Goal: Information Seeking & Learning: Learn about a topic

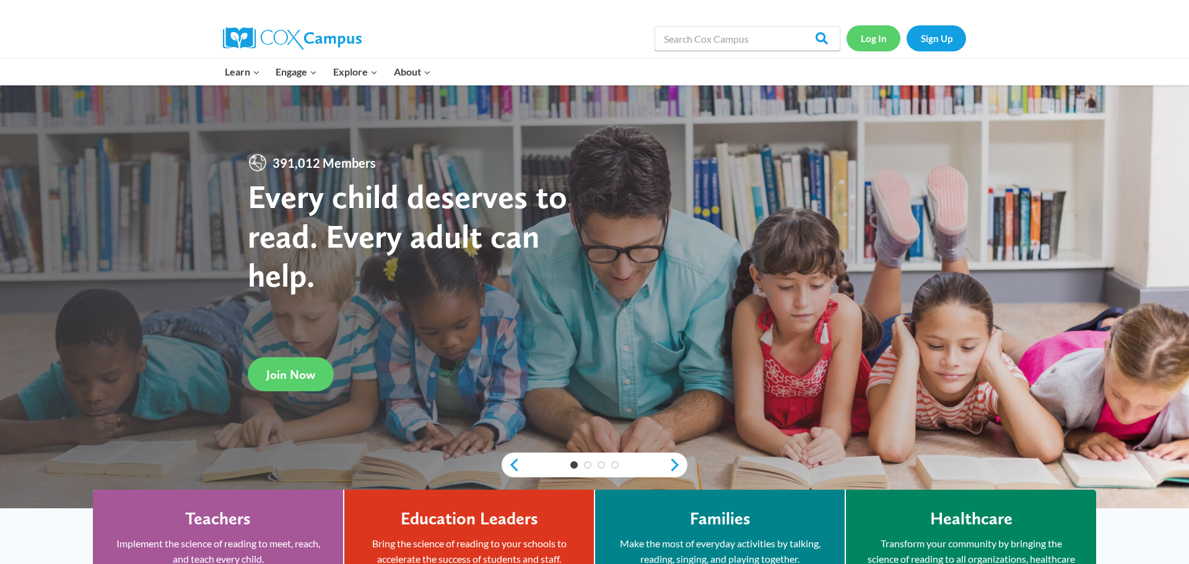
click at [874, 29] on link "Log In" at bounding box center [873, 37] width 54 height 25
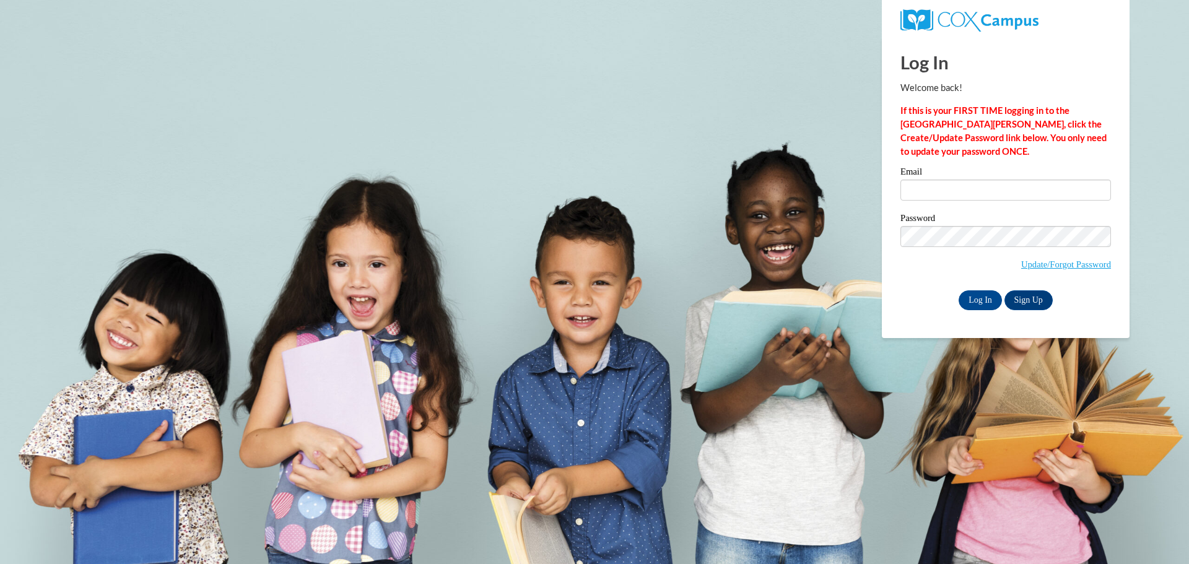
click at [950, 201] on div "Email" at bounding box center [1005, 188] width 210 height 43
click at [949, 193] on input "Email" at bounding box center [1005, 190] width 210 height 21
type input "thorntoncarmynn@gmail.com"
click at [990, 291] on input "Log In" at bounding box center [979, 300] width 43 height 20
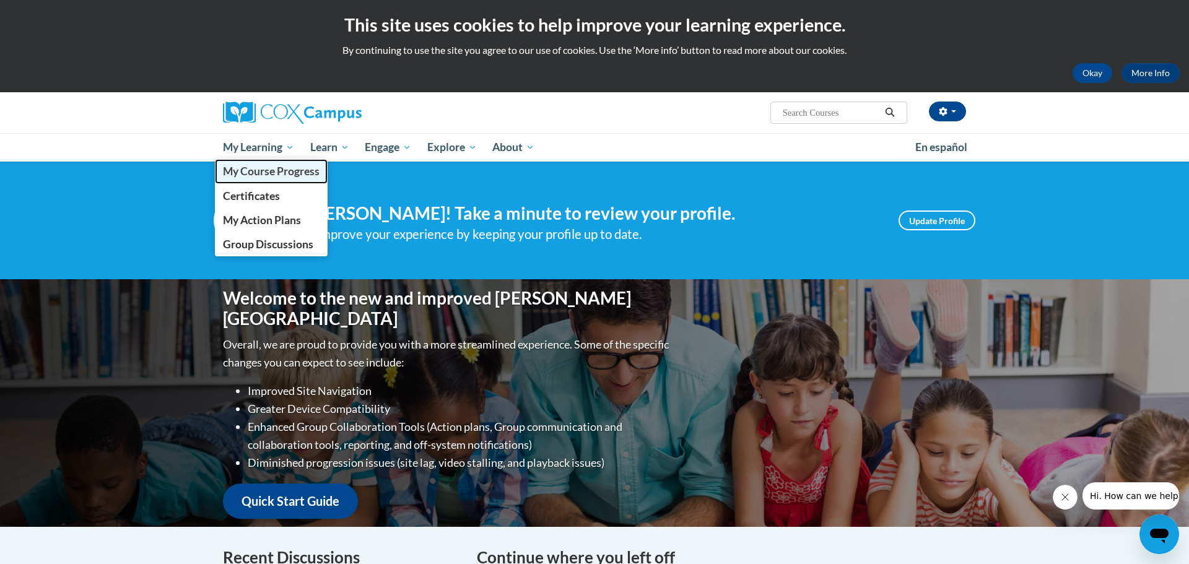
click at [285, 167] on span "My Course Progress" at bounding box center [271, 171] width 97 height 13
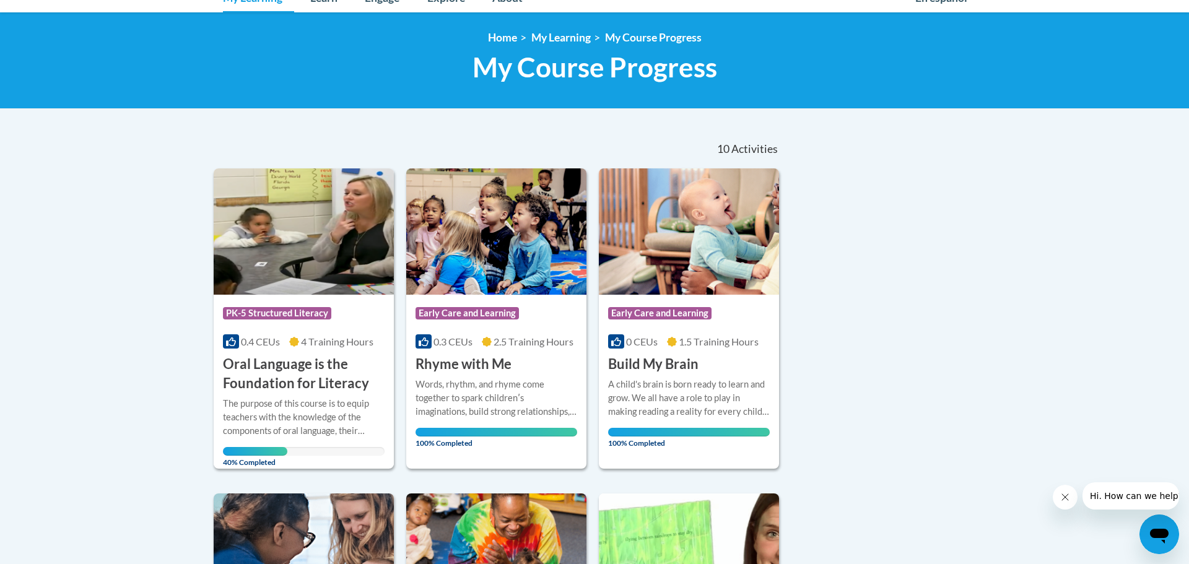
scroll to position [150, 0]
click at [324, 380] on h3 "Oral Language is the Foundation for Literacy" at bounding box center [304, 373] width 162 height 38
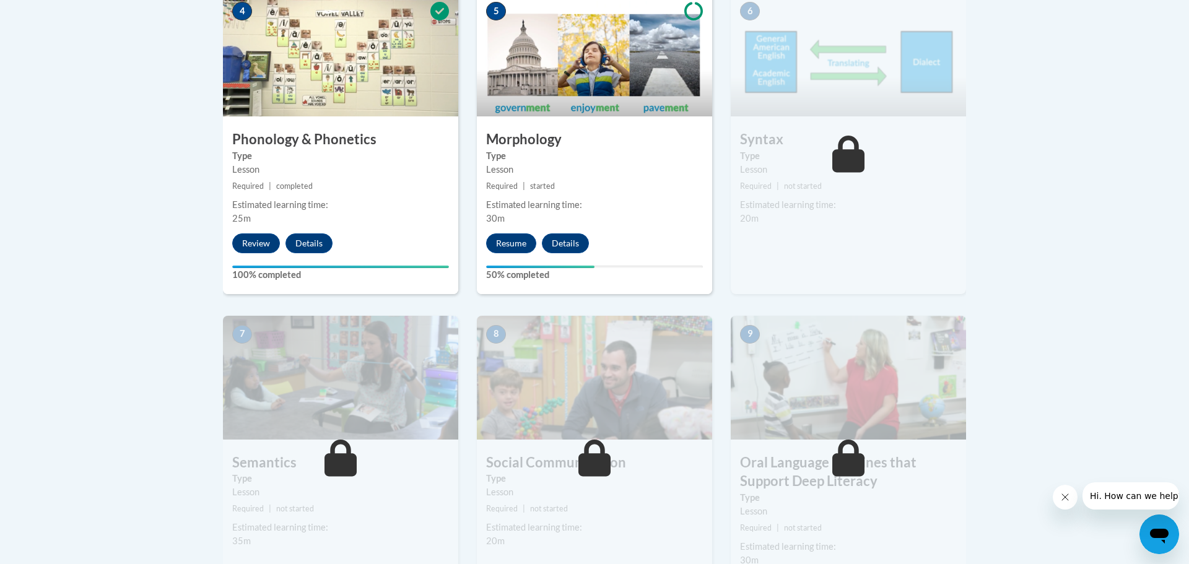
scroll to position [794, 0]
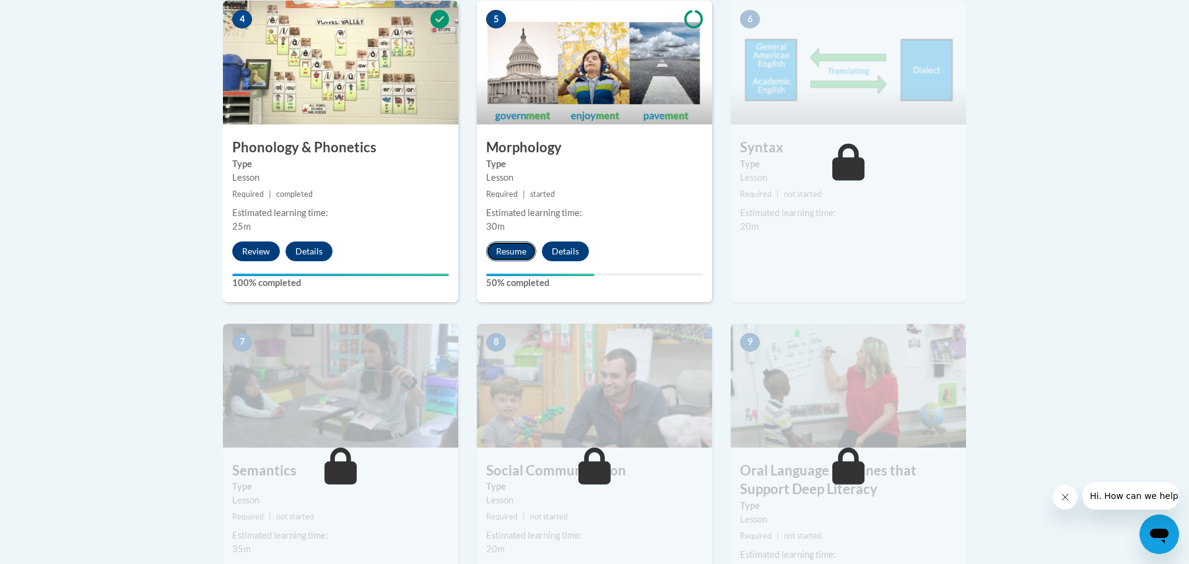
click at [507, 249] on button "Resume" at bounding box center [511, 251] width 50 height 20
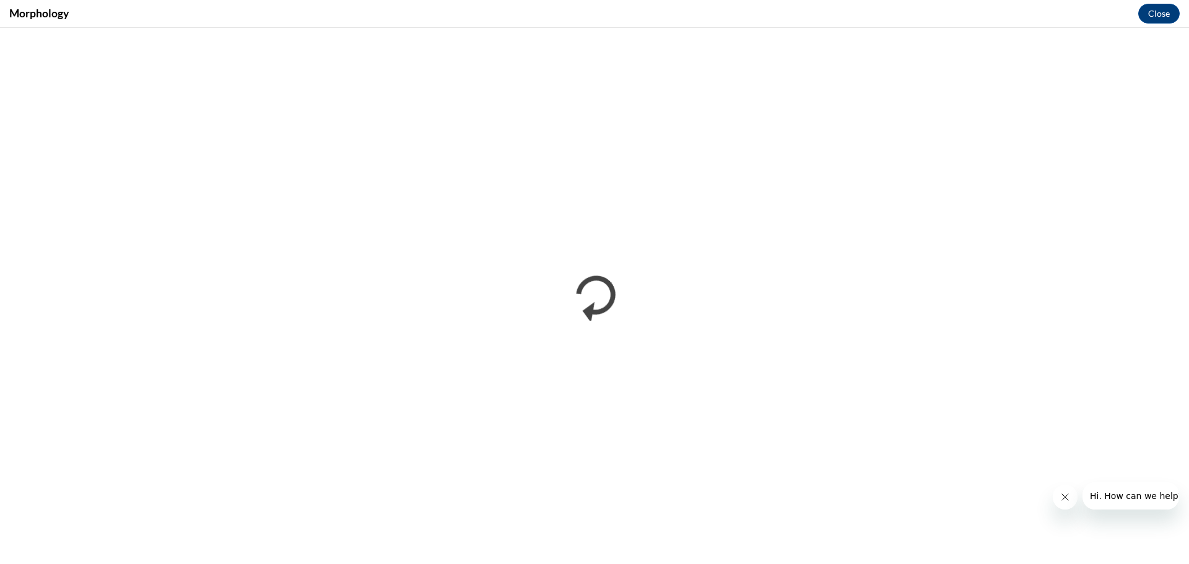
scroll to position [0, 0]
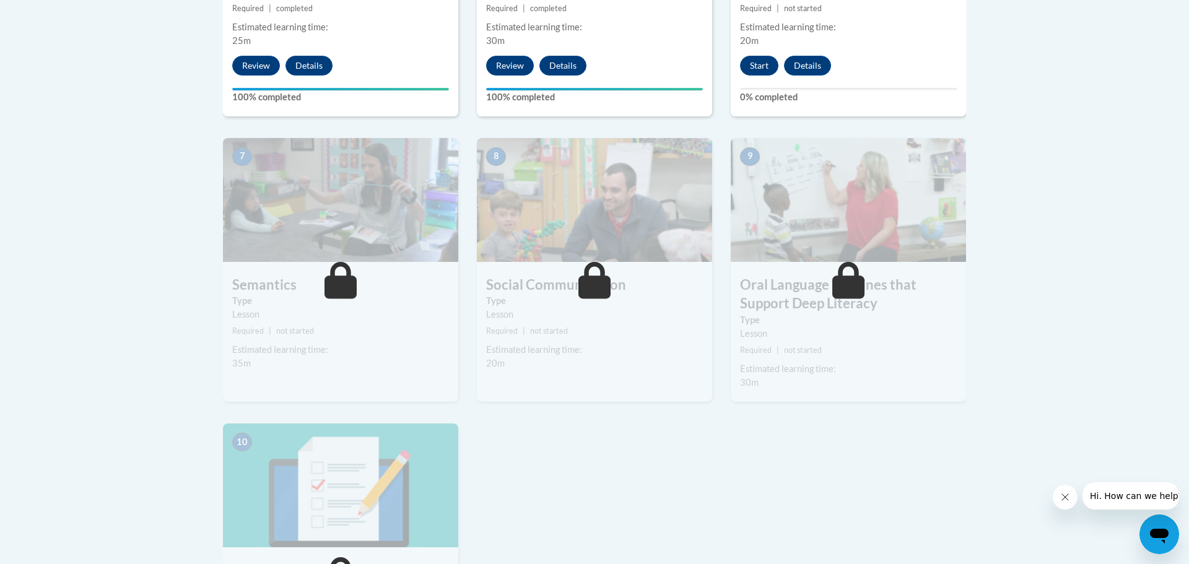
scroll to position [982, 0]
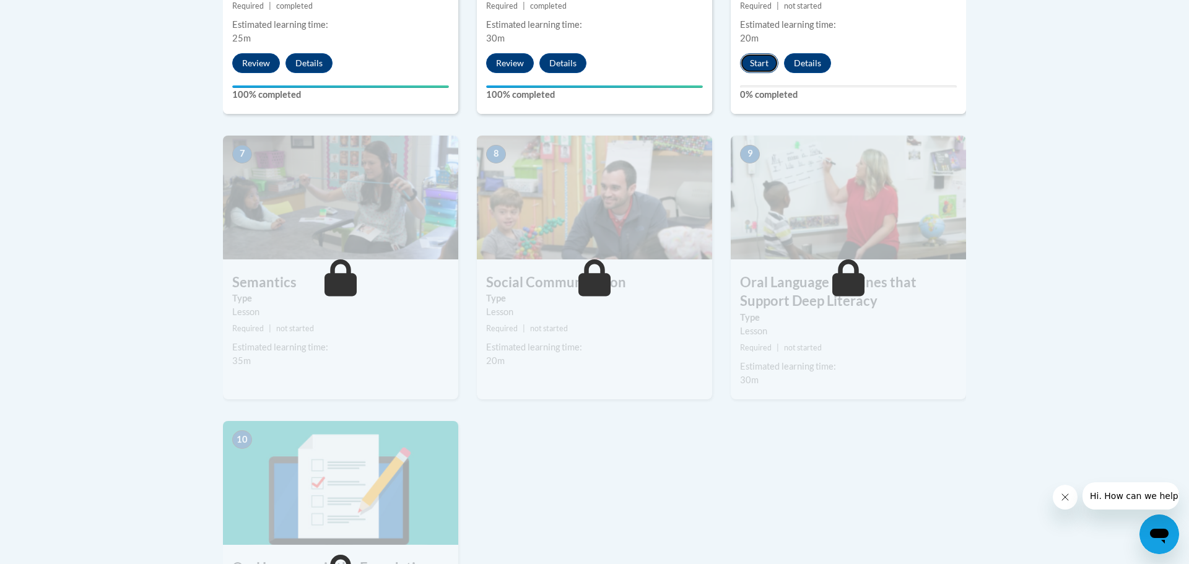
click at [761, 72] on button "Start" at bounding box center [759, 63] width 38 height 20
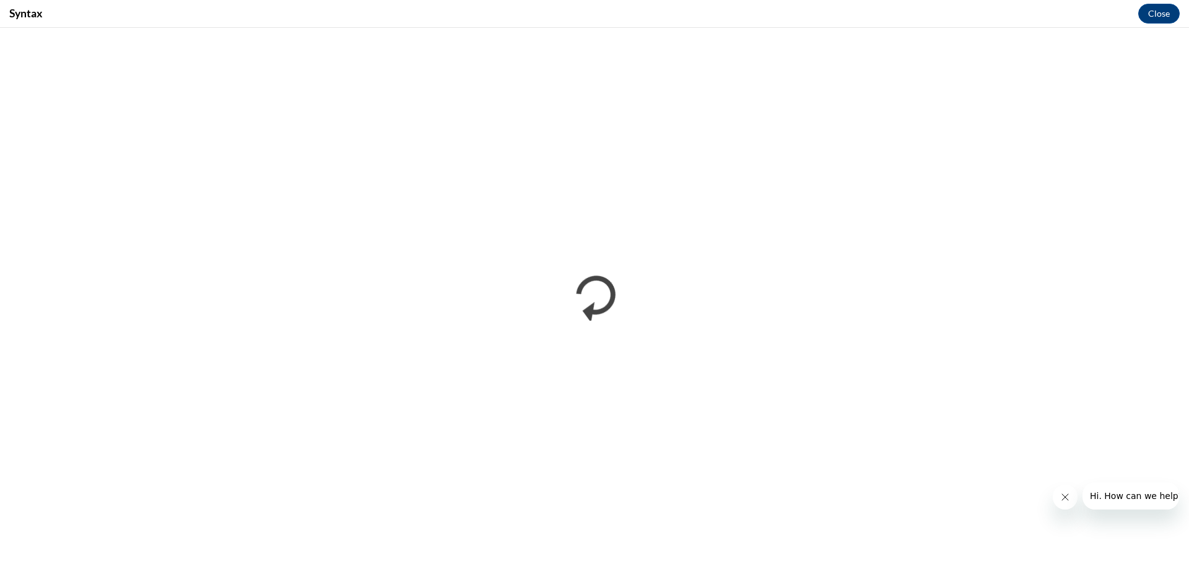
scroll to position [0, 0]
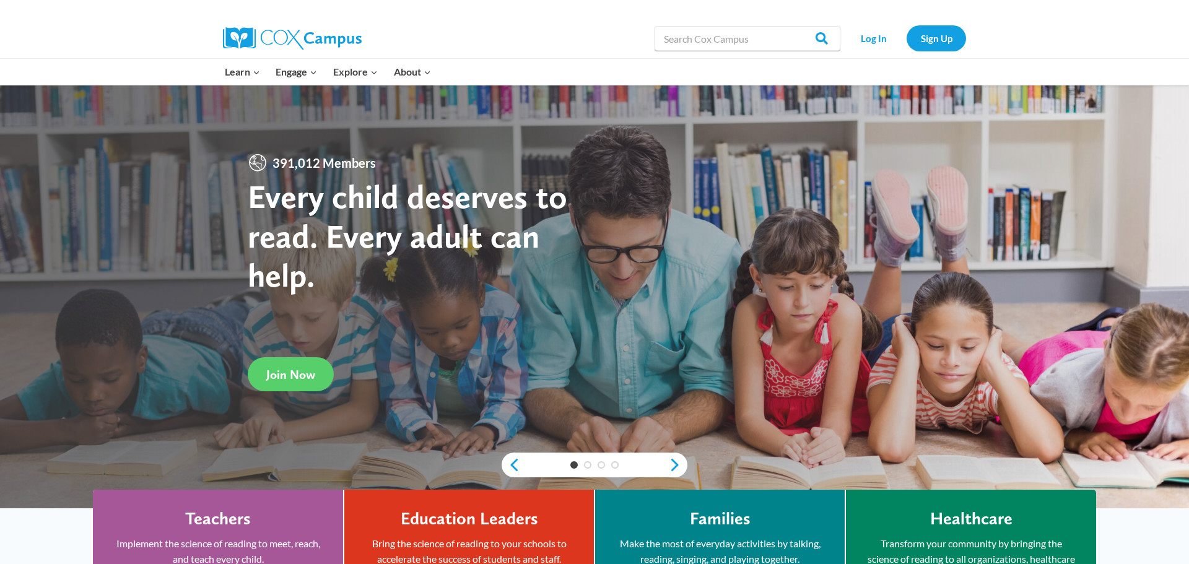
click at [874, 51] on div "Log In Sign Up" at bounding box center [905, 39] width 119 height 40
click at [872, 47] on link "Log In" at bounding box center [873, 37] width 54 height 25
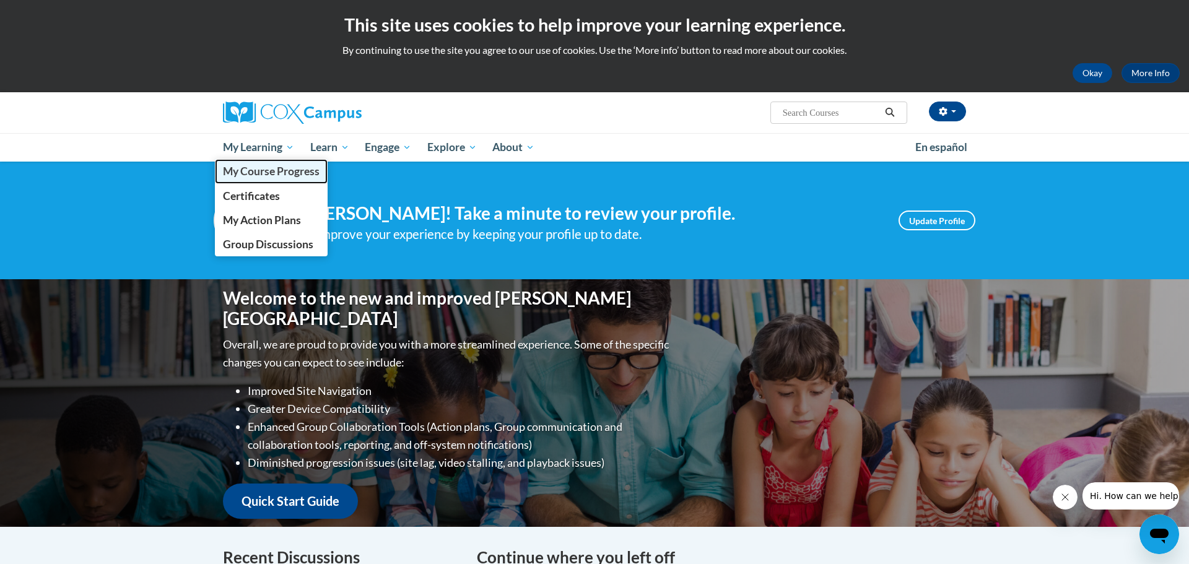
click at [262, 165] on span "My Course Progress" at bounding box center [271, 171] width 97 height 13
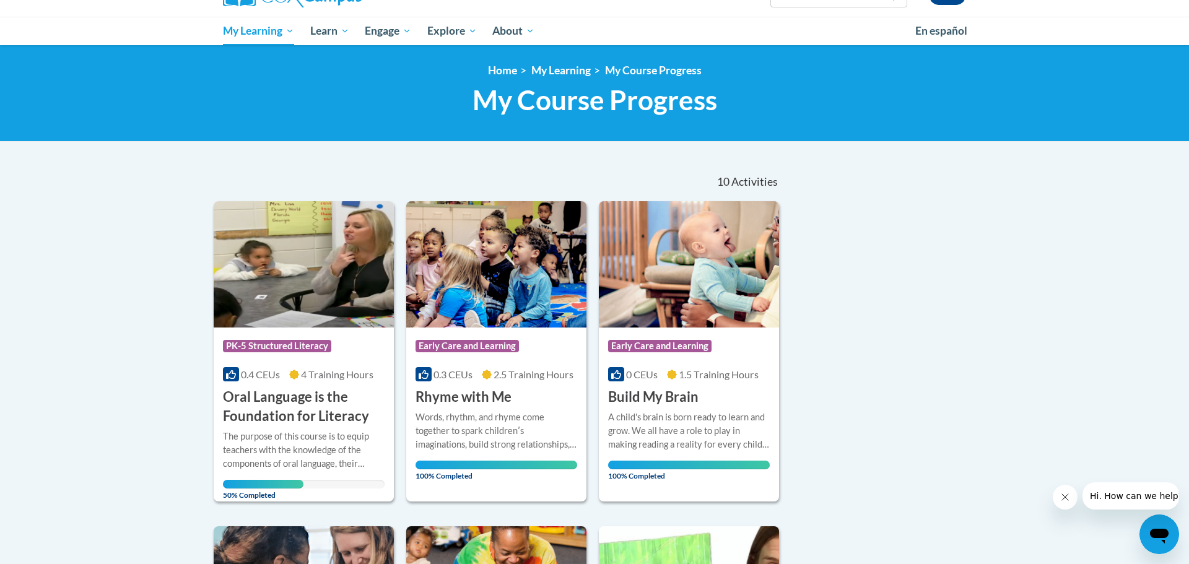
scroll to position [119, 0]
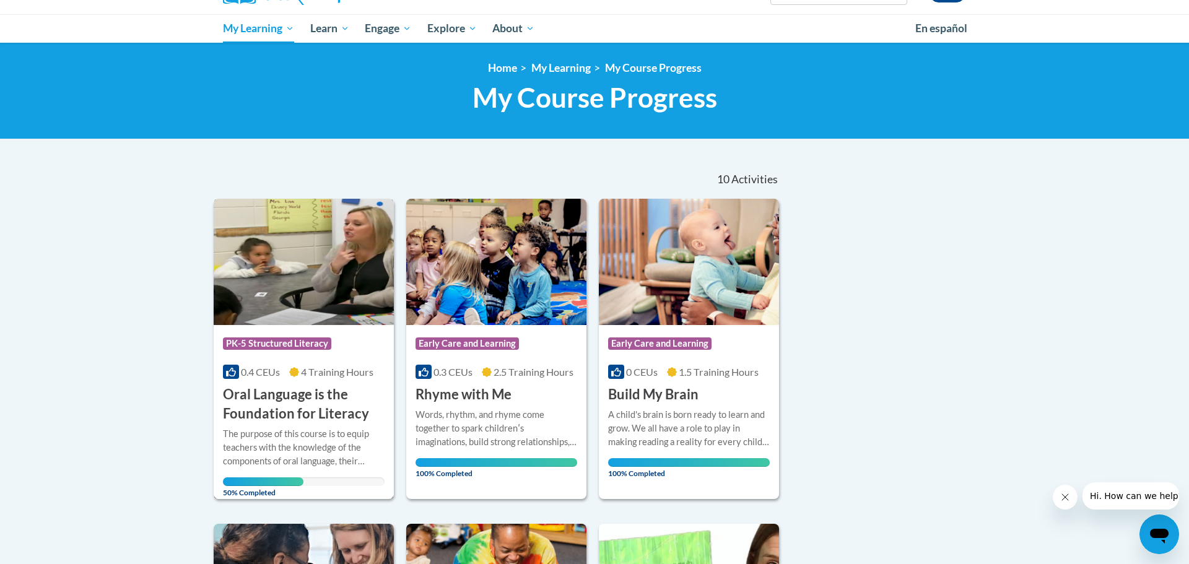
click at [327, 376] on span "4 Training Hours" at bounding box center [337, 372] width 72 height 12
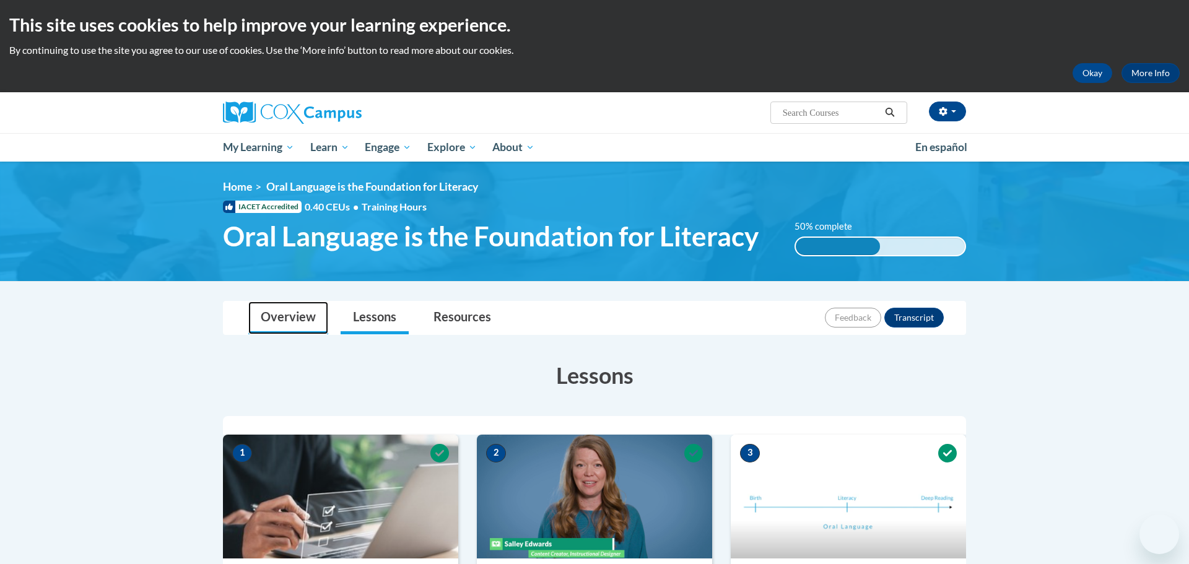
click at [295, 324] on link "Overview" at bounding box center [288, 317] width 80 height 33
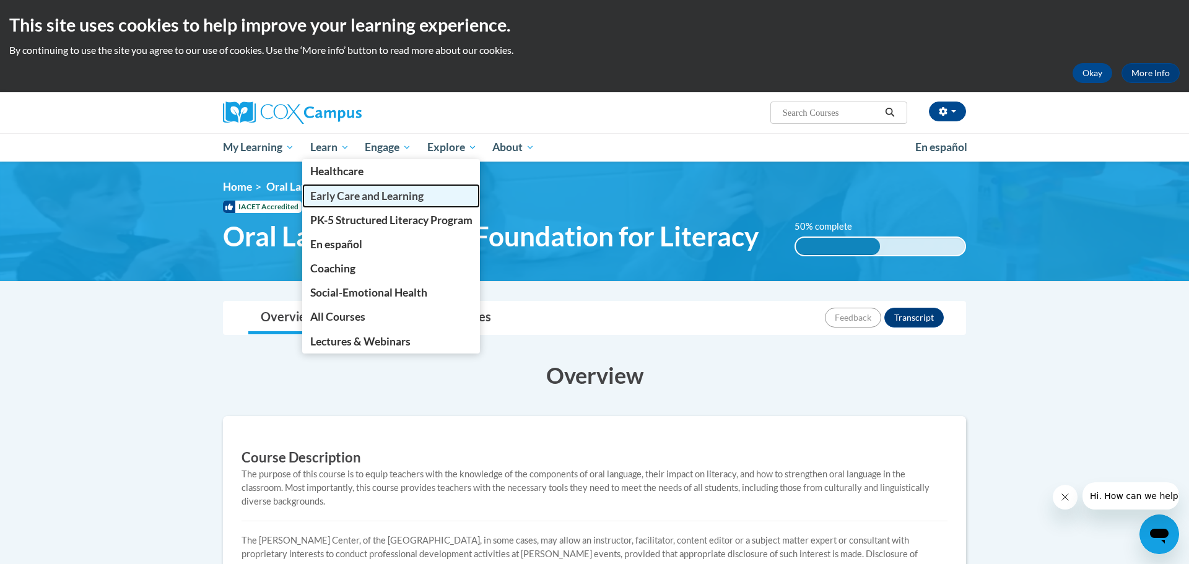
click at [337, 191] on span "Early Care and Learning" at bounding box center [366, 195] width 113 height 13
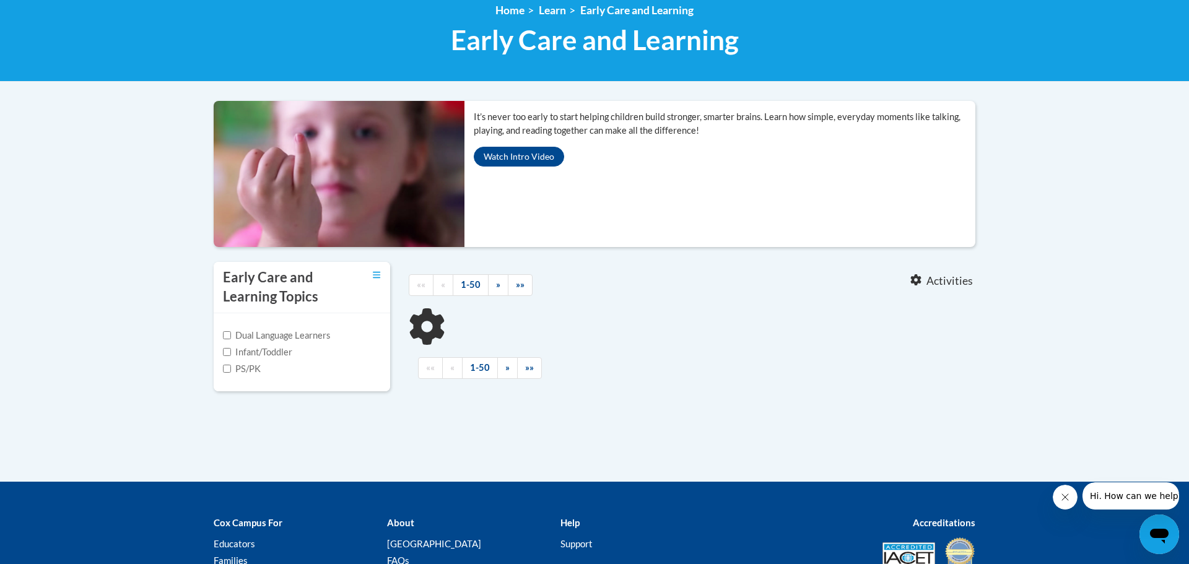
scroll to position [178, 0]
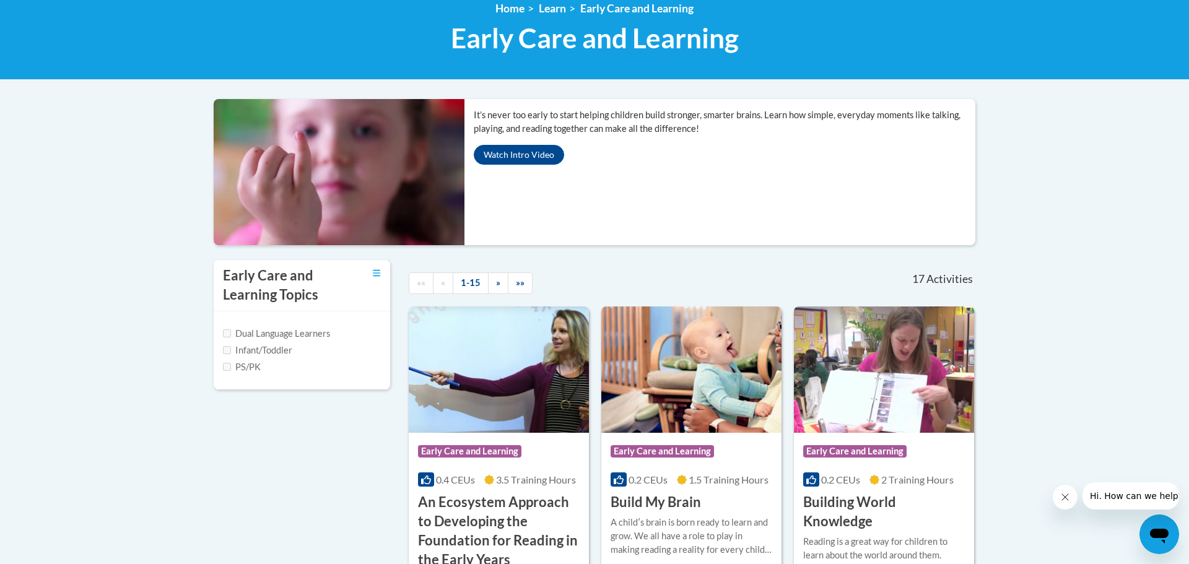
click at [288, 350] on label "Infant/Toddler" at bounding box center [257, 351] width 69 height 14
click at [230, 349] on input "Infant/Toddler" at bounding box center [227, 350] width 8 height 8
checkbox input "true"
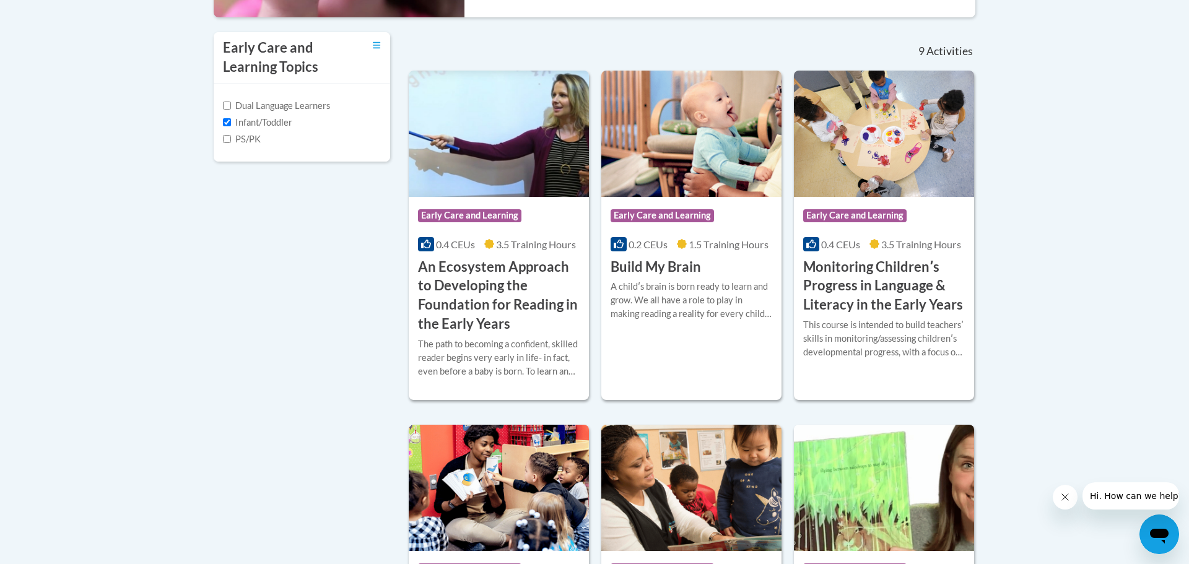
scroll to position [407, 0]
click at [812, 292] on h3 "Monitoring Childrenʹs Progress in Language & Literacy in the Early Years" at bounding box center [884, 285] width 162 height 57
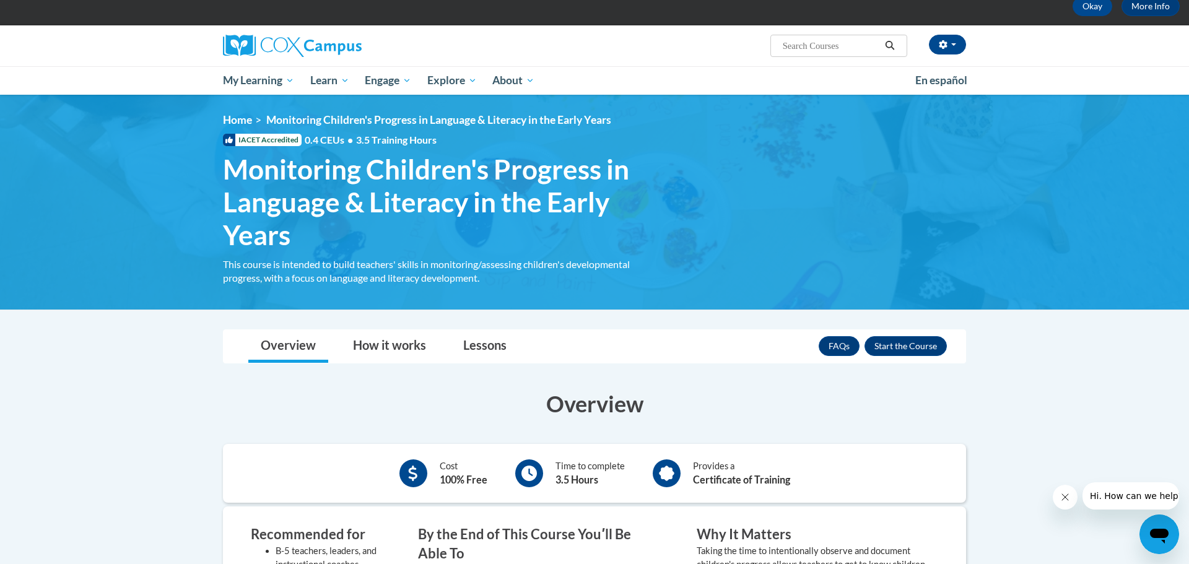
scroll to position [65, 0]
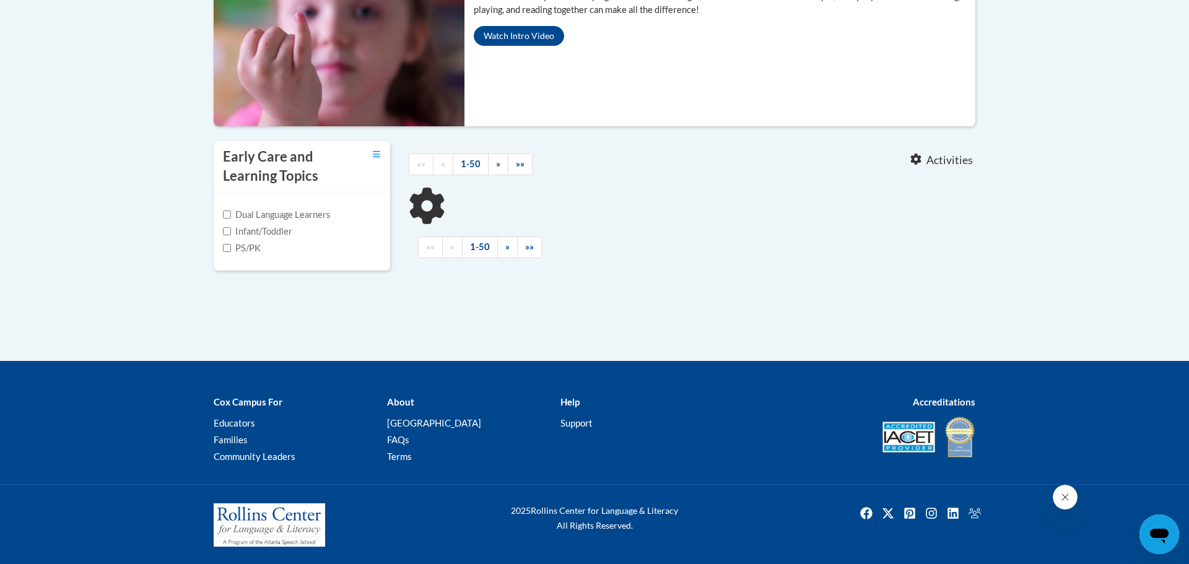
scroll to position [298, 0]
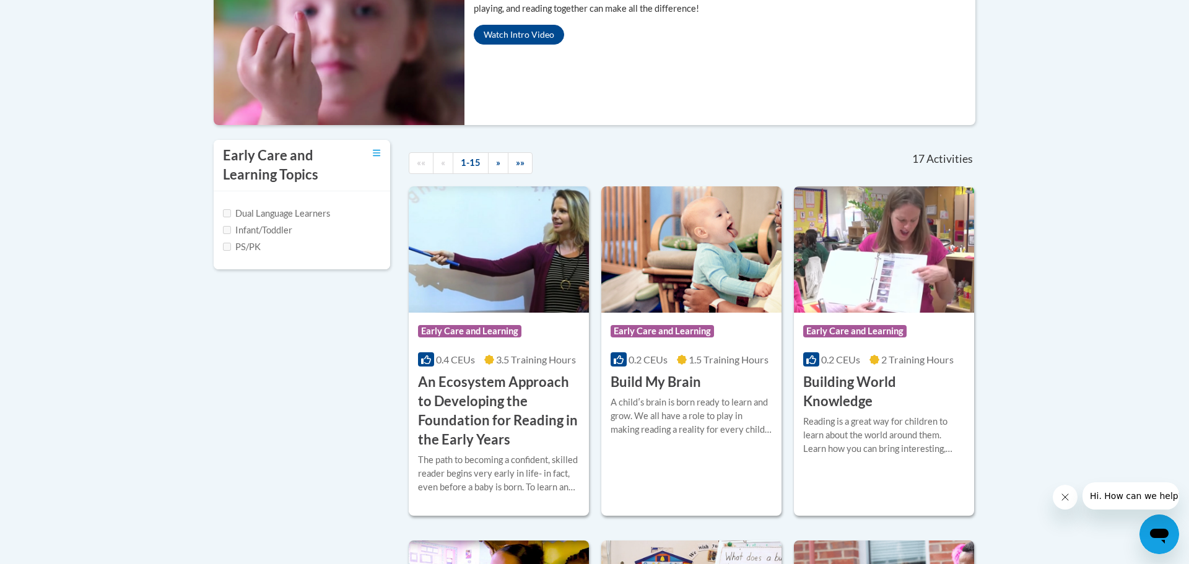
click at [277, 232] on label "Infant/Toddler" at bounding box center [257, 230] width 69 height 14
click at [231, 232] on input "Infant/Toddler" at bounding box center [227, 230] width 8 height 8
checkbox input "true"
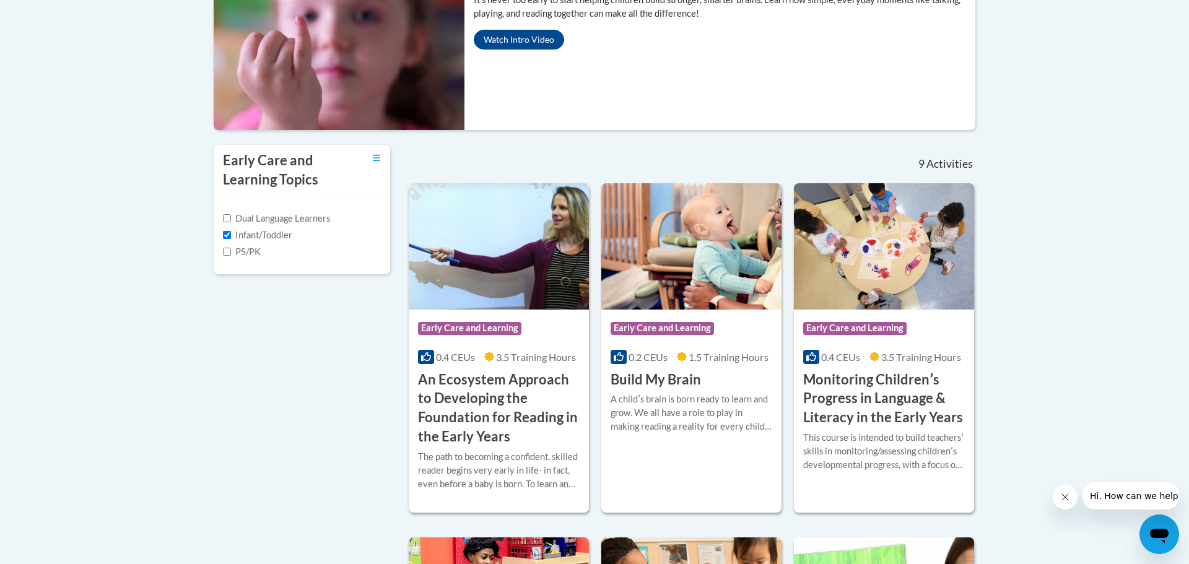
scroll to position [298, 0]
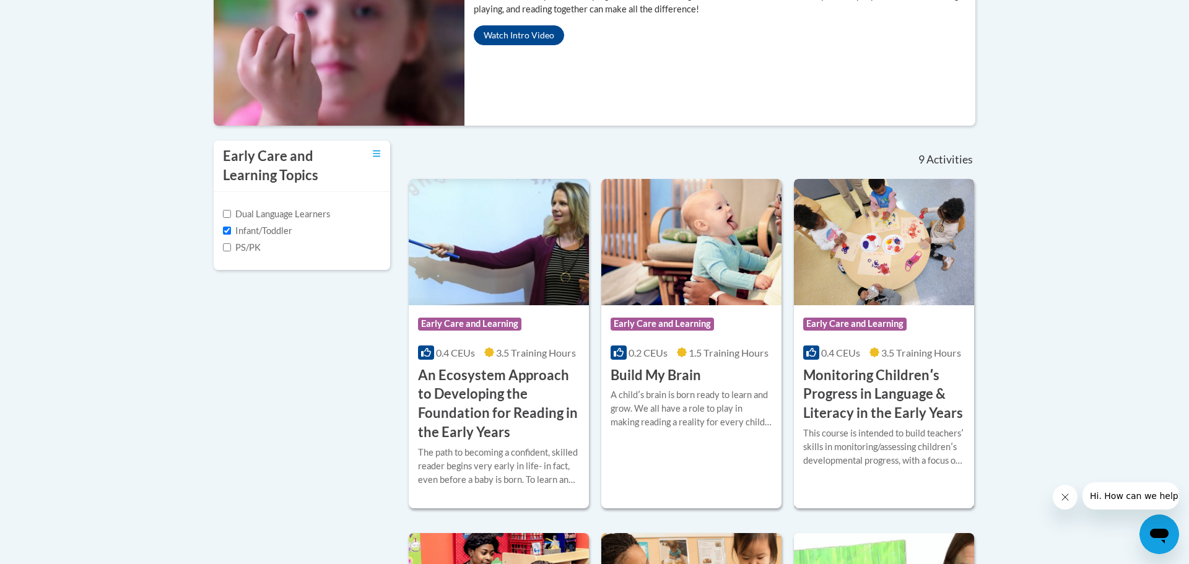
click at [820, 374] on h3 "Monitoring Childrenʹs Progress in Language & Literacy in the Early Years" at bounding box center [884, 394] width 162 height 57
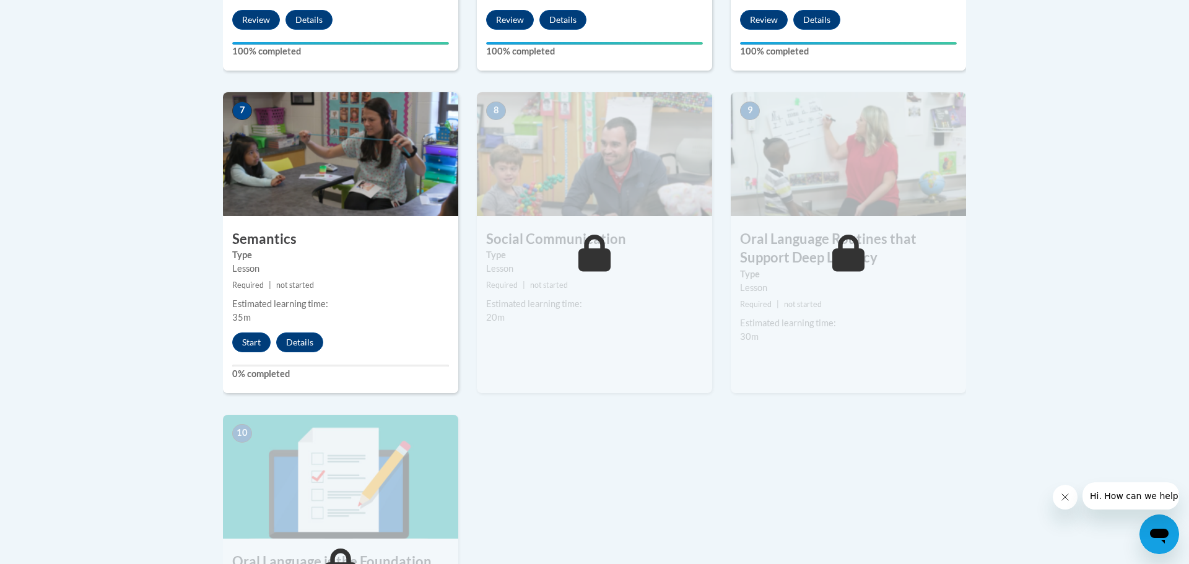
scroll to position [1028, 0]
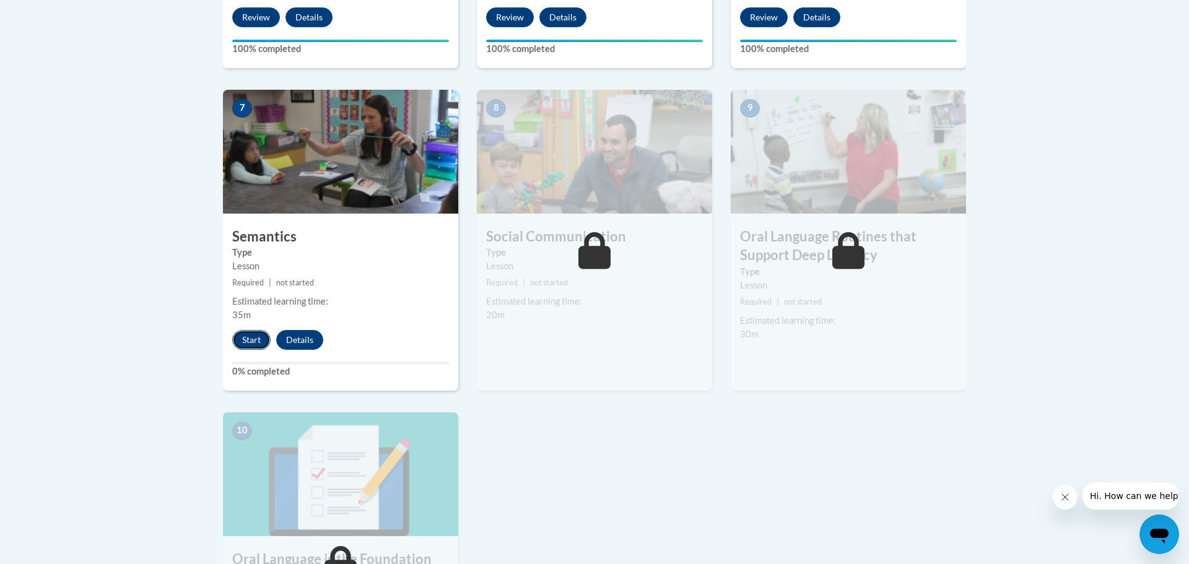
click at [249, 346] on button "Start" at bounding box center [251, 340] width 38 height 20
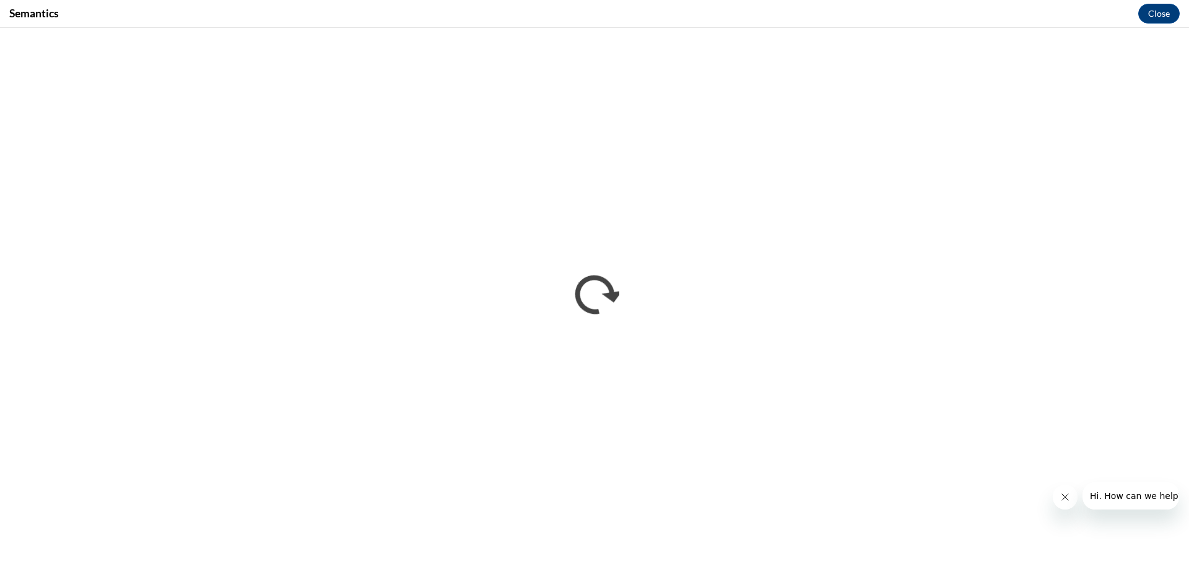
scroll to position [0, 0]
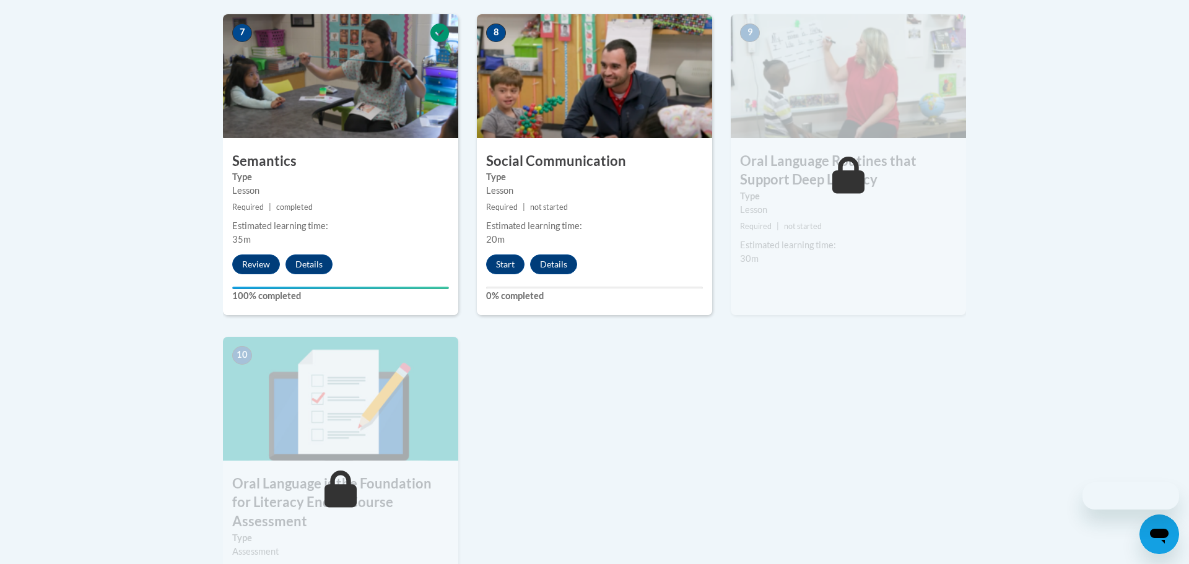
scroll to position [1124, 0]
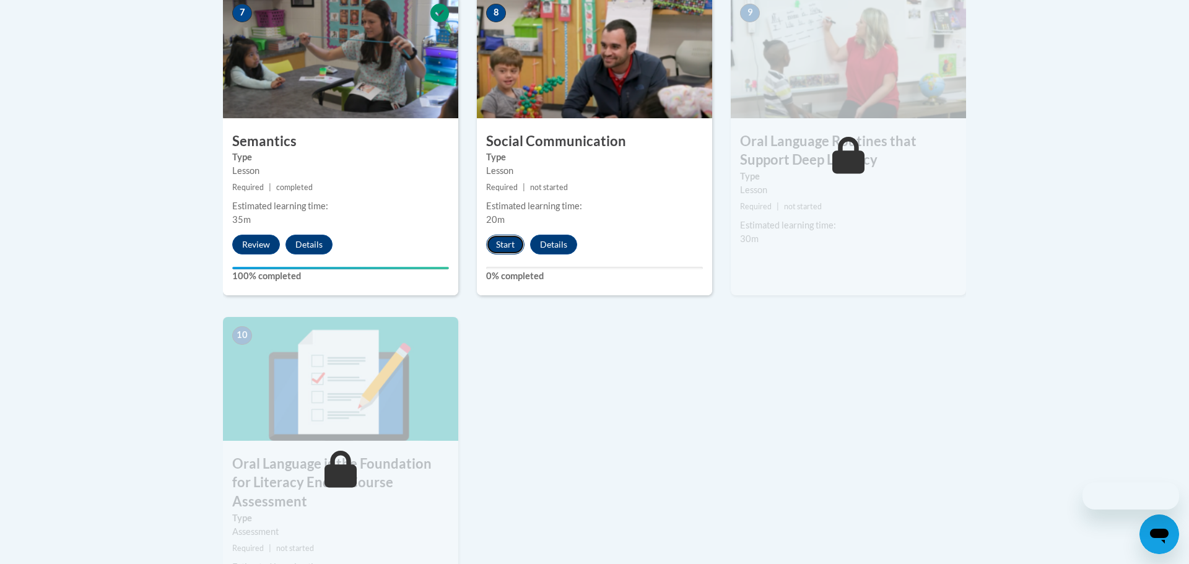
click at [514, 245] on button "Start" at bounding box center [505, 245] width 38 height 20
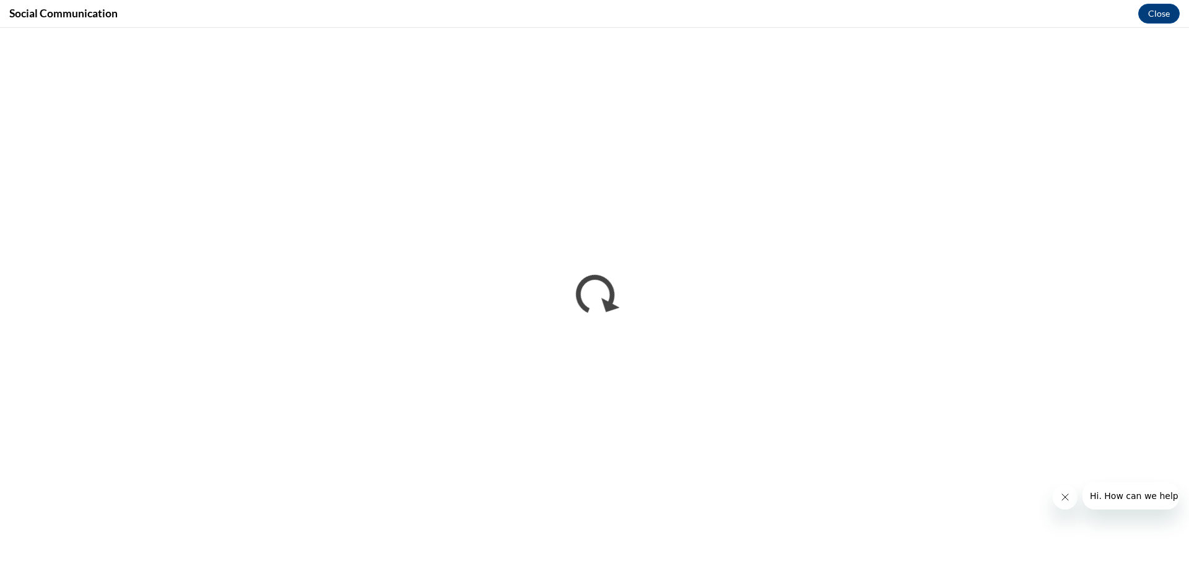
scroll to position [0, 0]
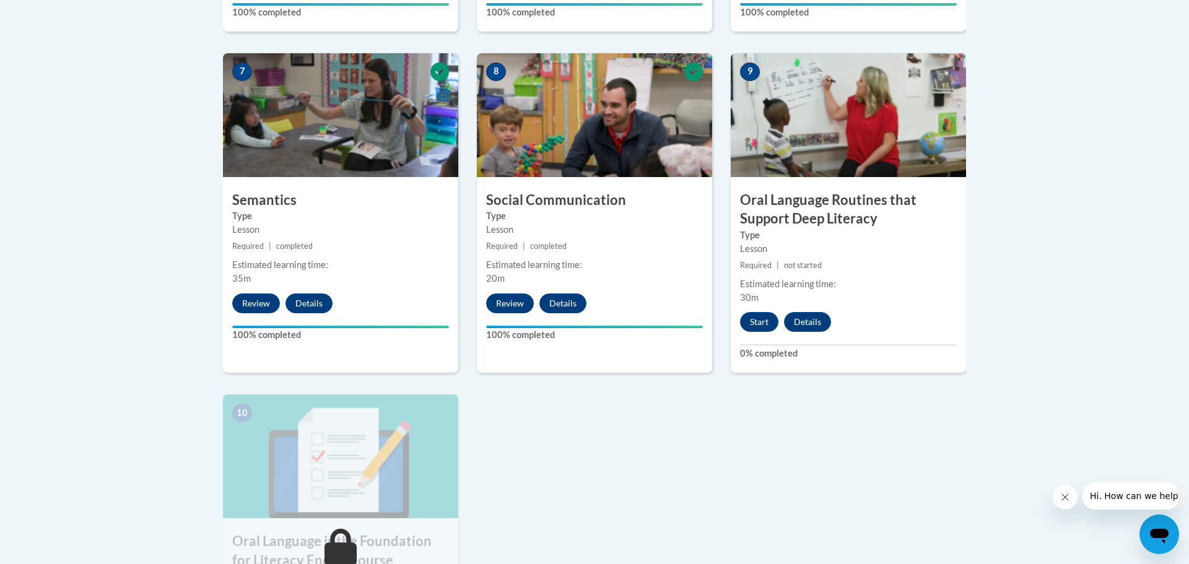
scroll to position [1072, 0]
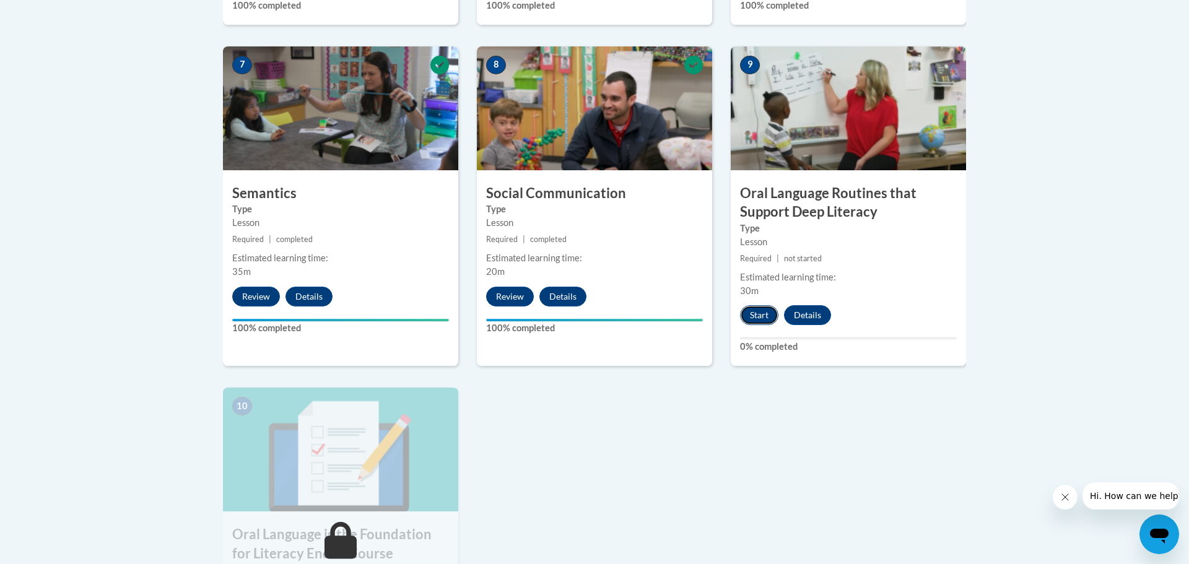
click at [770, 316] on button "Start" at bounding box center [759, 315] width 38 height 20
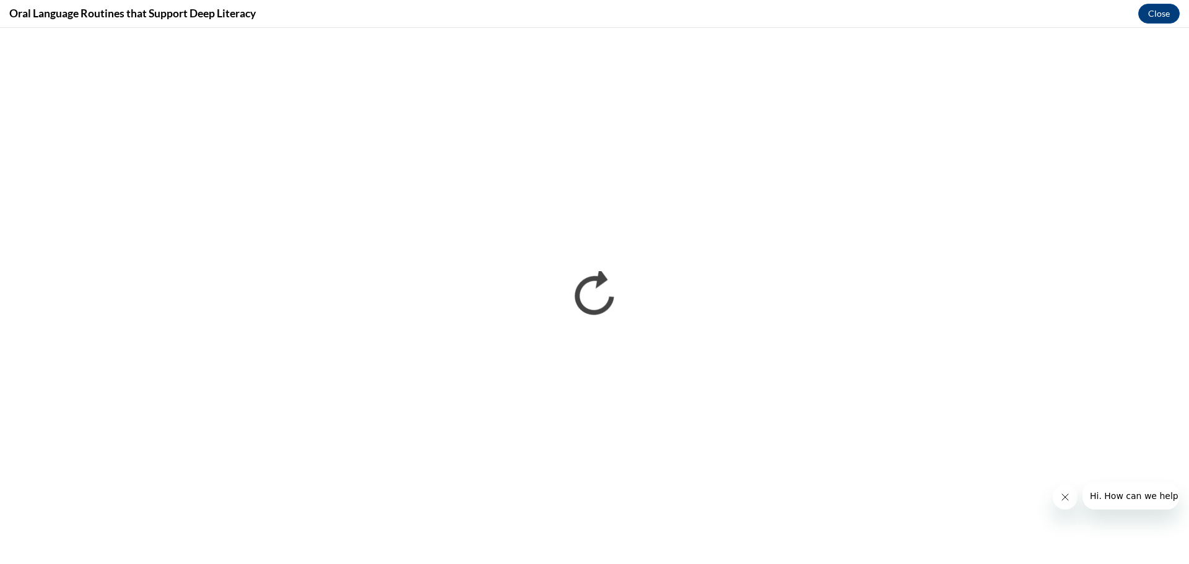
scroll to position [0, 0]
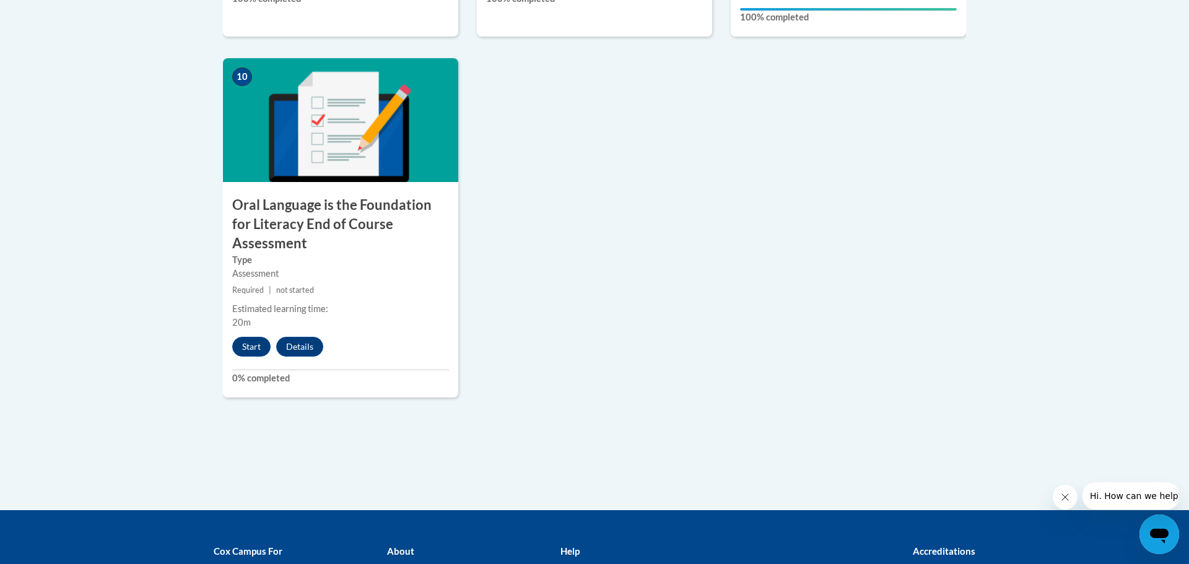
scroll to position [1404, 0]
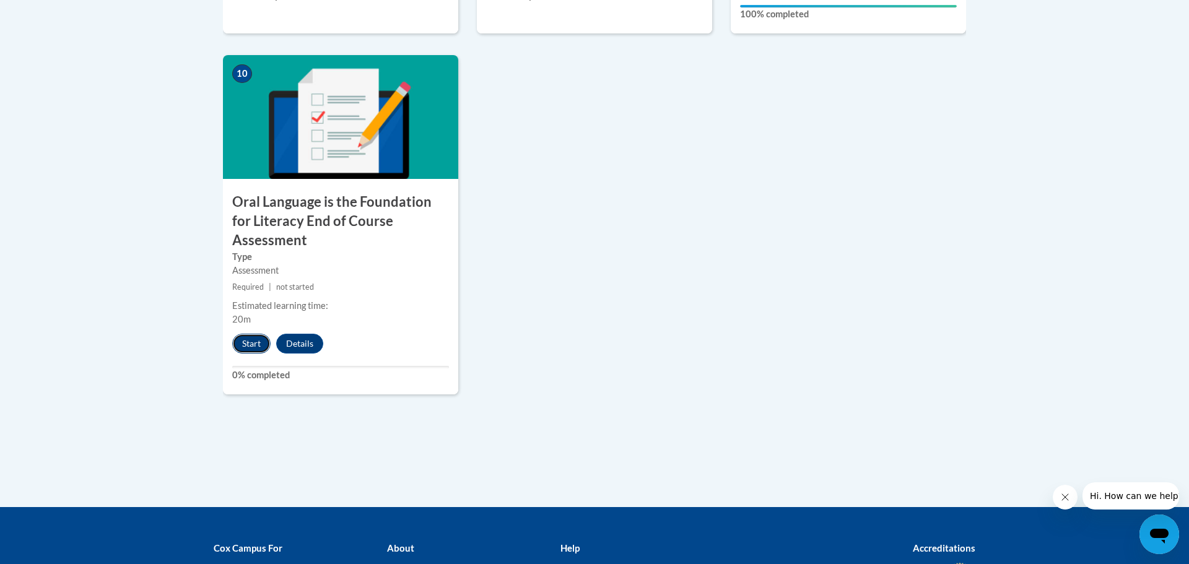
click at [240, 334] on button "Start" at bounding box center [251, 344] width 38 height 20
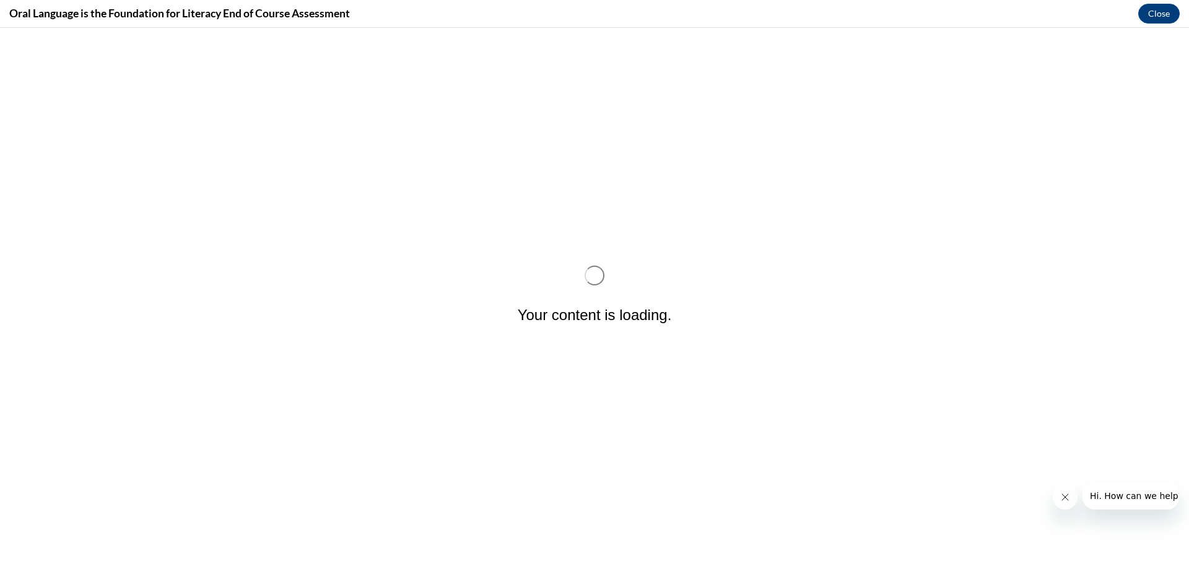
scroll to position [0, 0]
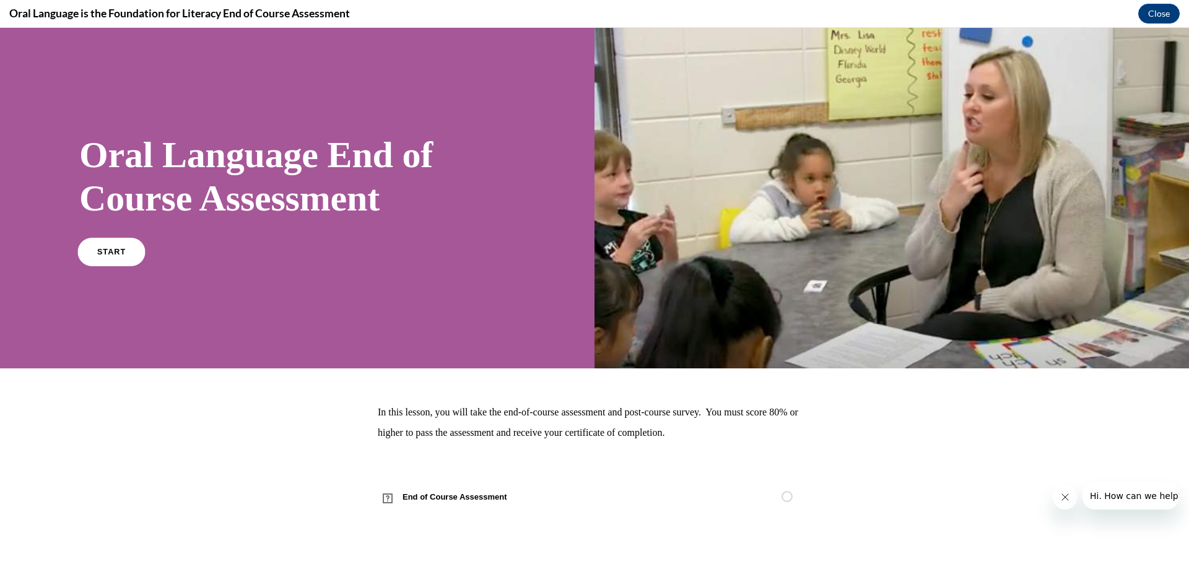
click at [89, 255] on link "START" at bounding box center [110, 251] width 67 height 28
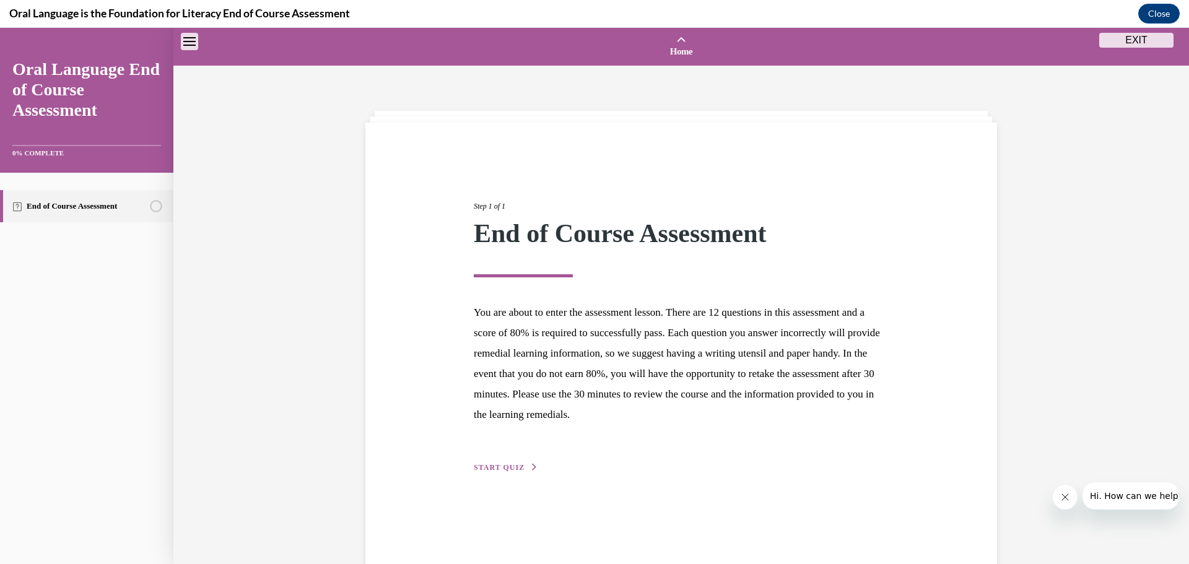
scroll to position [38, 0]
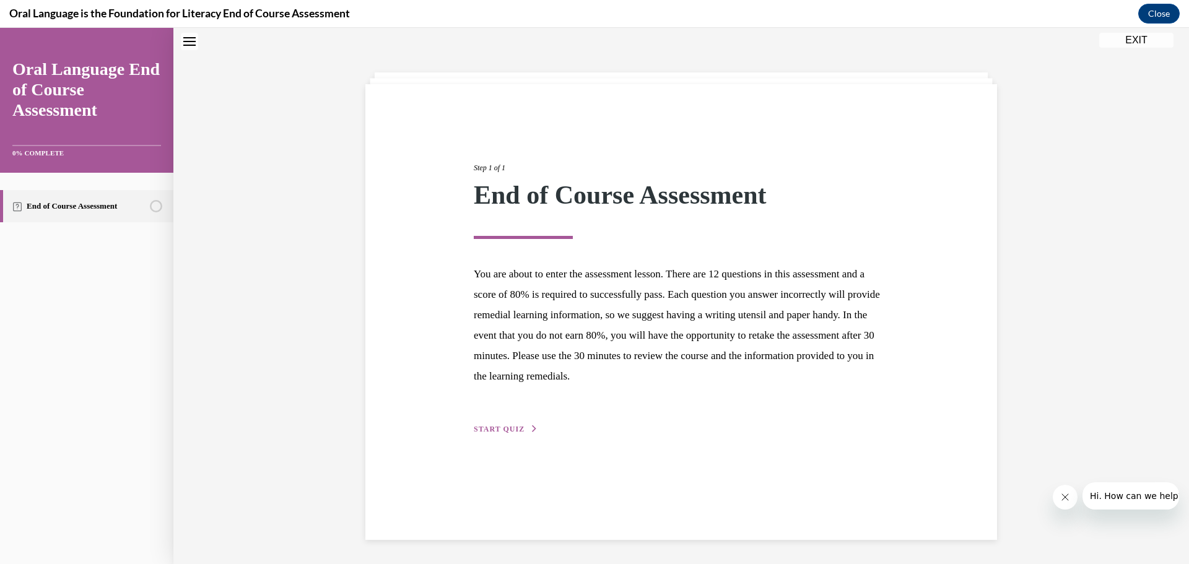
click at [503, 430] on span "START QUIZ" at bounding box center [499, 429] width 51 height 9
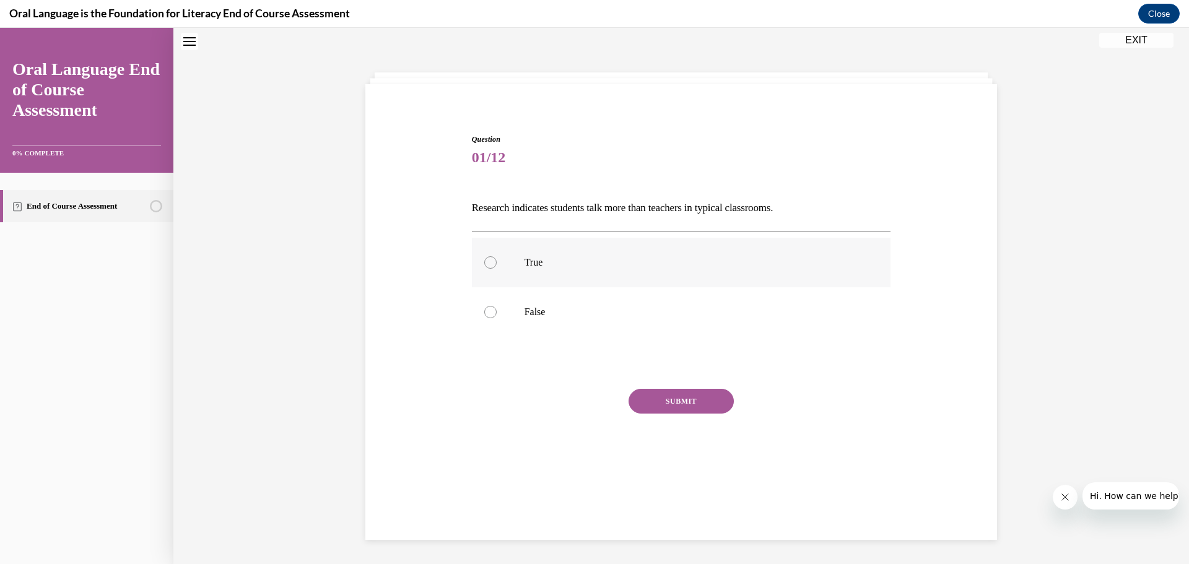
click at [524, 272] on label "True" at bounding box center [681, 263] width 419 height 50
click at [497, 269] on input "True" at bounding box center [490, 262] width 12 height 12
radio input "true"
click at [661, 407] on button "SUBMIT" at bounding box center [680, 401] width 105 height 25
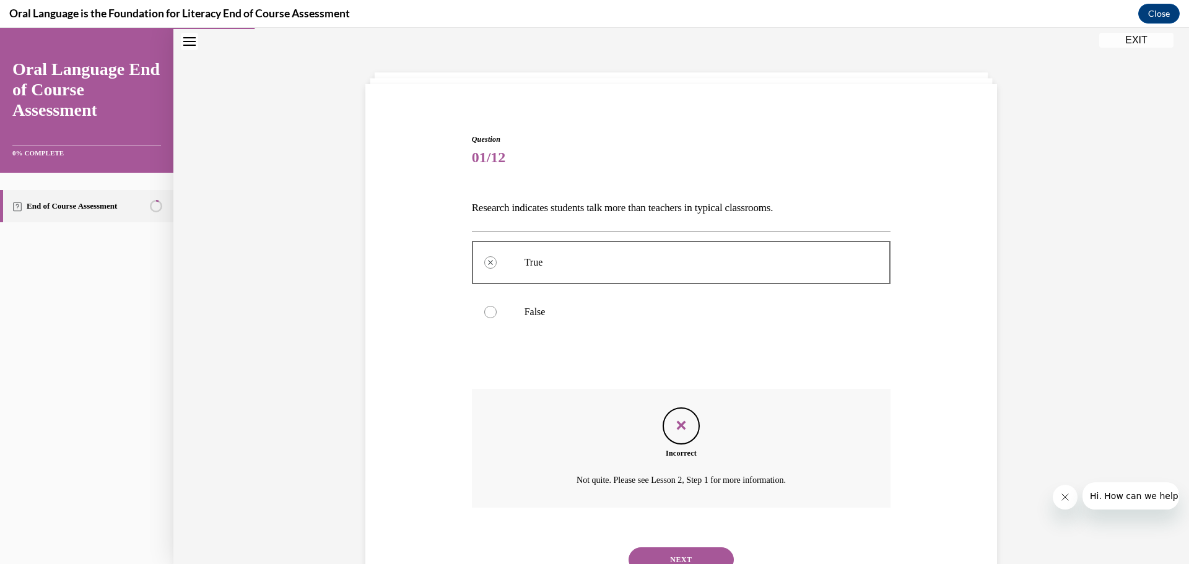
scroll to position [90, 0]
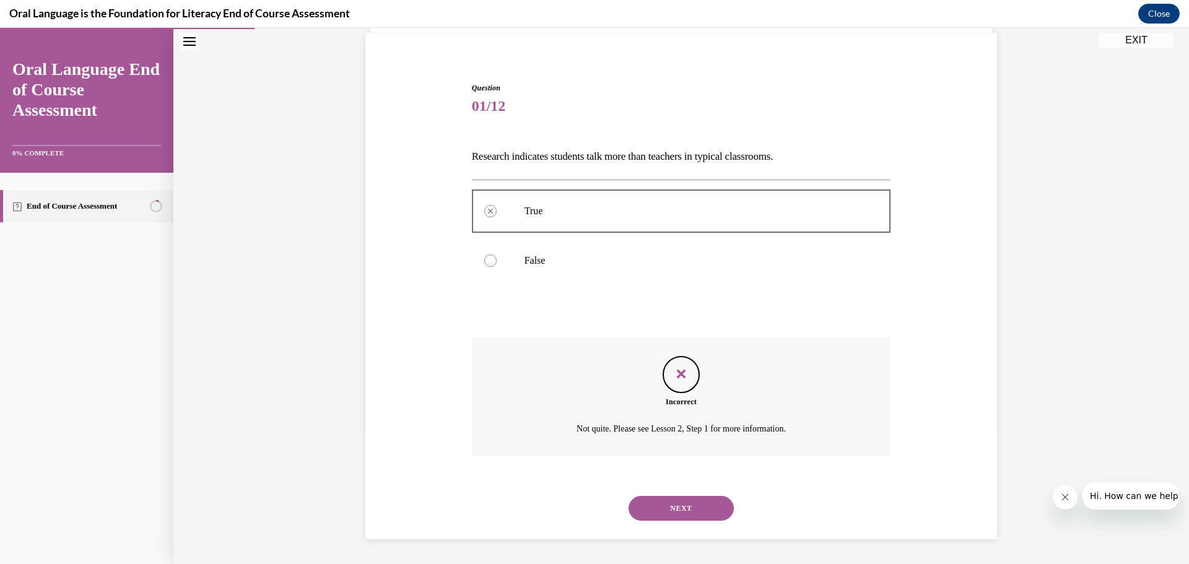
click at [665, 500] on button "NEXT" at bounding box center [680, 508] width 105 height 25
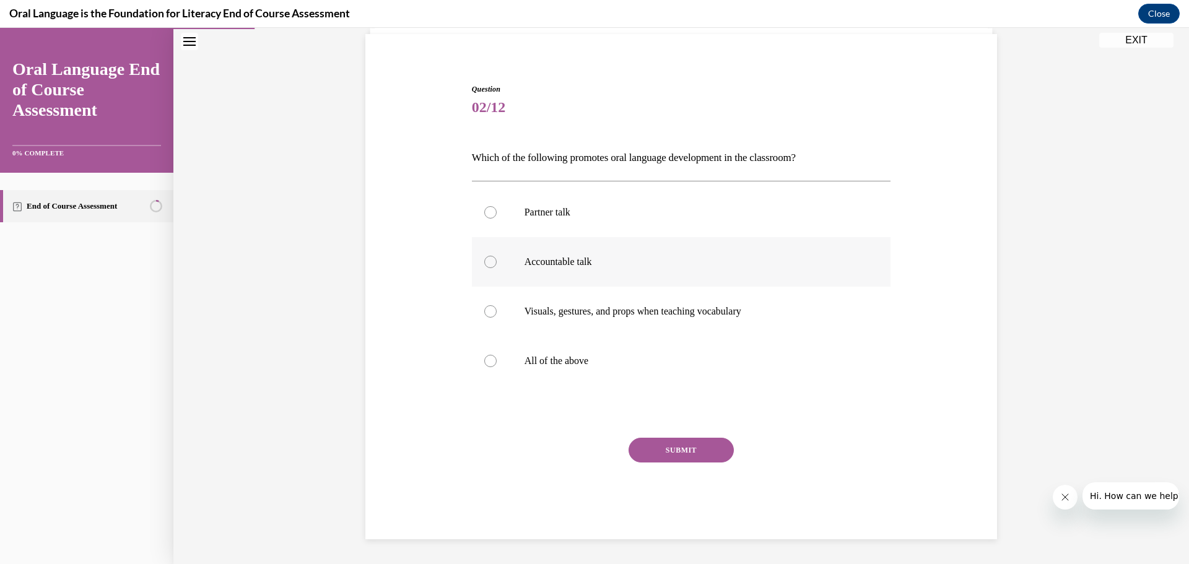
scroll to position [64, 0]
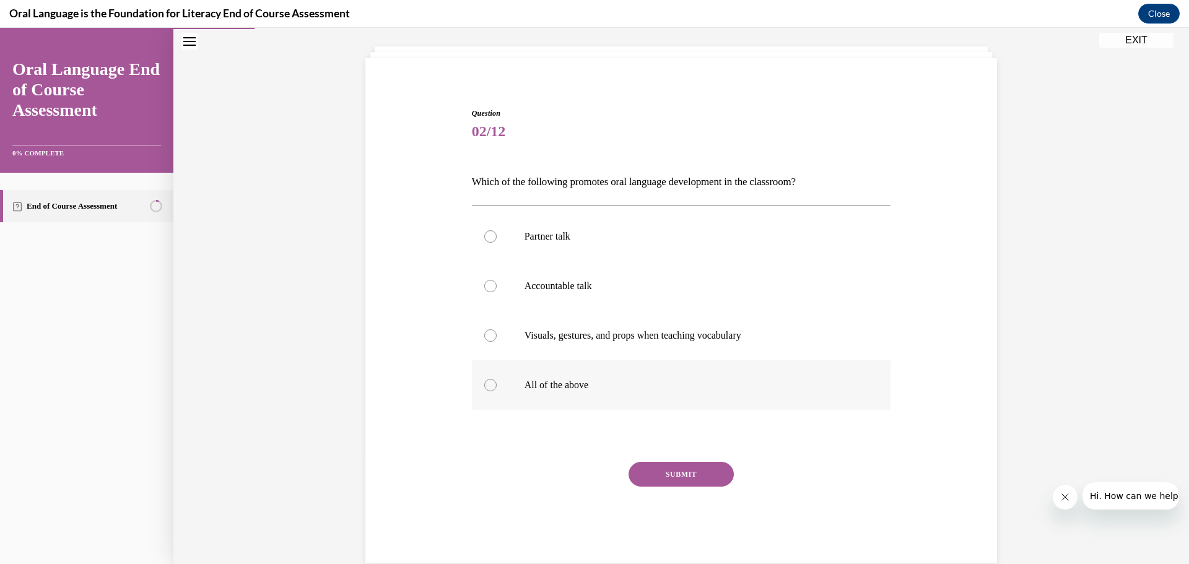
click at [549, 386] on p "All of the above" at bounding box center [692, 385] width 336 height 12
click at [497, 386] on input "All of the above" at bounding box center [490, 385] width 12 height 12
radio input "true"
click at [655, 477] on button "SUBMIT" at bounding box center [680, 474] width 105 height 25
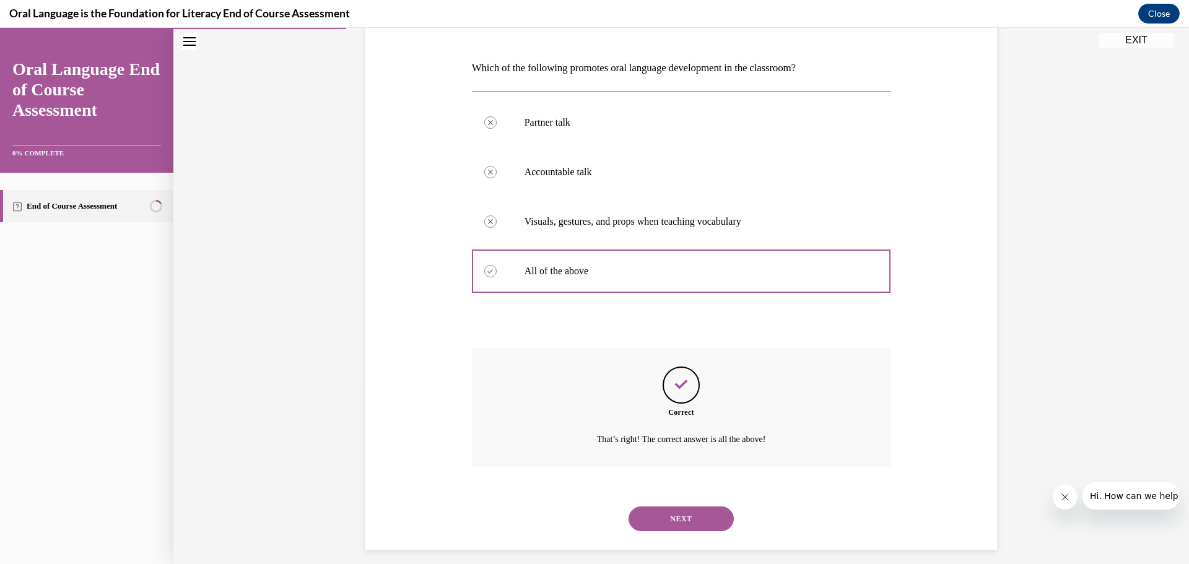
scroll to position [189, 0]
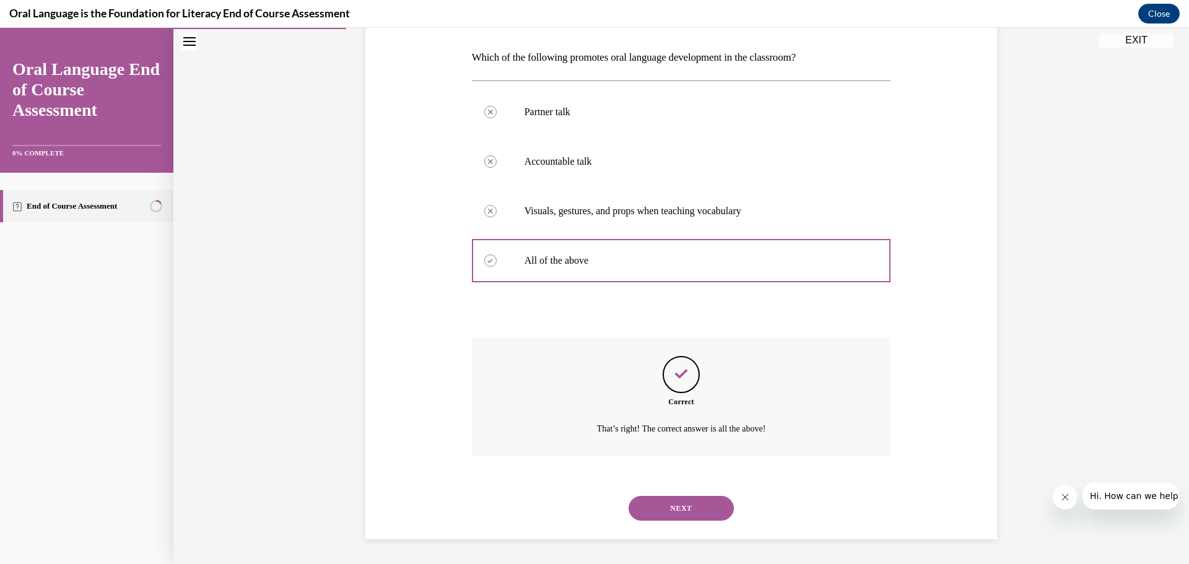
click at [670, 505] on button "NEXT" at bounding box center [680, 508] width 105 height 25
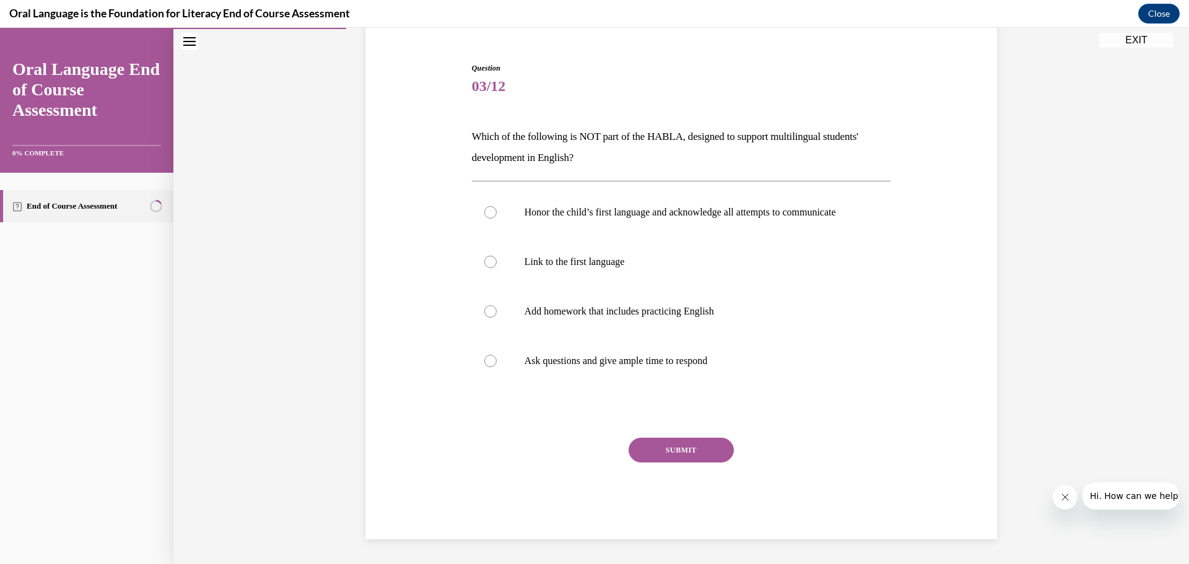
scroll to position [122, 0]
click at [621, 319] on label "Add homework that includes practicing English" at bounding box center [681, 312] width 419 height 50
click at [497, 318] on input "Add homework that includes practicing English" at bounding box center [490, 311] width 12 height 12
radio input "true"
click at [661, 458] on button "SUBMIT" at bounding box center [680, 450] width 105 height 25
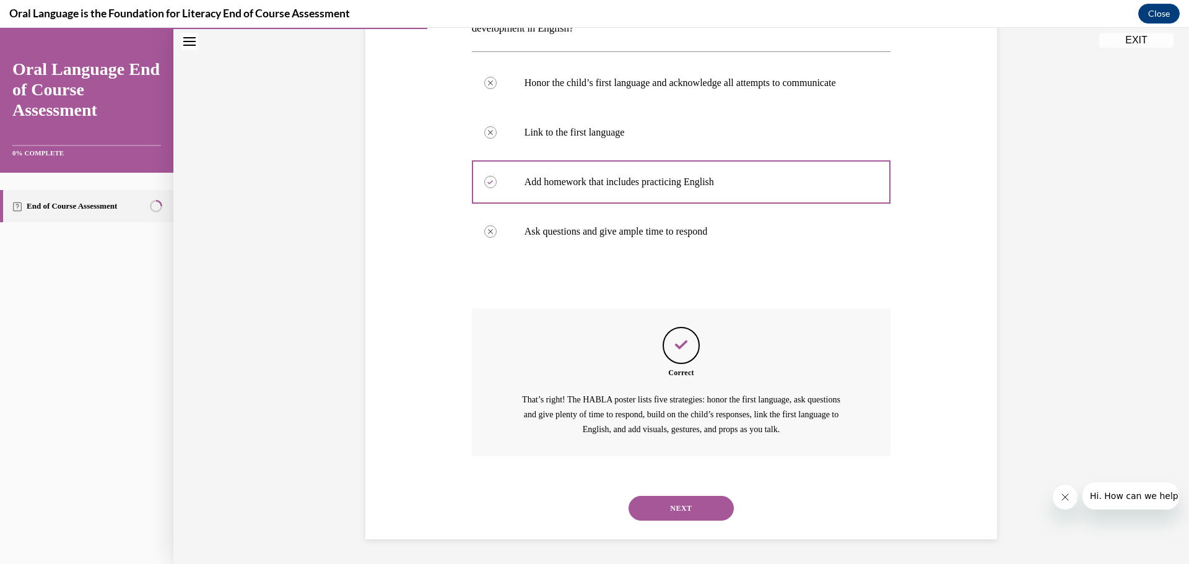
scroll to position [251, 0]
click at [682, 504] on button "NEXT" at bounding box center [680, 508] width 105 height 25
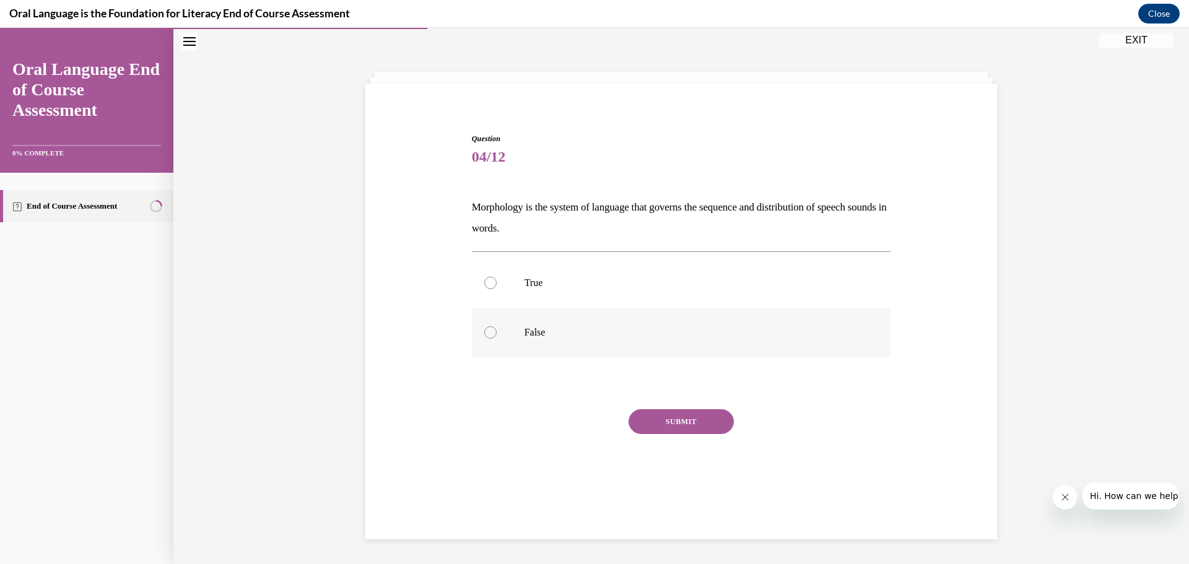
click at [583, 333] on p "False" at bounding box center [692, 332] width 336 height 12
click at [497, 333] on input "False" at bounding box center [490, 332] width 12 height 12
radio input "true"
click at [651, 415] on button "SUBMIT" at bounding box center [680, 421] width 105 height 25
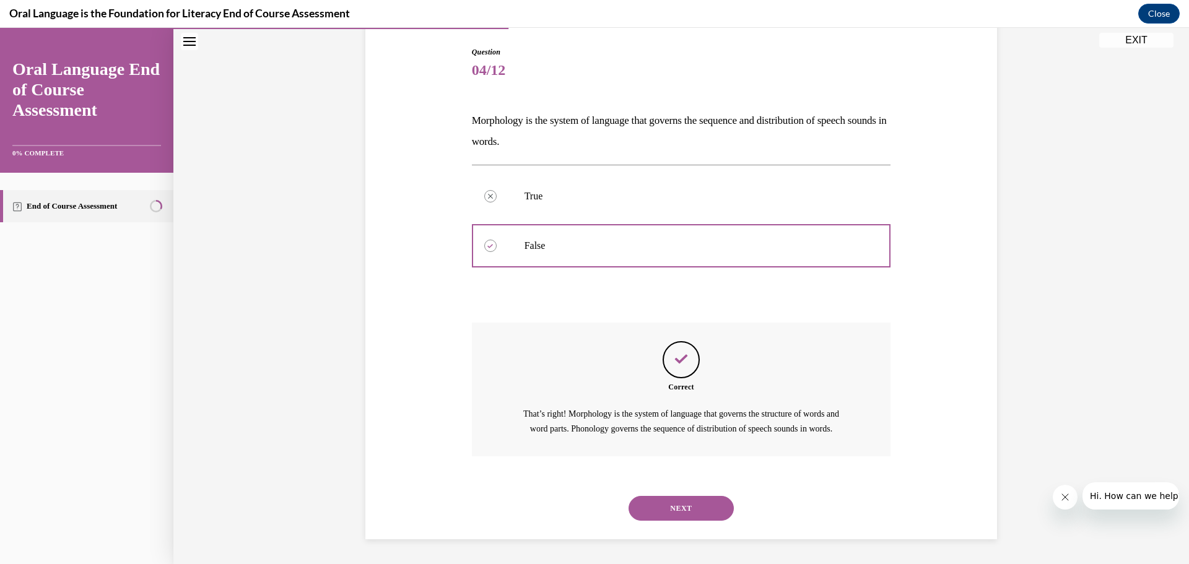
scroll to position [140, 0]
click at [678, 503] on button "NEXT" at bounding box center [680, 508] width 105 height 25
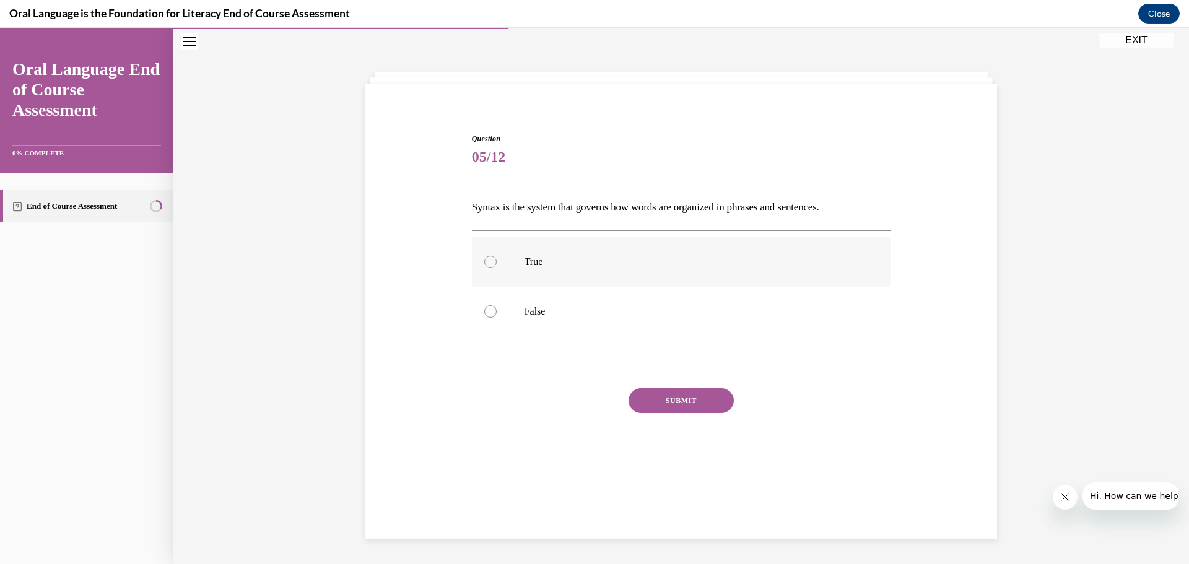
click at [614, 258] on p "True" at bounding box center [692, 262] width 336 height 12
click at [497, 258] on input "True" at bounding box center [490, 262] width 12 height 12
radio input "true"
click at [669, 398] on button "SUBMIT" at bounding box center [680, 400] width 105 height 25
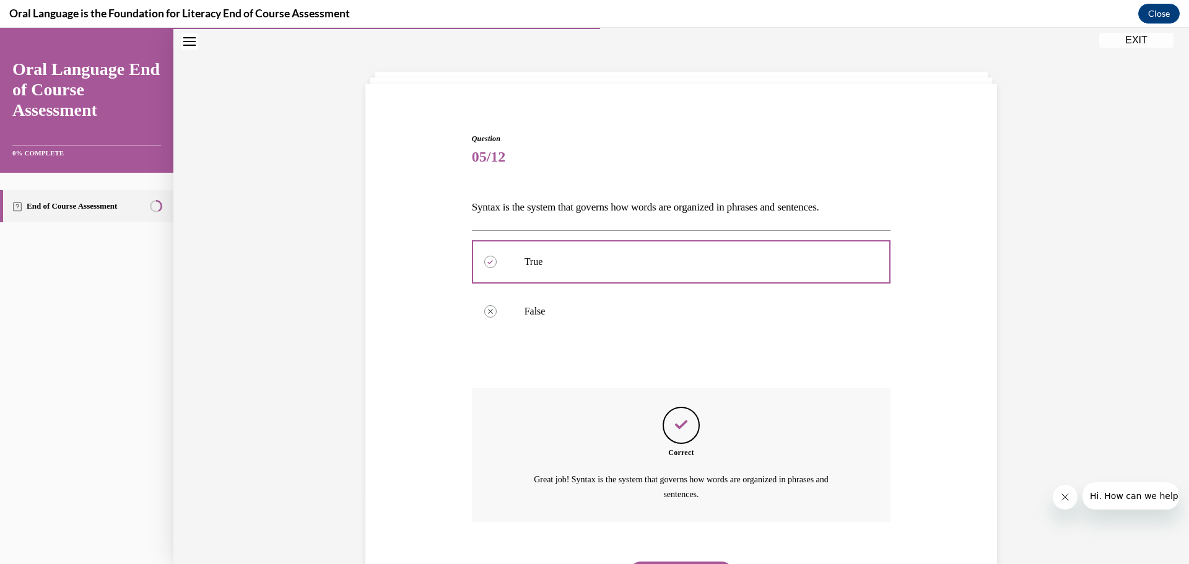
scroll to position [105, 0]
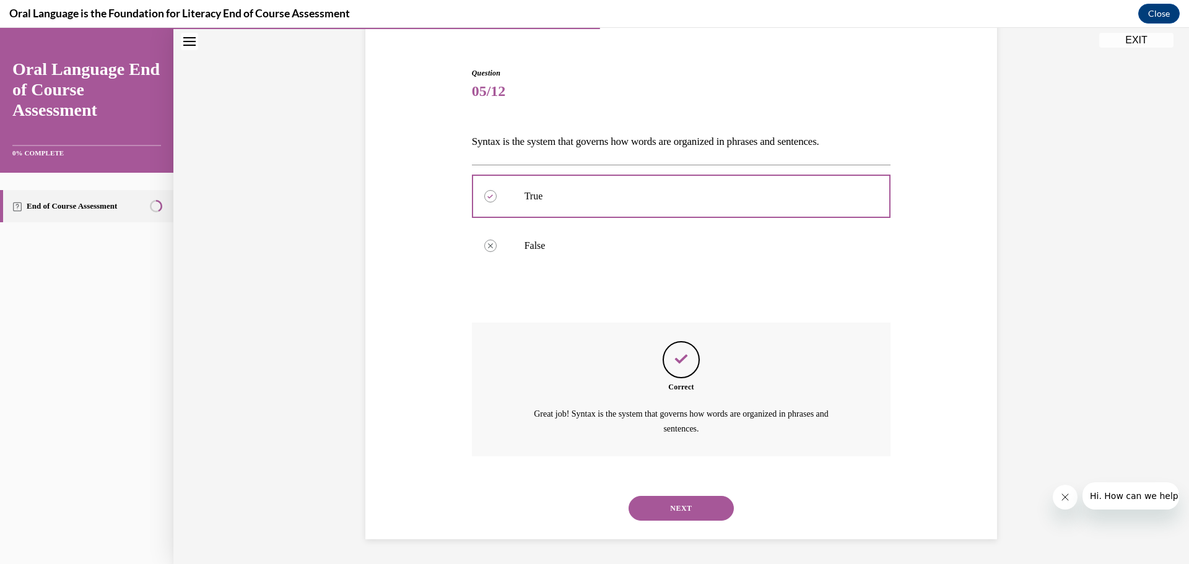
click at [693, 498] on button "NEXT" at bounding box center [680, 508] width 105 height 25
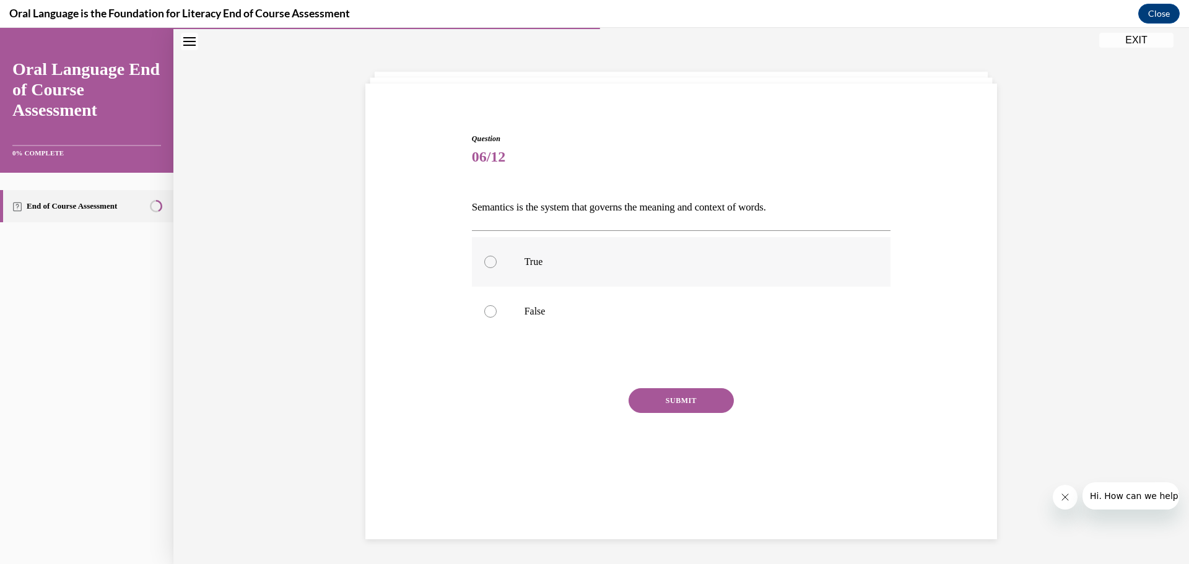
click at [617, 267] on p "True" at bounding box center [692, 262] width 336 height 12
click at [497, 267] on input "True" at bounding box center [490, 262] width 12 height 12
radio input "true"
click at [679, 404] on button "SUBMIT" at bounding box center [680, 400] width 105 height 25
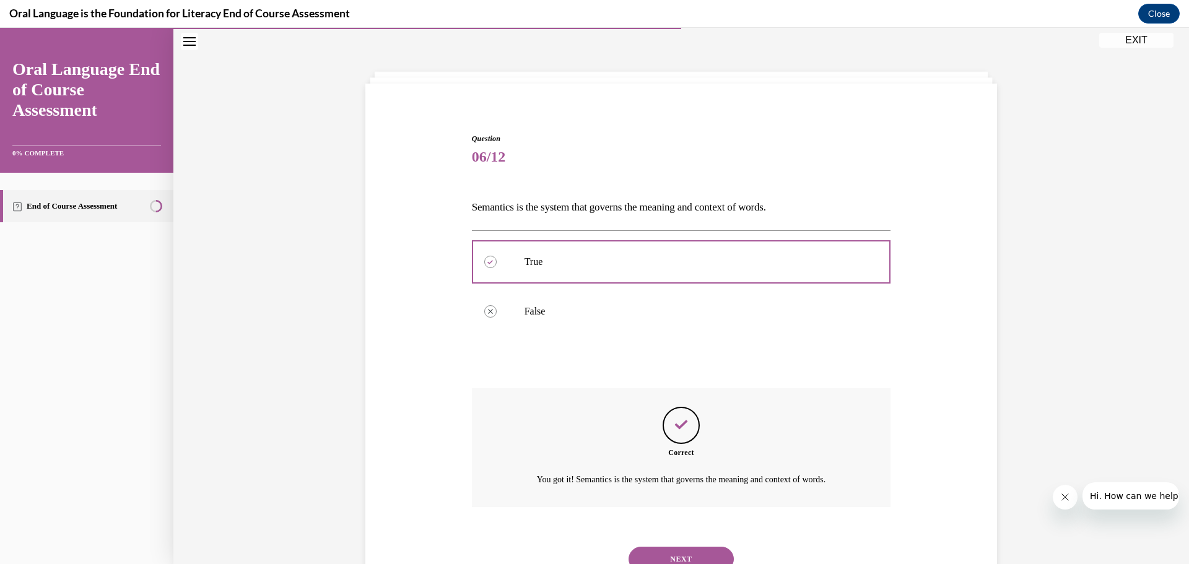
scroll to position [90, 0]
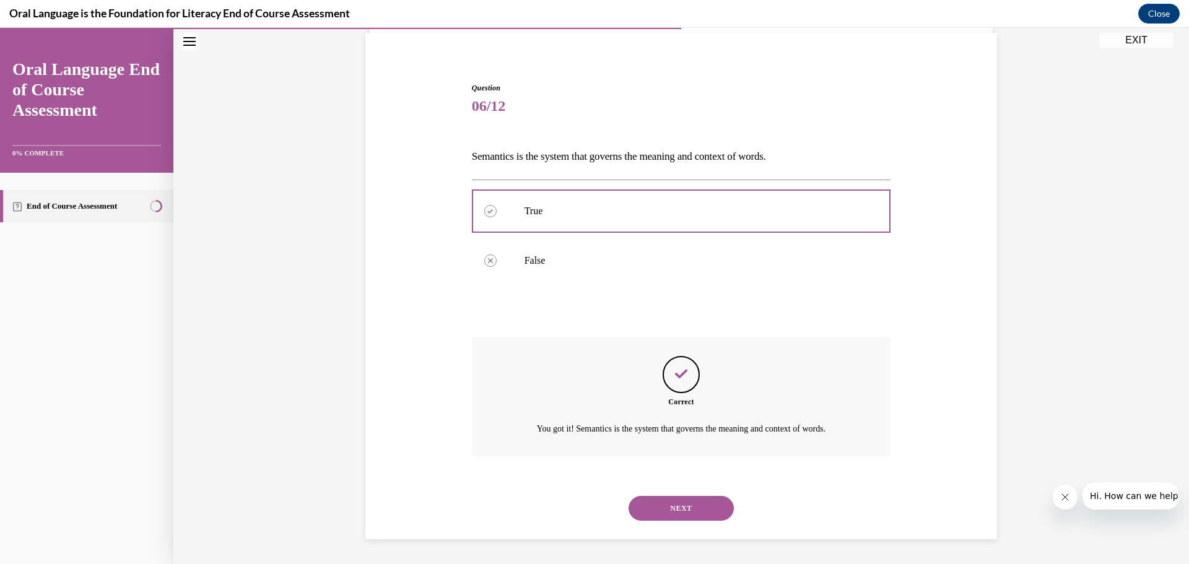
click at [688, 505] on button "NEXT" at bounding box center [680, 508] width 105 height 25
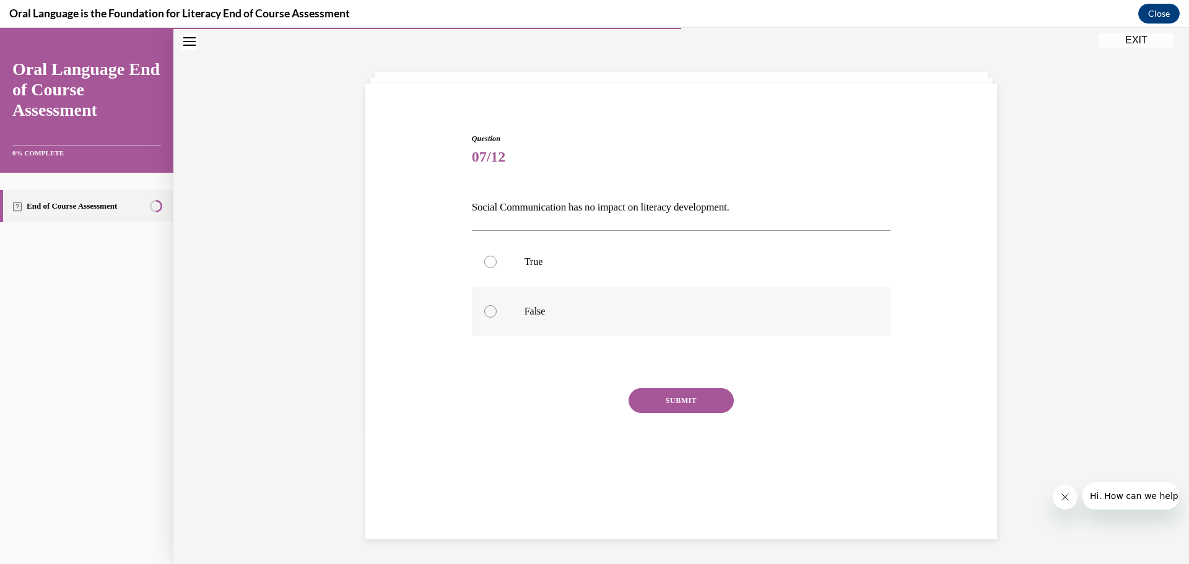
click at [588, 316] on p "False" at bounding box center [692, 311] width 336 height 12
click at [497, 316] on input "False" at bounding box center [490, 311] width 12 height 12
radio input "true"
click at [658, 396] on button "SUBMIT" at bounding box center [680, 400] width 105 height 25
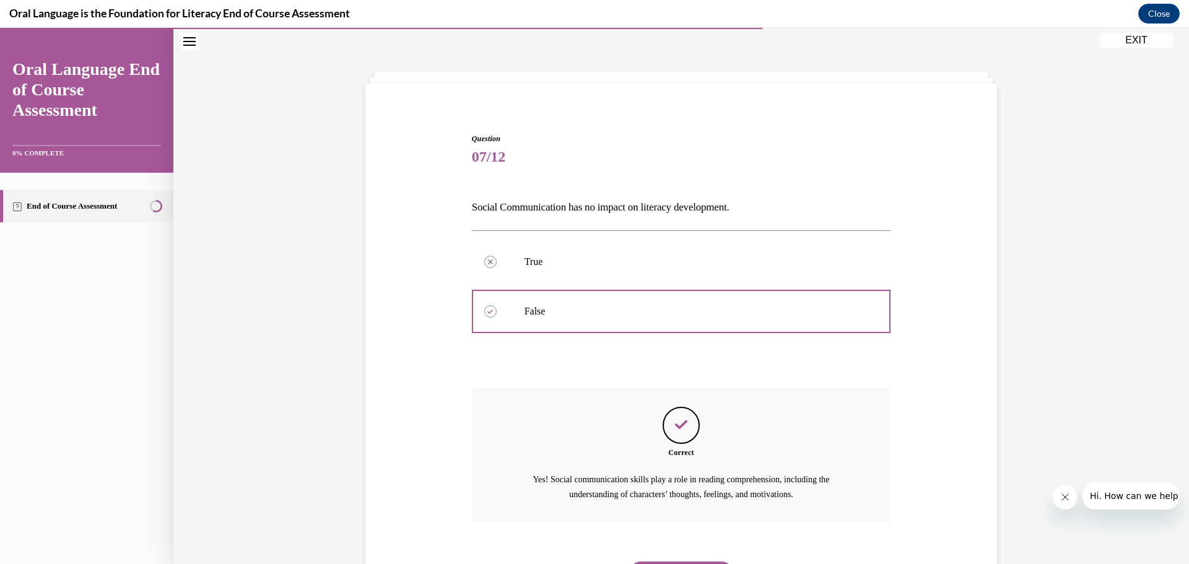
scroll to position [105, 0]
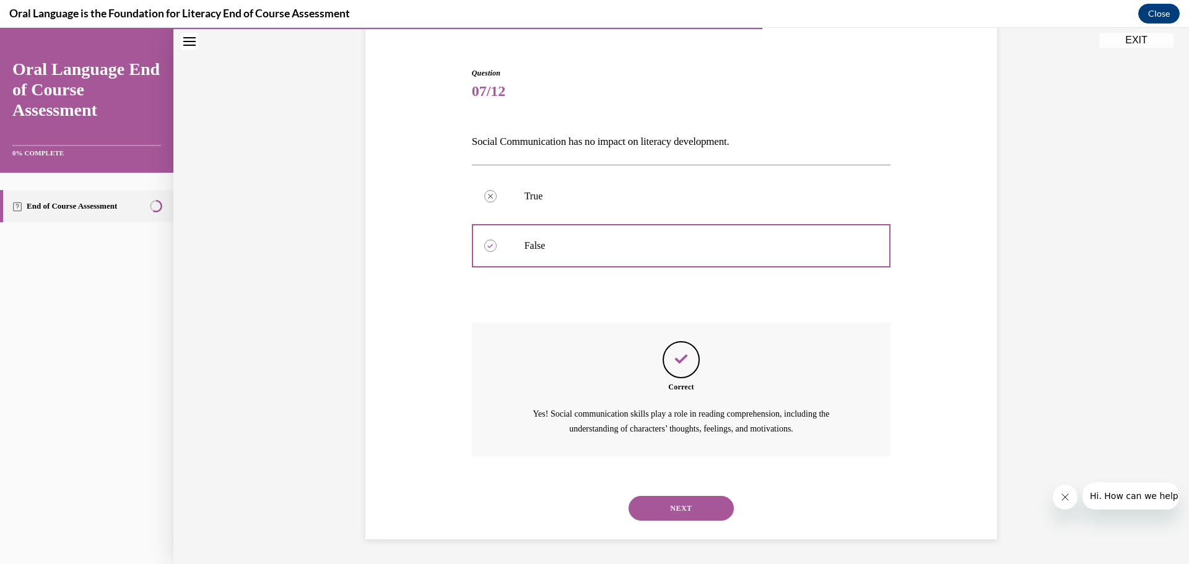
click at [700, 512] on button "NEXT" at bounding box center [680, 508] width 105 height 25
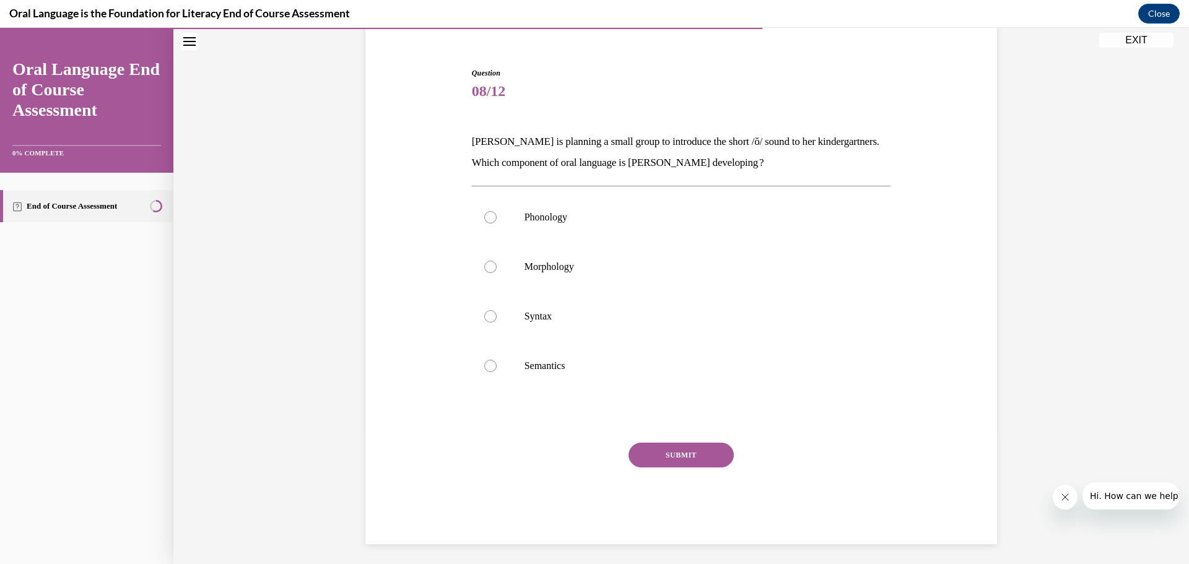
scroll to position [66, 0]
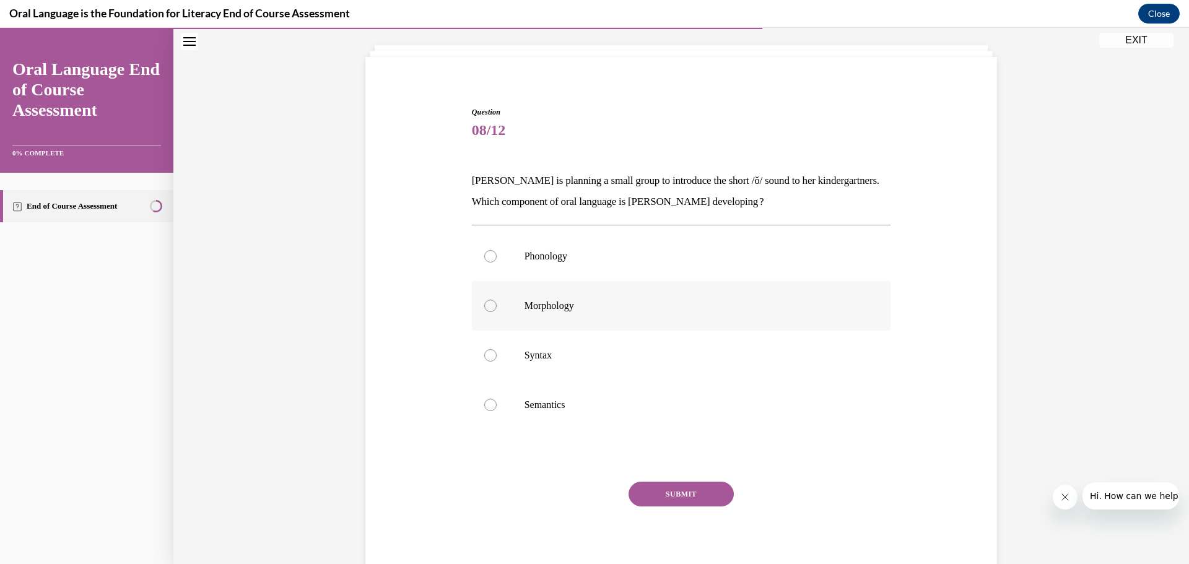
click at [506, 310] on label "Morphology" at bounding box center [681, 306] width 419 height 50
click at [497, 310] on input "Morphology" at bounding box center [490, 306] width 12 height 12
radio input "true"
click at [638, 492] on button "SUBMIT" at bounding box center [680, 494] width 105 height 25
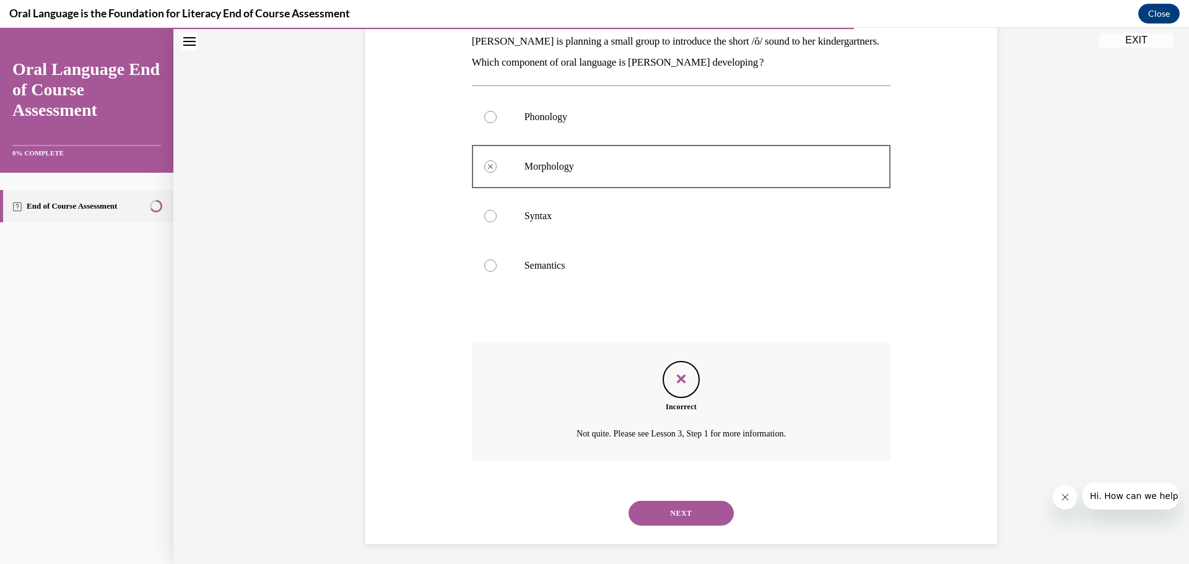
scroll to position [210, 0]
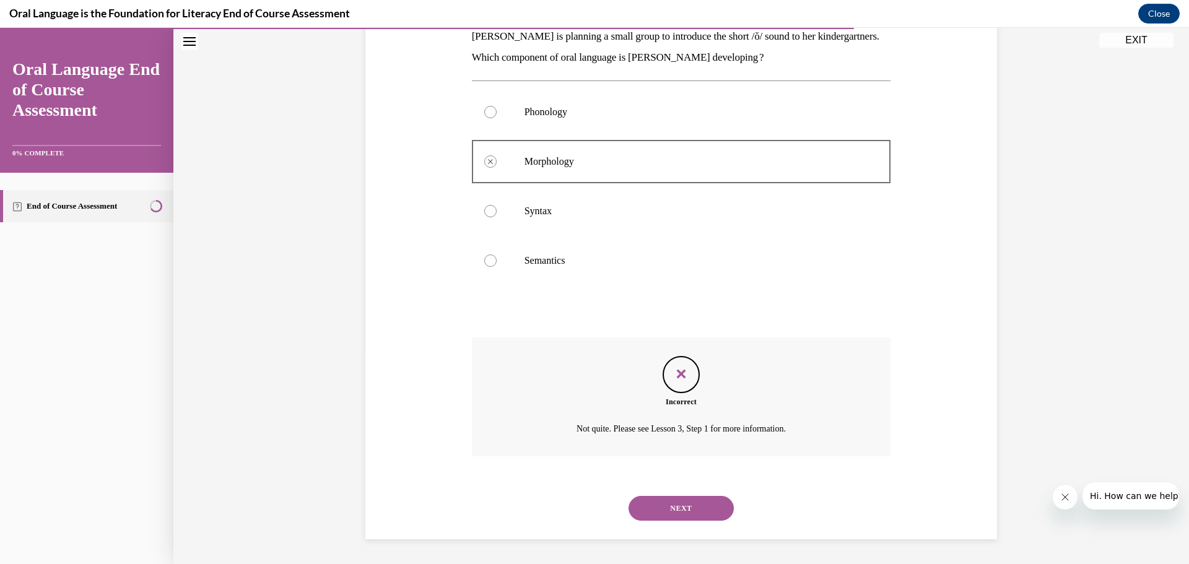
click at [659, 510] on button "NEXT" at bounding box center [680, 508] width 105 height 25
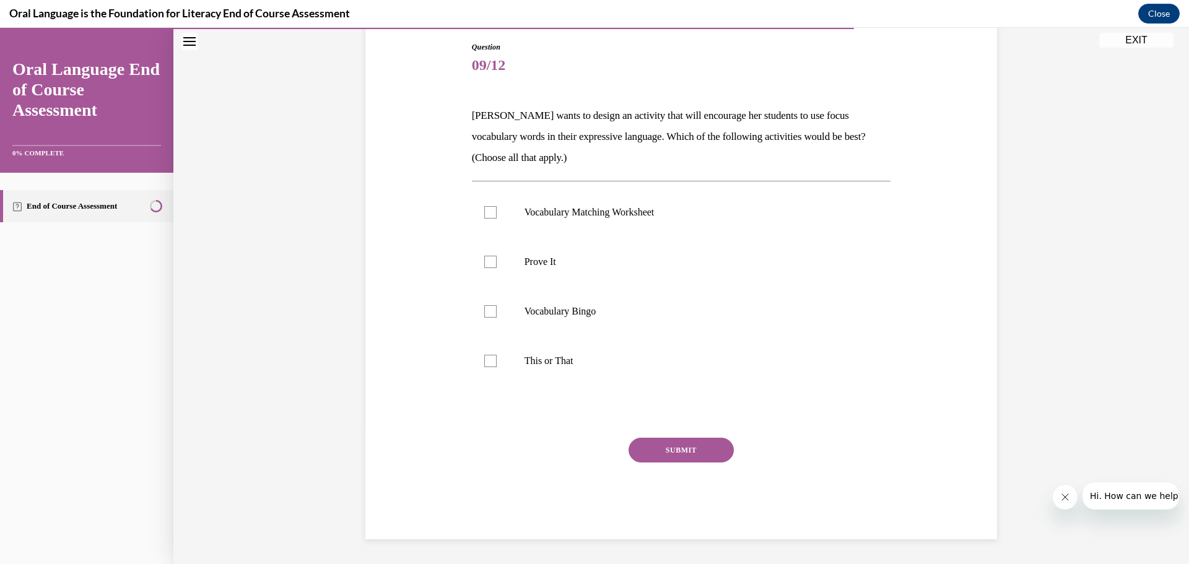
scroll to position [131, 0]
click at [503, 303] on label "Vocabulary Bingo" at bounding box center [681, 312] width 419 height 50
click at [497, 305] on input "Vocabulary Bingo" at bounding box center [490, 311] width 12 height 12
checkbox input "true"
click at [497, 277] on label "Prove It" at bounding box center [681, 262] width 419 height 50
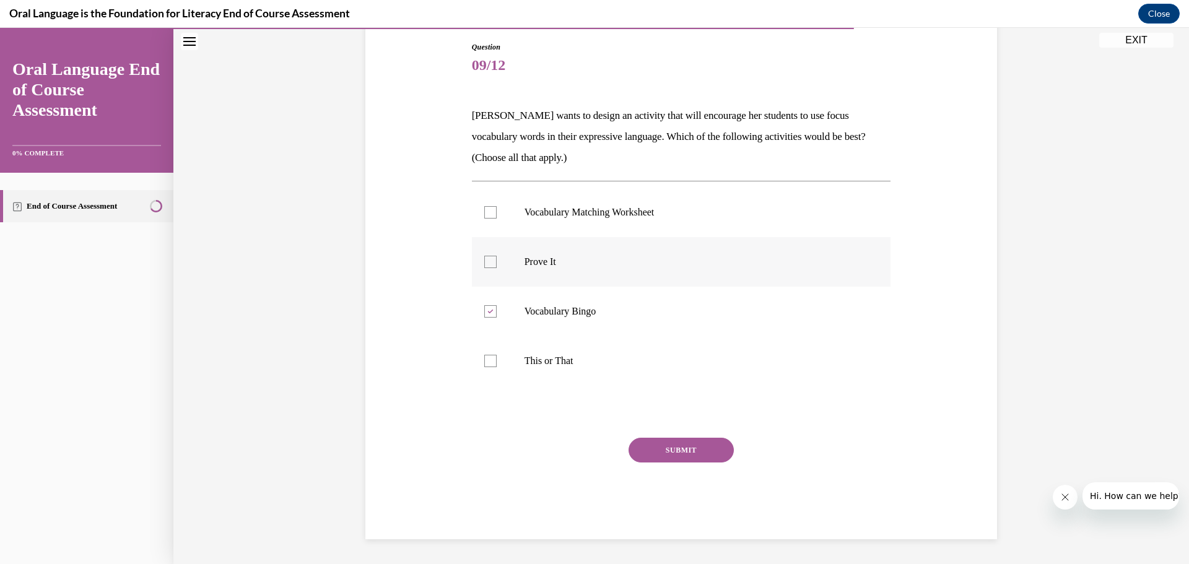
click at [497, 268] on input "Prove It" at bounding box center [490, 262] width 12 height 12
checkbox input "true"
click at [662, 439] on button "SUBMIT" at bounding box center [680, 450] width 105 height 25
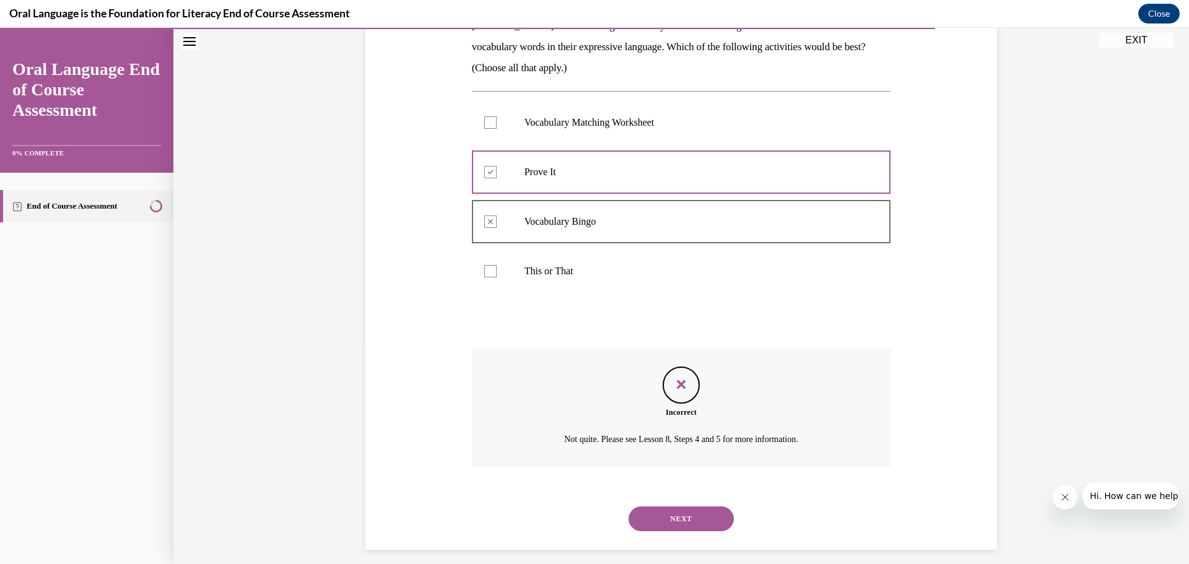
scroll to position [231, 0]
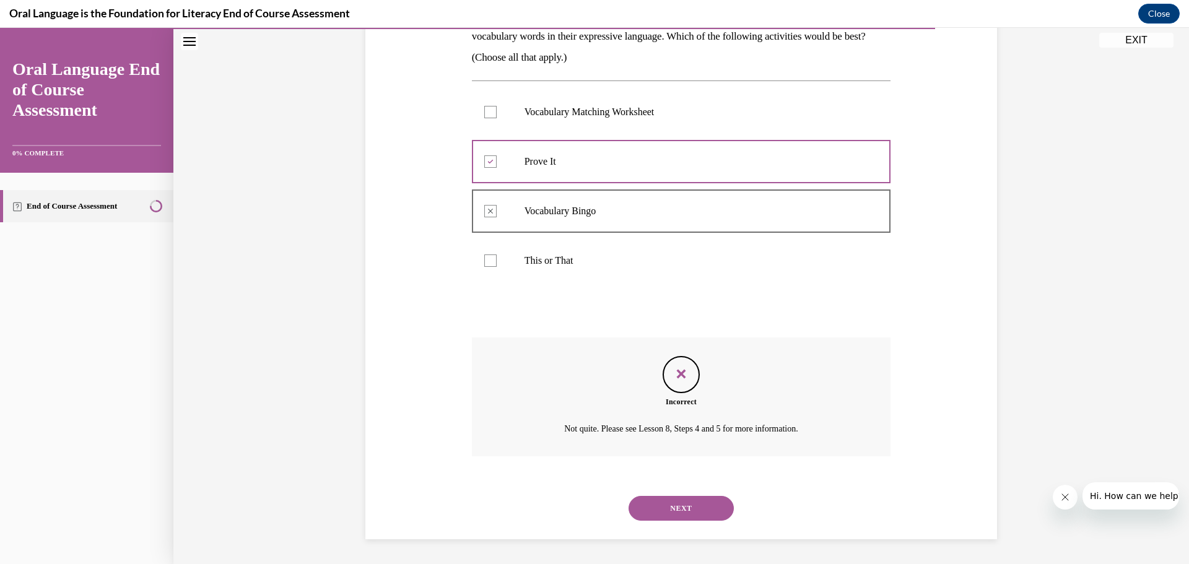
click at [666, 508] on button "NEXT" at bounding box center [680, 508] width 105 height 25
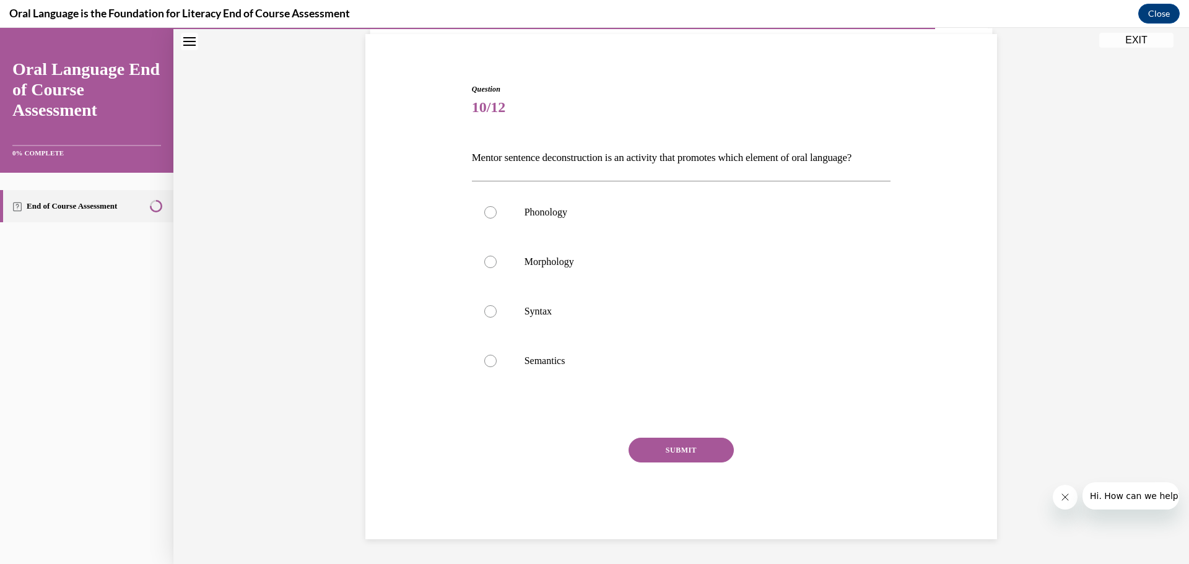
scroll to position [110, 0]
click at [489, 316] on div at bounding box center [490, 311] width 12 height 12
click at [489, 316] on input "Syntax" at bounding box center [490, 311] width 12 height 12
radio input "true"
click at [689, 445] on button "SUBMIT" at bounding box center [680, 450] width 105 height 25
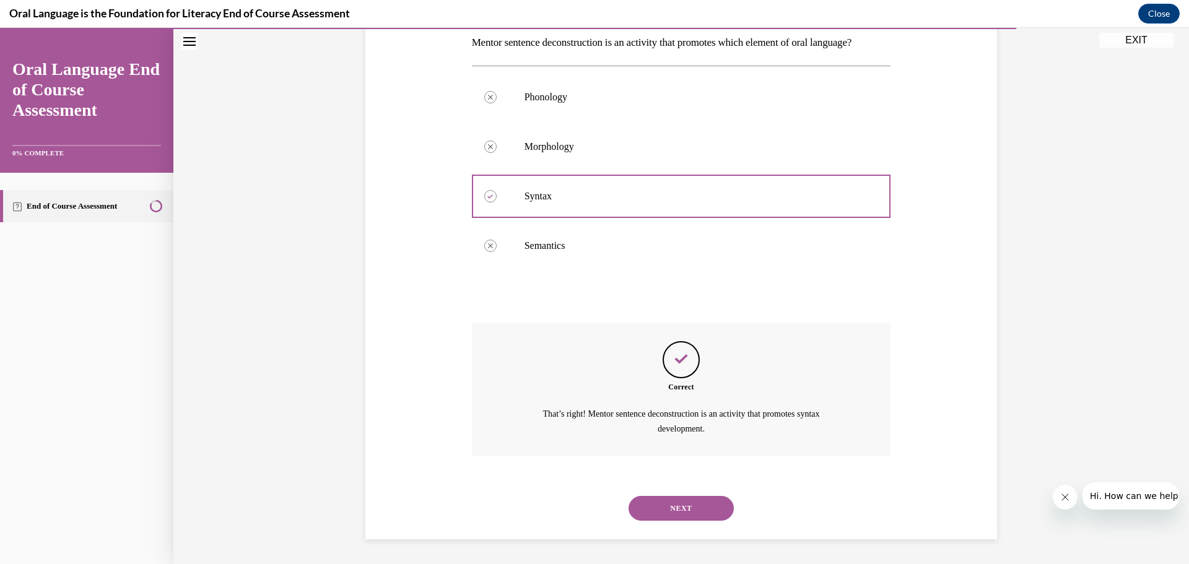
scroll to position [225, 0]
click at [690, 508] on button "NEXT" at bounding box center [680, 508] width 105 height 25
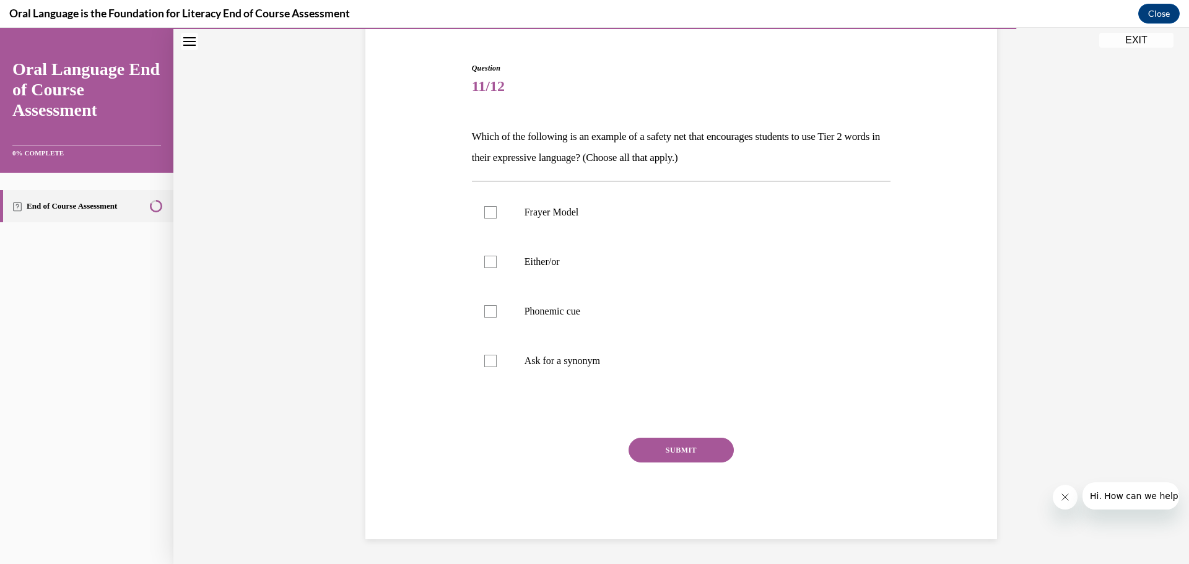
scroll to position [110, 0]
click at [519, 324] on label "Phonemic cue" at bounding box center [681, 312] width 419 height 50
click at [497, 318] on input "Phonemic cue" at bounding box center [490, 311] width 12 height 12
checkbox input "true"
click at [513, 363] on label "Ask for a synonym" at bounding box center [681, 361] width 419 height 50
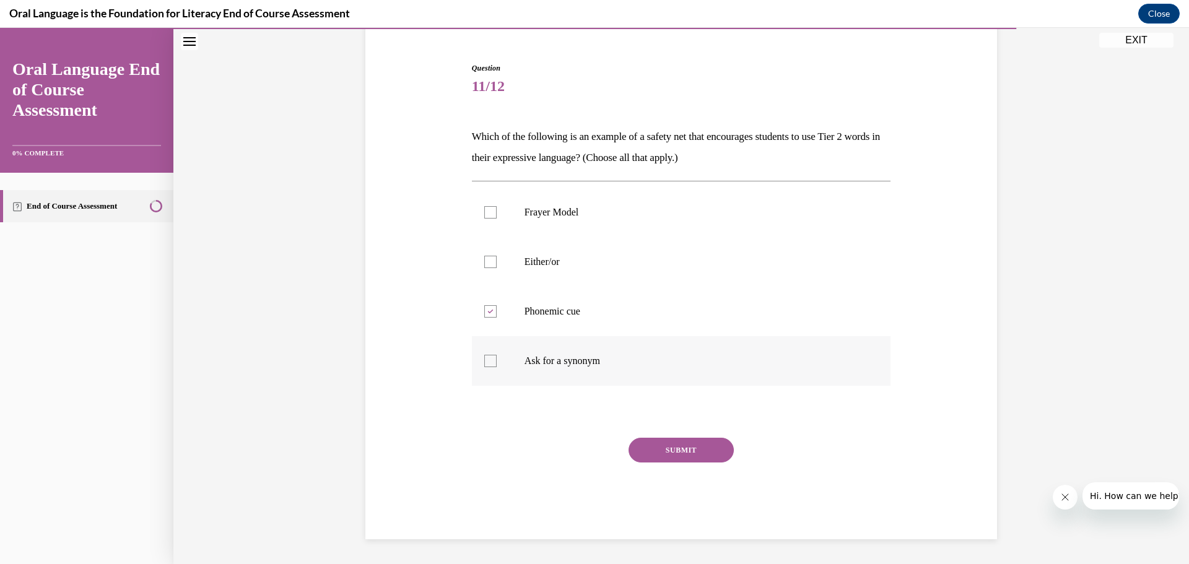
click at [497, 363] on input "Ask for a synonym" at bounding box center [490, 361] width 12 height 12
checkbox input "true"
click at [636, 445] on button "SUBMIT" at bounding box center [680, 450] width 105 height 25
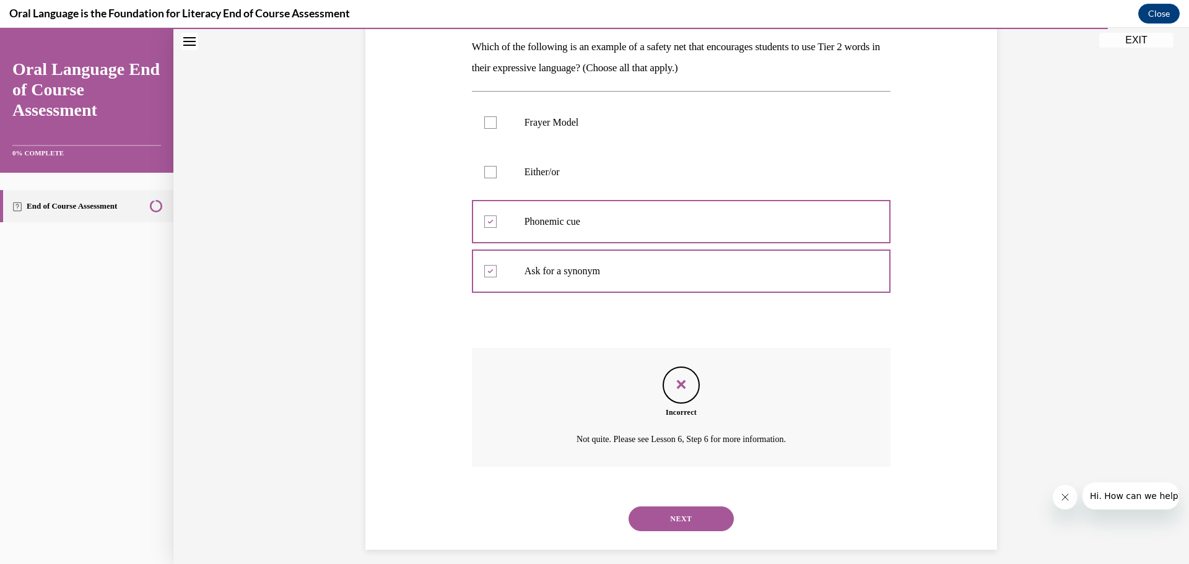
scroll to position [210, 0]
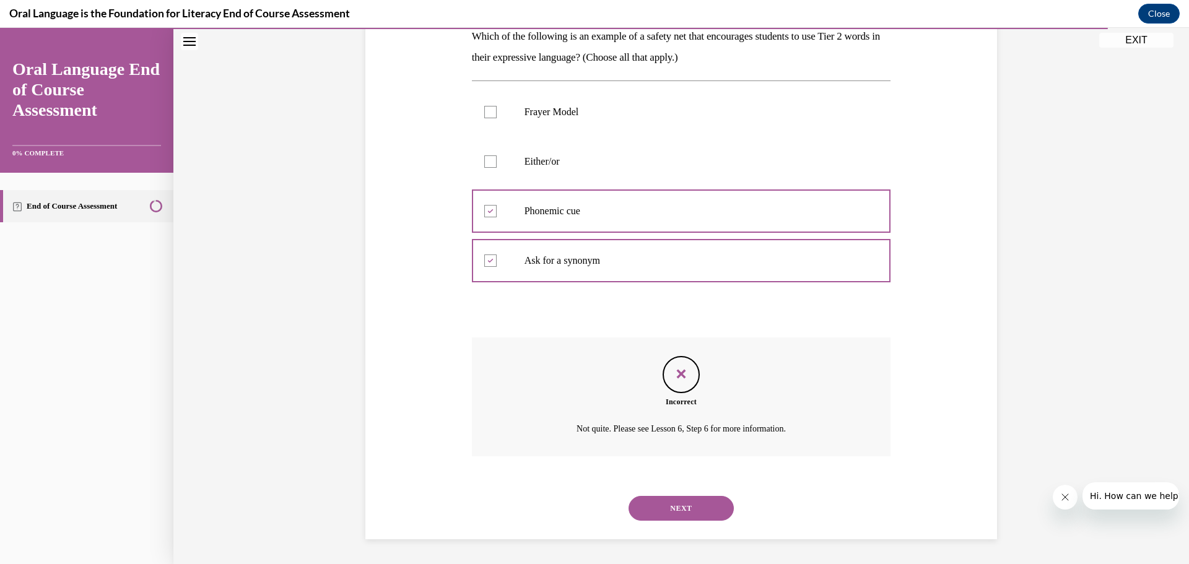
click at [670, 505] on button "NEXT" at bounding box center [680, 508] width 105 height 25
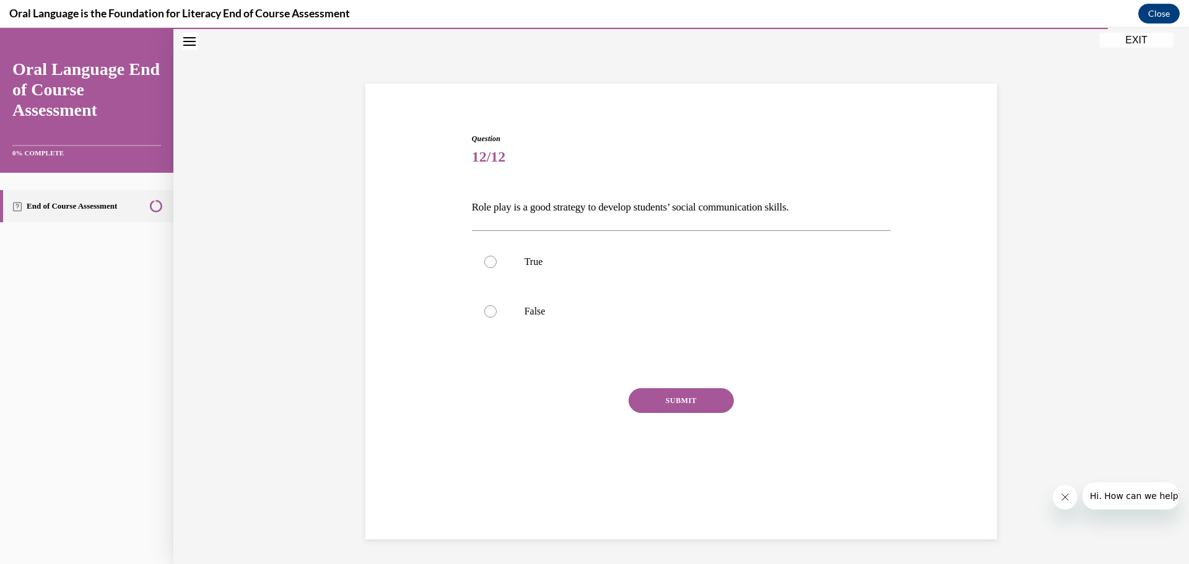
scroll to position [39, 0]
click at [501, 274] on label "True" at bounding box center [681, 262] width 419 height 50
click at [497, 268] on input "True" at bounding box center [490, 262] width 12 height 12
radio input "true"
click at [670, 394] on button "SUBMIT" at bounding box center [680, 400] width 105 height 25
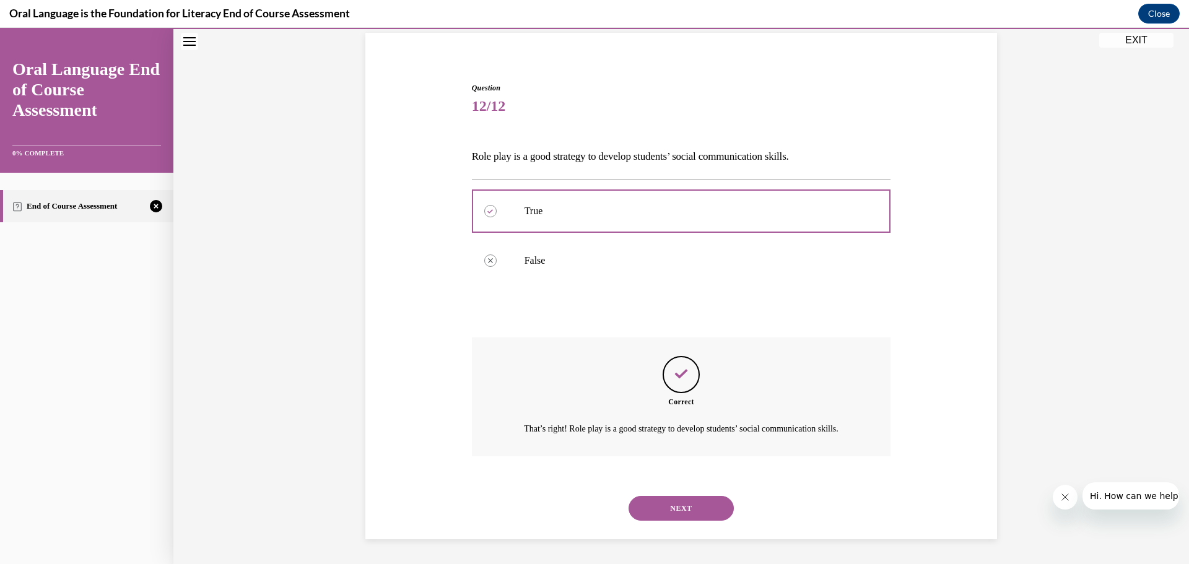
scroll to position [105, 0]
click at [689, 504] on button "NEXT" at bounding box center [680, 508] width 105 height 25
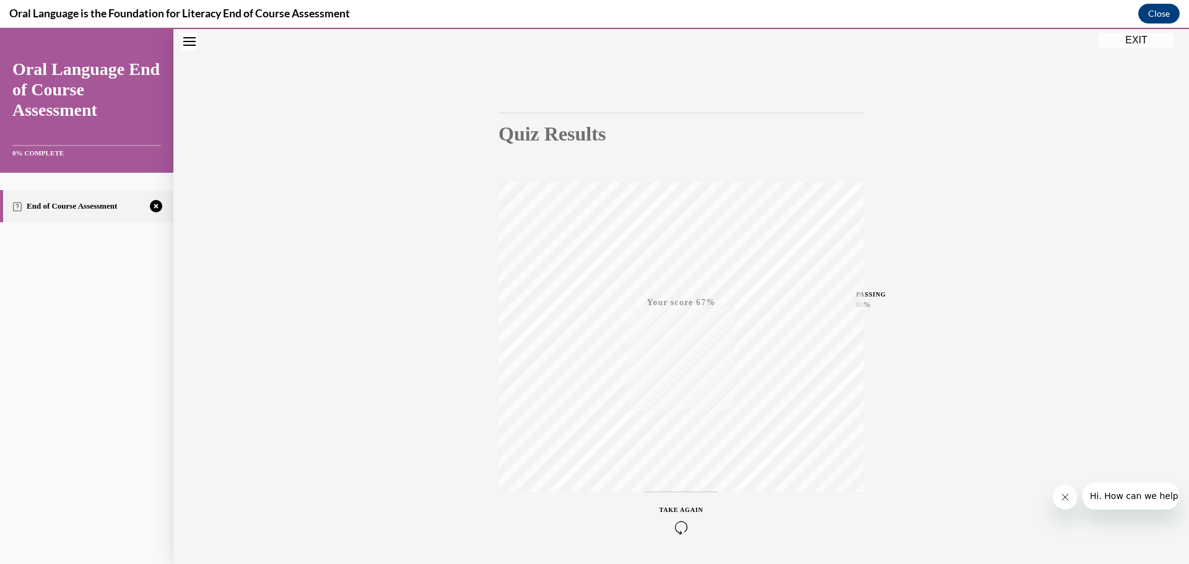
scroll to position [98, 0]
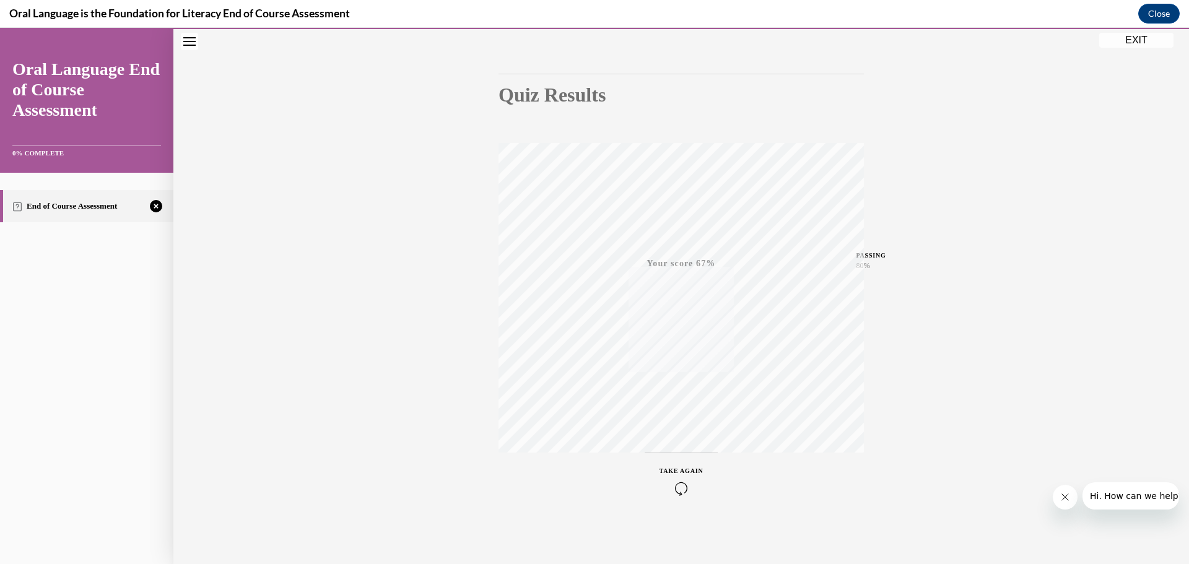
click at [683, 491] on icon "button" at bounding box center [681, 489] width 44 height 14
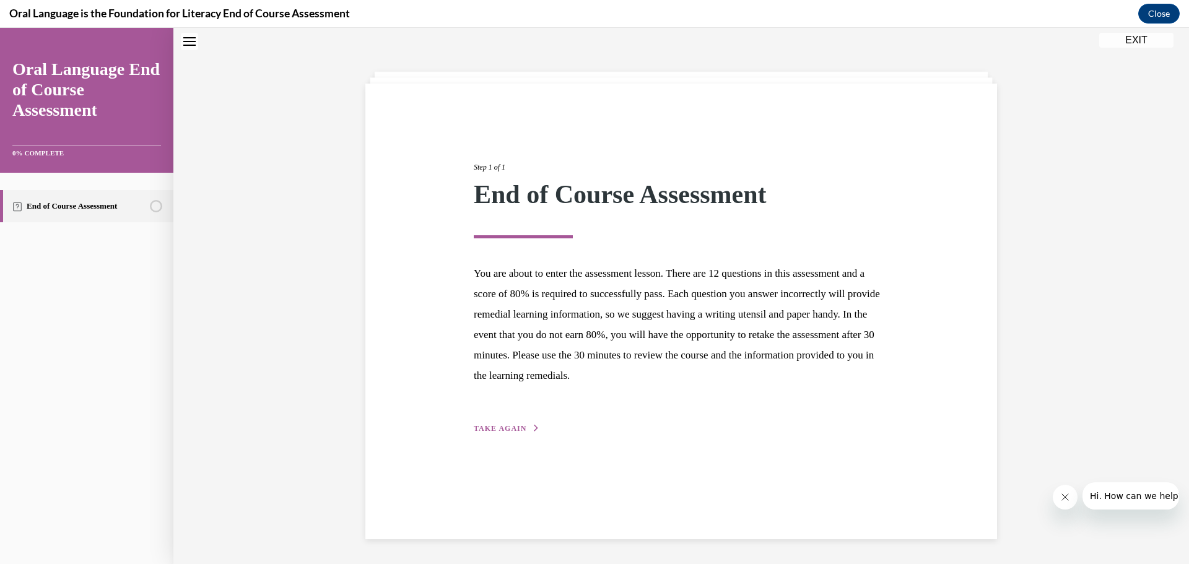
click at [488, 428] on span "TAKE AGAIN" at bounding box center [500, 428] width 53 height 9
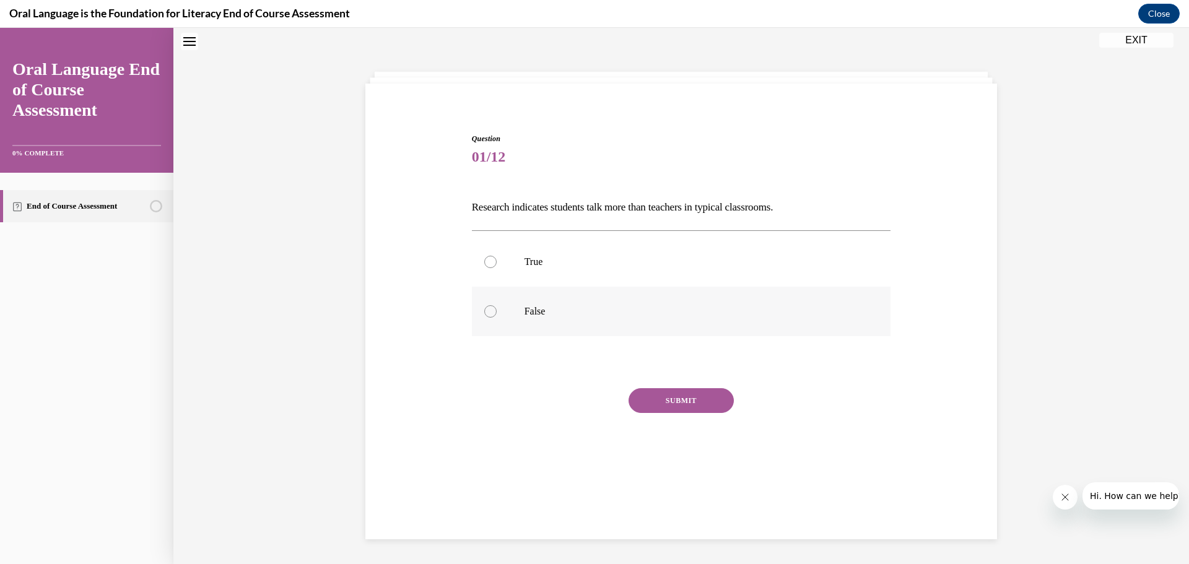
click at [507, 322] on label "False" at bounding box center [681, 312] width 419 height 50
click at [497, 318] on input "False" at bounding box center [490, 311] width 12 height 12
radio input "true"
click at [648, 393] on button "SUBMIT" at bounding box center [680, 400] width 105 height 25
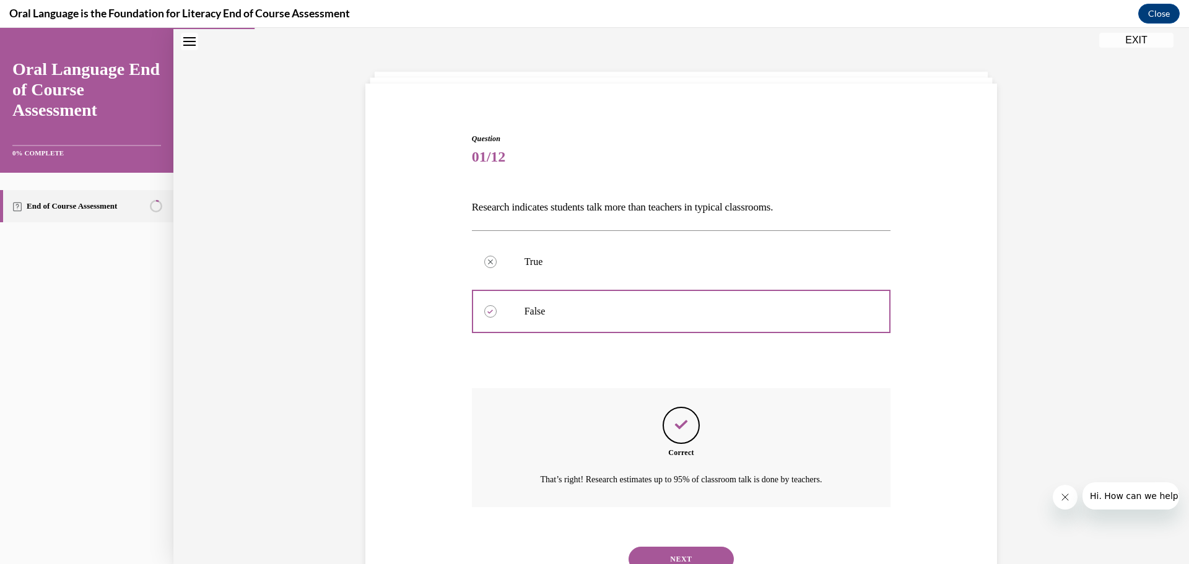
scroll to position [90, 0]
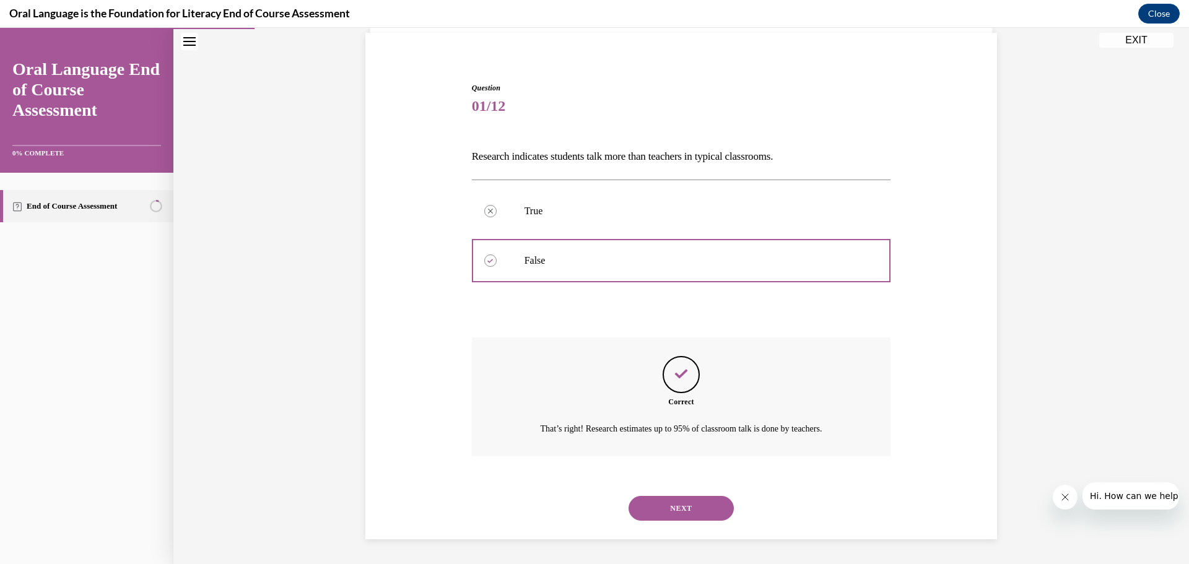
click at [674, 506] on button "NEXT" at bounding box center [680, 508] width 105 height 25
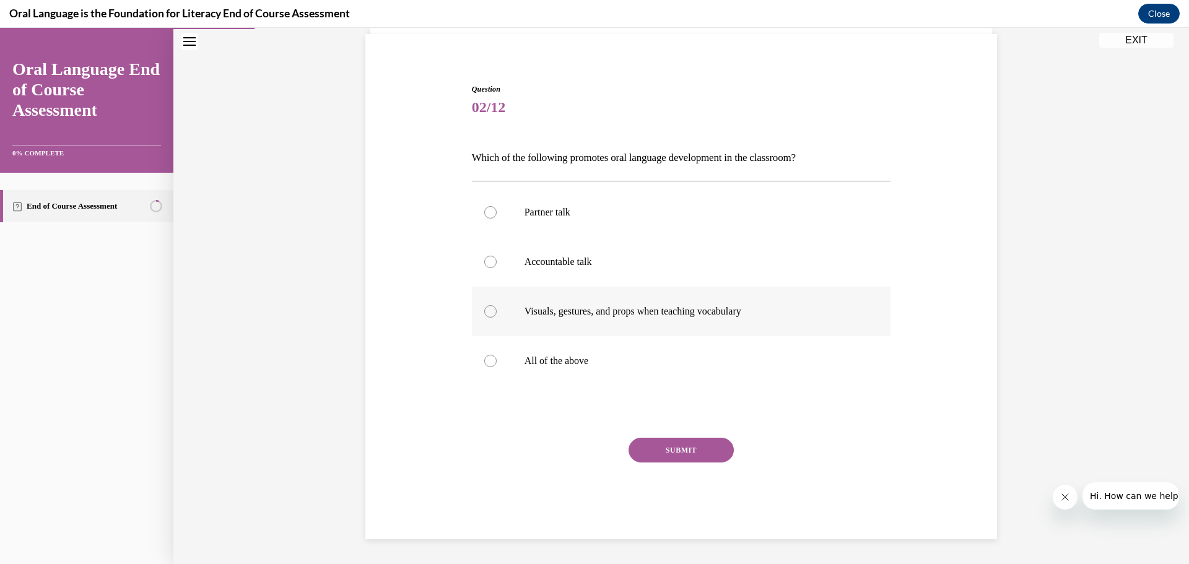
scroll to position [64, 0]
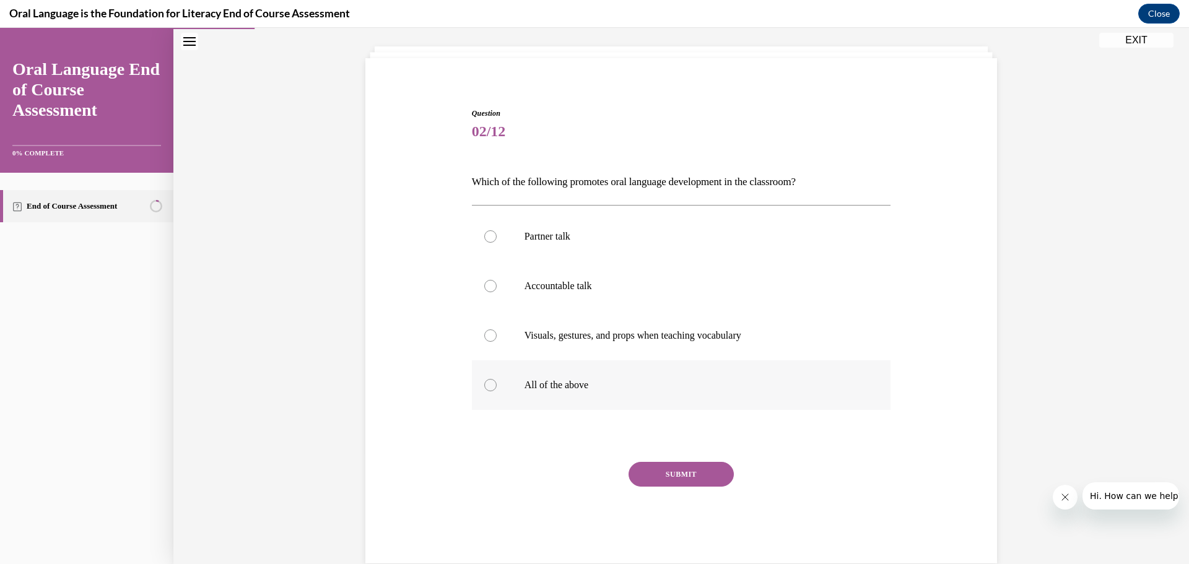
click at [524, 399] on label "All of the above" at bounding box center [681, 385] width 419 height 50
click at [497, 391] on input "All of the above" at bounding box center [490, 385] width 12 height 12
radio input "true"
click at [654, 469] on button "SUBMIT" at bounding box center [680, 474] width 105 height 25
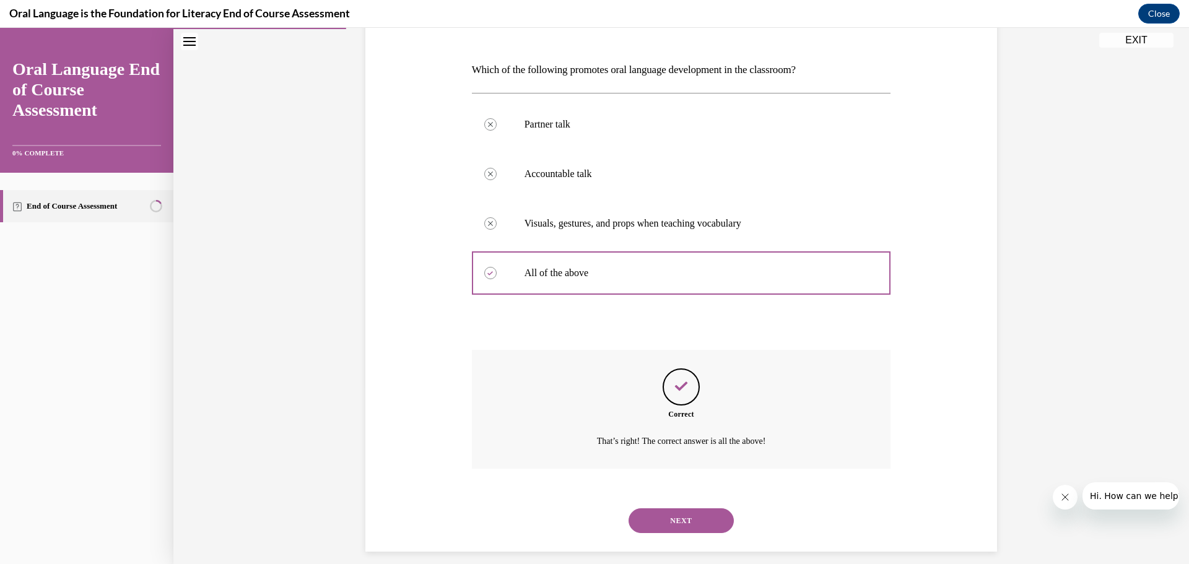
scroll to position [189, 0]
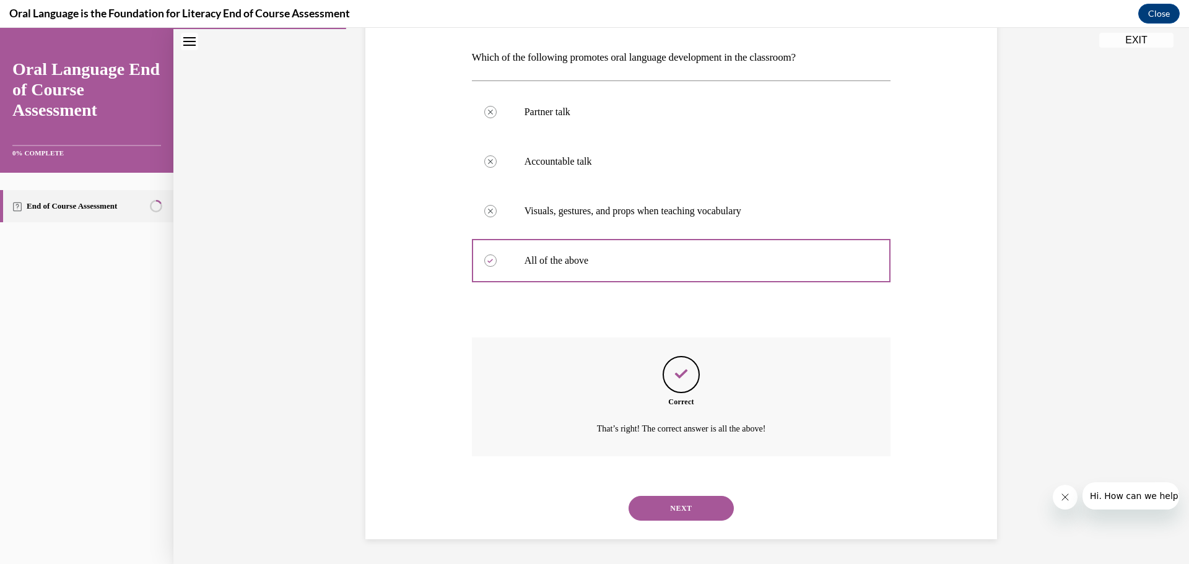
click at [675, 508] on button "NEXT" at bounding box center [680, 508] width 105 height 25
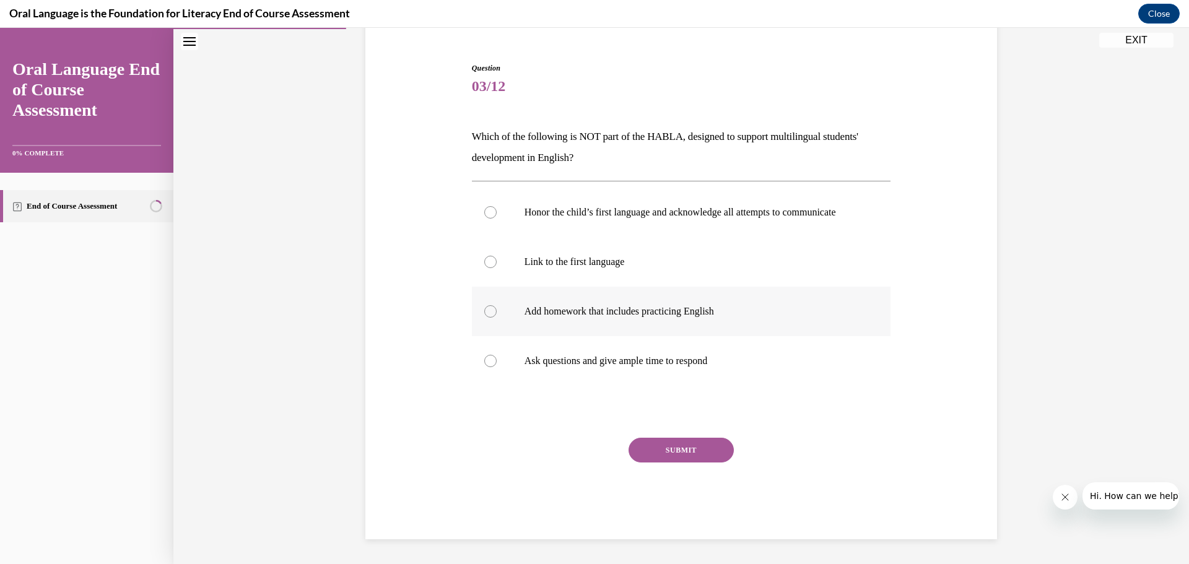
click at [554, 307] on p "Add homework that includes practicing English" at bounding box center [692, 311] width 336 height 12
click at [497, 307] on input "Add homework that includes practicing English" at bounding box center [490, 311] width 12 height 12
radio input "true"
click at [658, 445] on button "SUBMIT" at bounding box center [680, 450] width 105 height 25
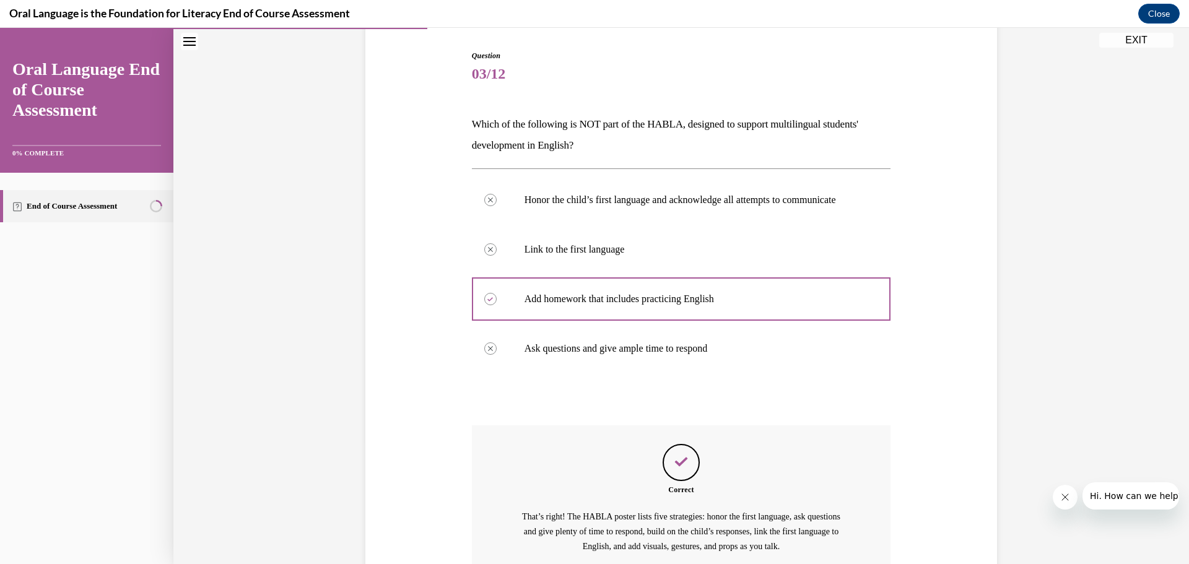
scroll to position [251, 0]
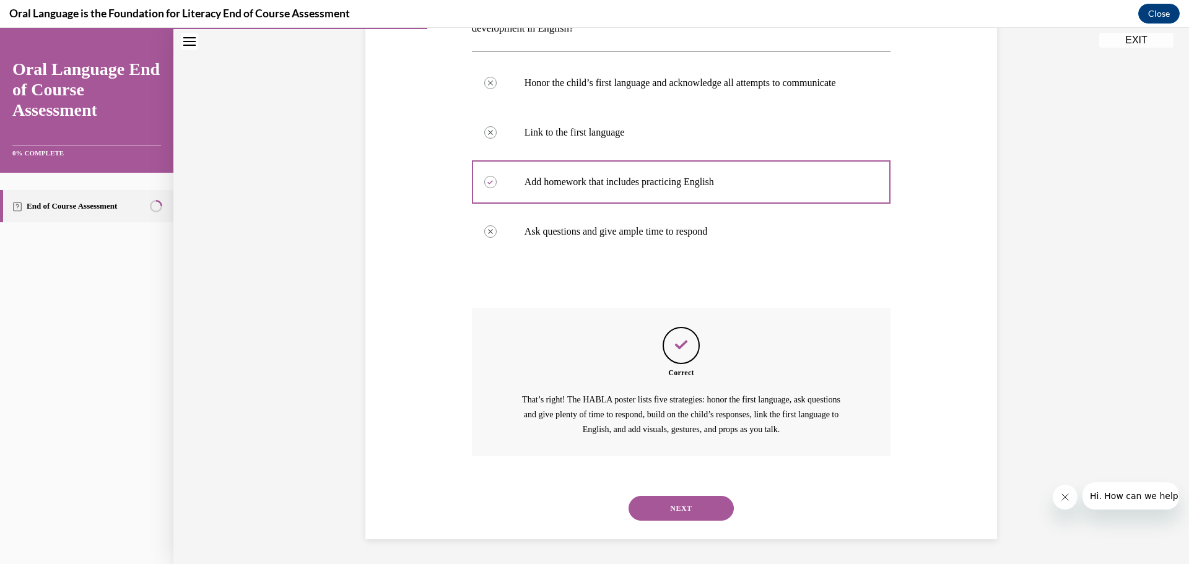
click at [672, 519] on button "NEXT" at bounding box center [680, 508] width 105 height 25
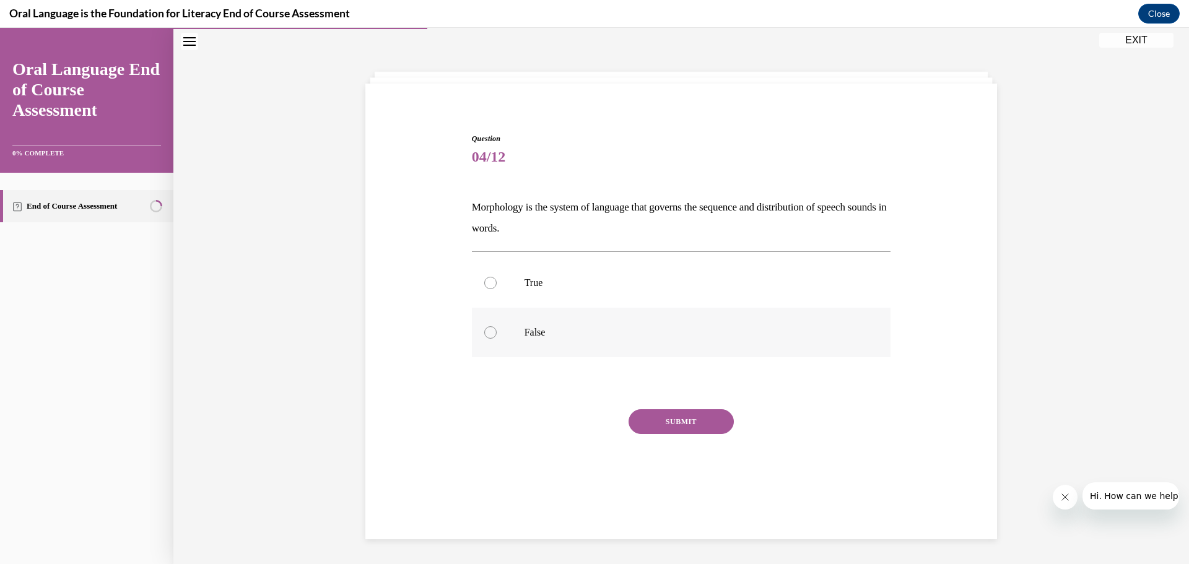
click at [587, 350] on label "False" at bounding box center [681, 333] width 419 height 50
click at [497, 339] on input "False" at bounding box center [490, 332] width 12 height 12
radio input "true"
click at [657, 419] on button "SUBMIT" at bounding box center [680, 421] width 105 height 25
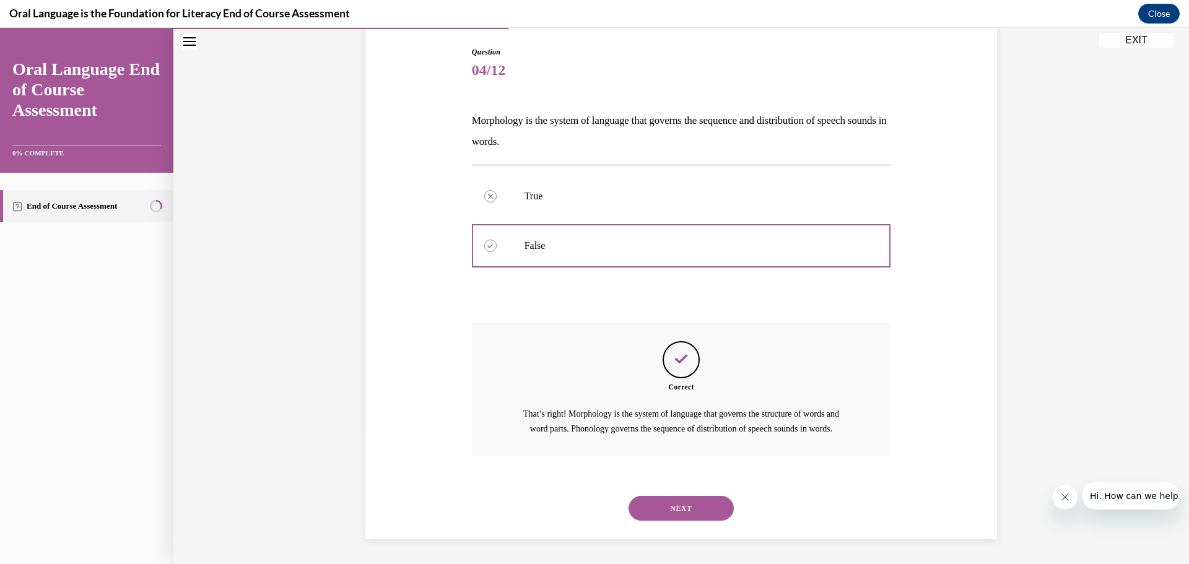
scroll to position [140, 0]
click at [678, 508] on button "NEXT" at bounding box center [680, 508] width 105 height 25
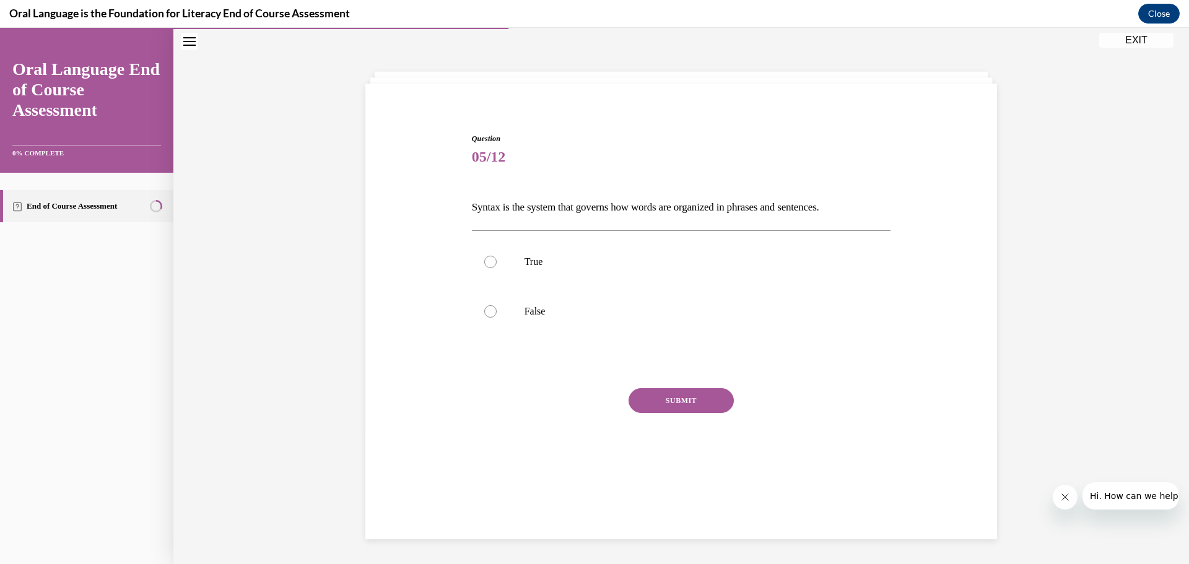
scroll to position [39, 0]
click at [545, 270] on label "True" at bounding box center [681, 262] width 419 height 50
click at [497, 268] on input "True" at bounding box center [490, 262] width 12 height 12
radio input "true"
click at [653, 403] on button "SUBMIT" at bounding box center [680, 400] width 105 height 25
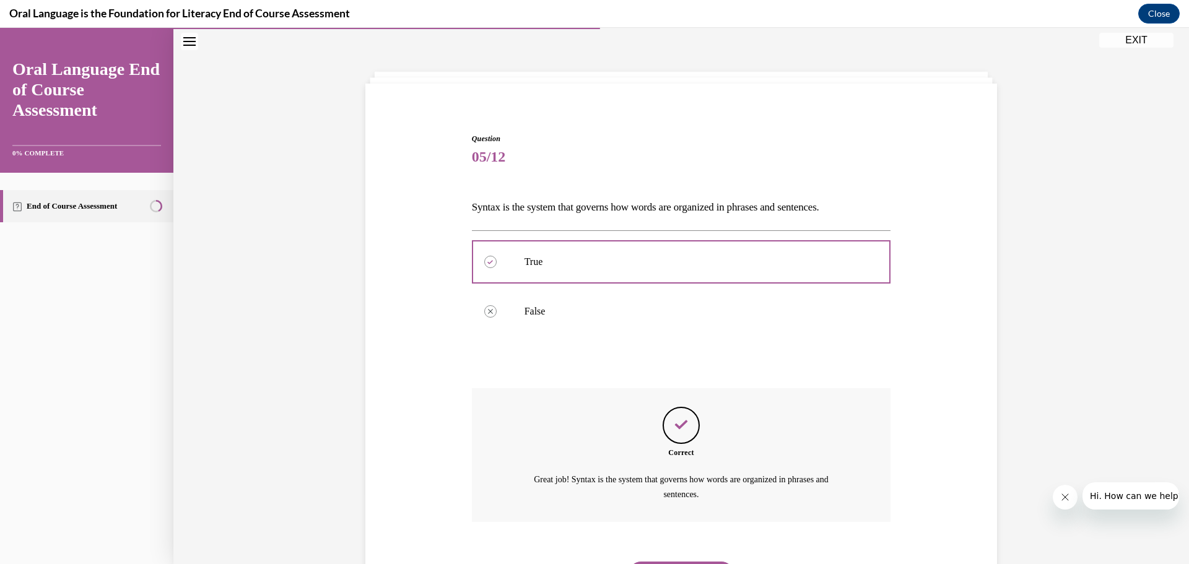
scroll to position [105, 0]
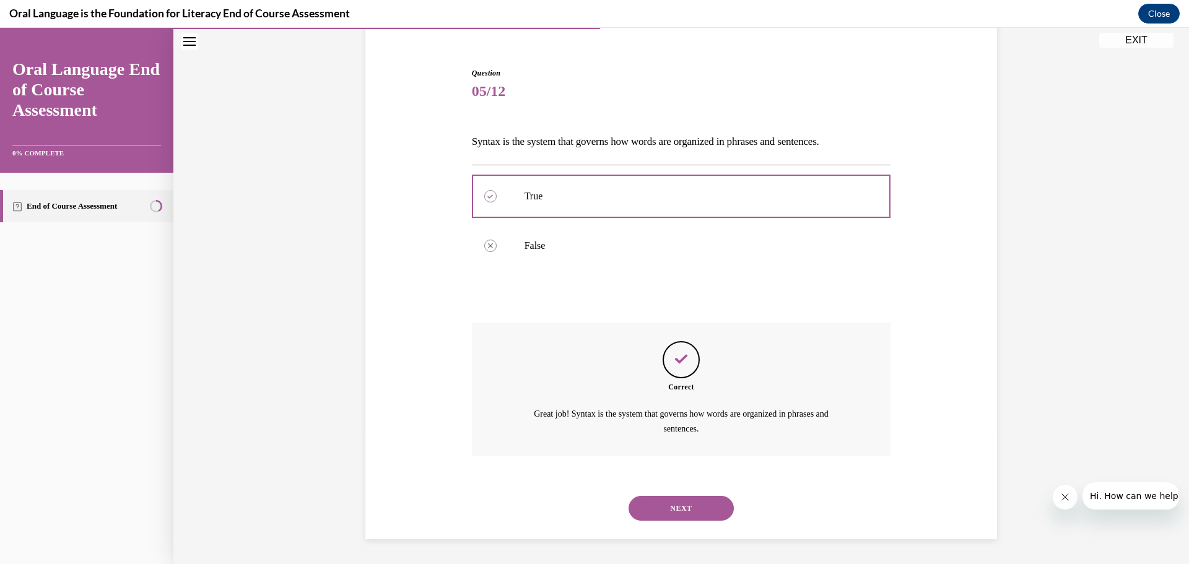
click at [672, 501] on button "NEXT" at bounding box center [680, 508] width 105 height 25
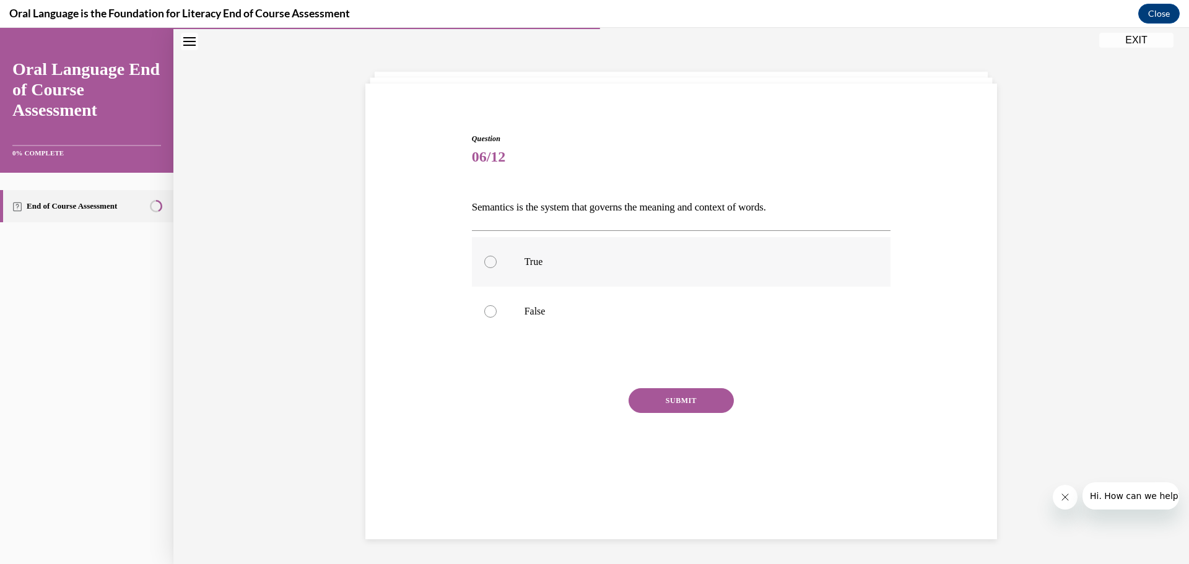
click at [579, 271] on label "True" at bounding box center [681, 262] width 419 height 50
click at [497, 268] on input "True" at bounding box center [490, 262] width 12 height 12
radio input "true"
click at [662, 396] on button "SUBMIT" at bounding box center [680, 400] width 105 height 25
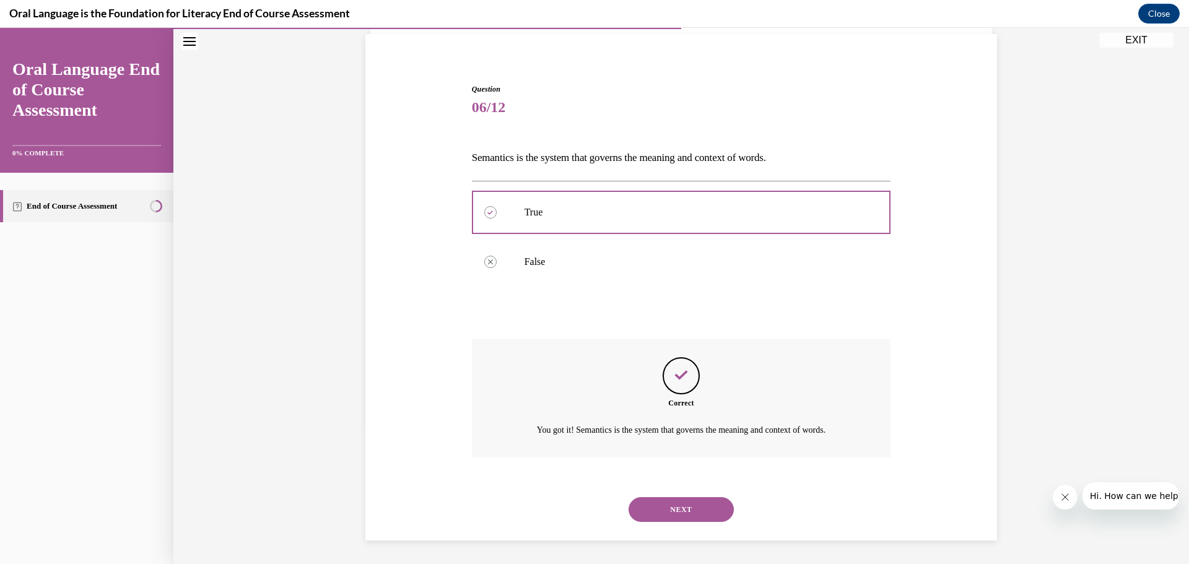
scroll to position [90, 0]
click at [671, 506] on button "NEXT" at bounding box center [680, 508] width 105 height 25
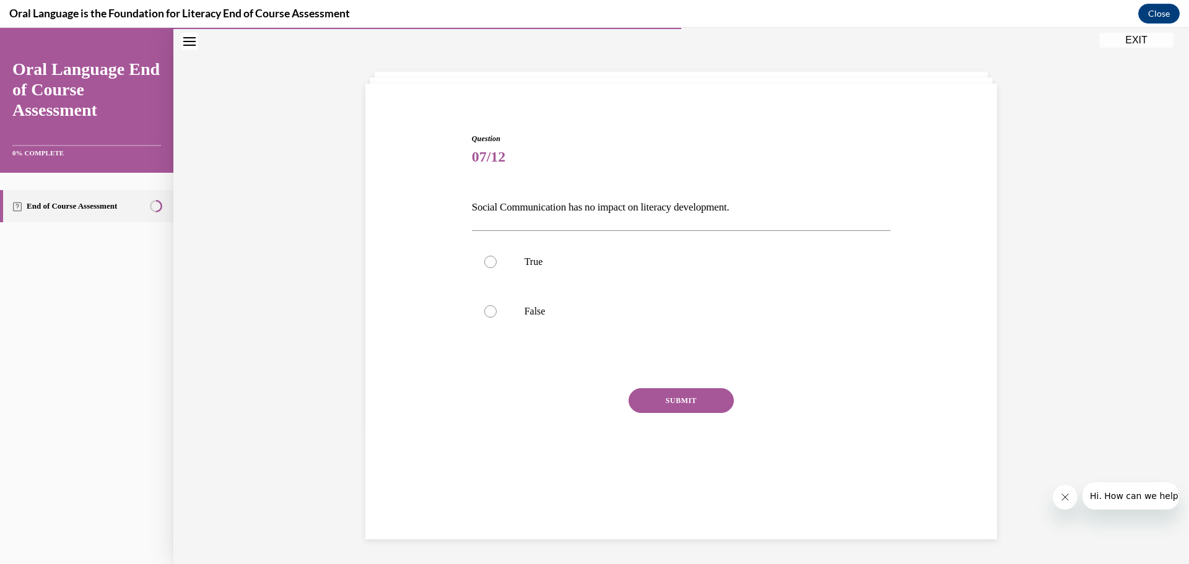
scroll to position [39, 0]
click at [581, 320] on label "False" at bounding box center [681, 312] width 419 height 50
click at [497, 318] on input "False" at bounding box center [490, 311] width 12 height 12
radio input "true"
click at [640, 397] on button "SUBMIT" at bounding box center [680, 400] width 105 height 25
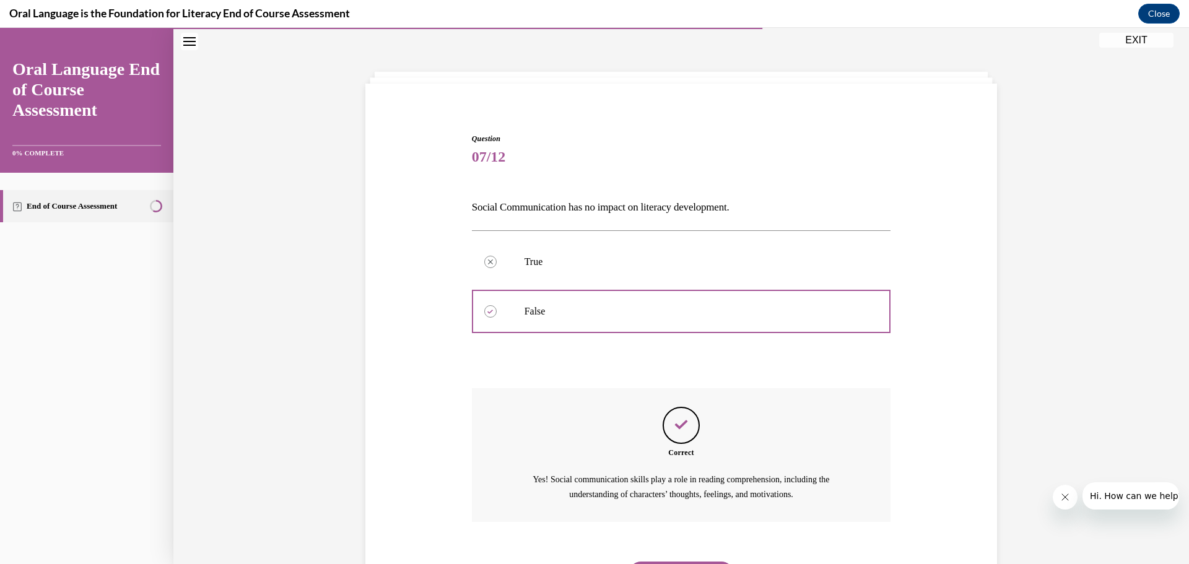
scroll to position [105, 0]
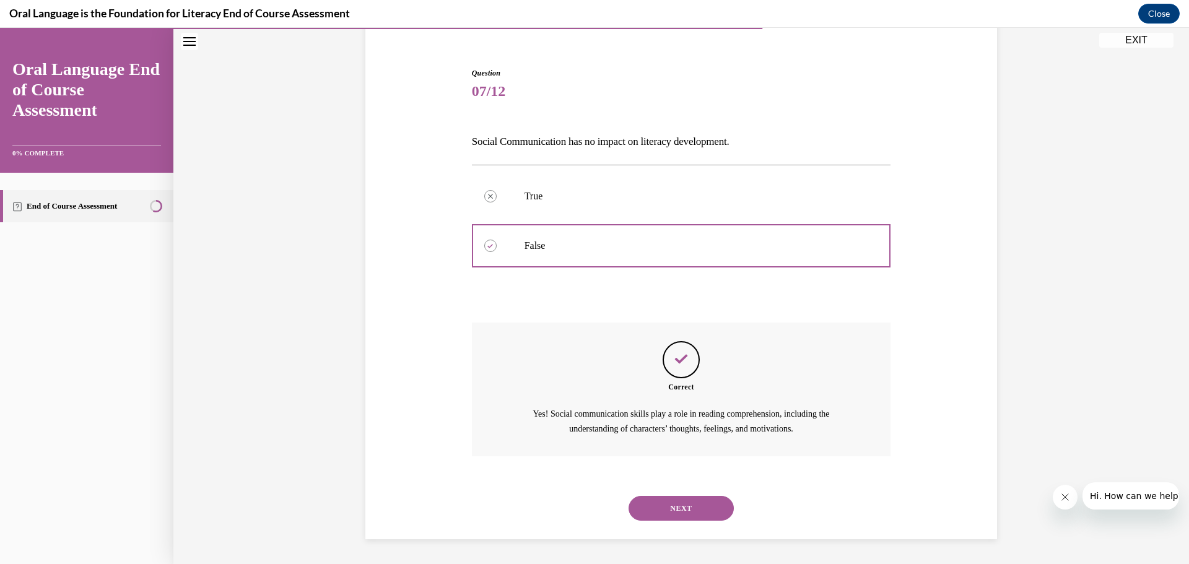
click at [664, 499] on button "NEXT" at bounding box center [680, 508] width 105 height 25
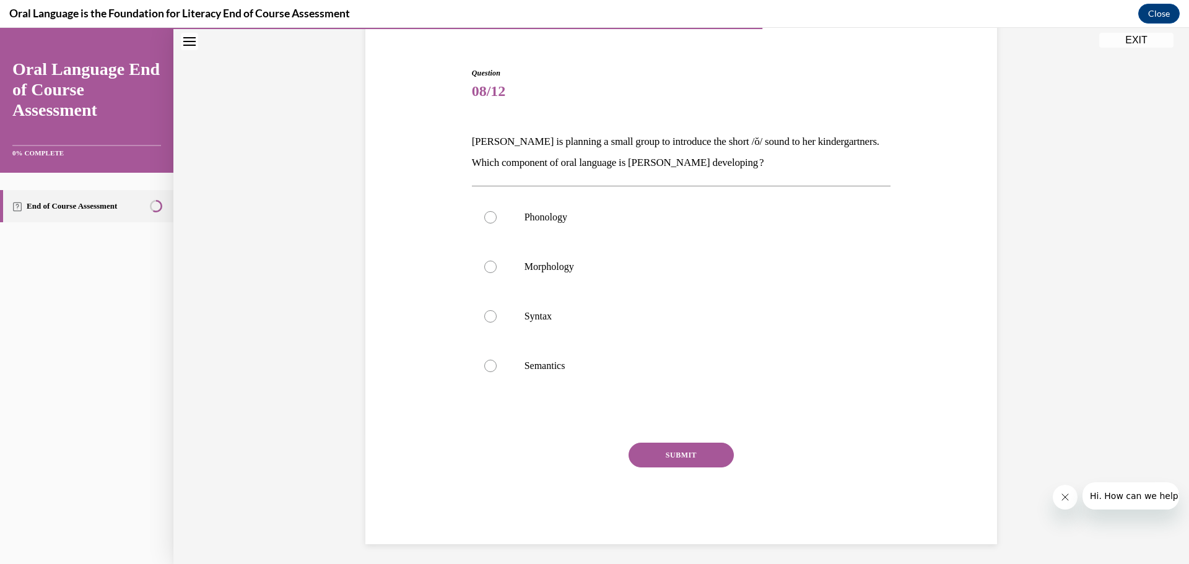
scroll to position [66, 0]
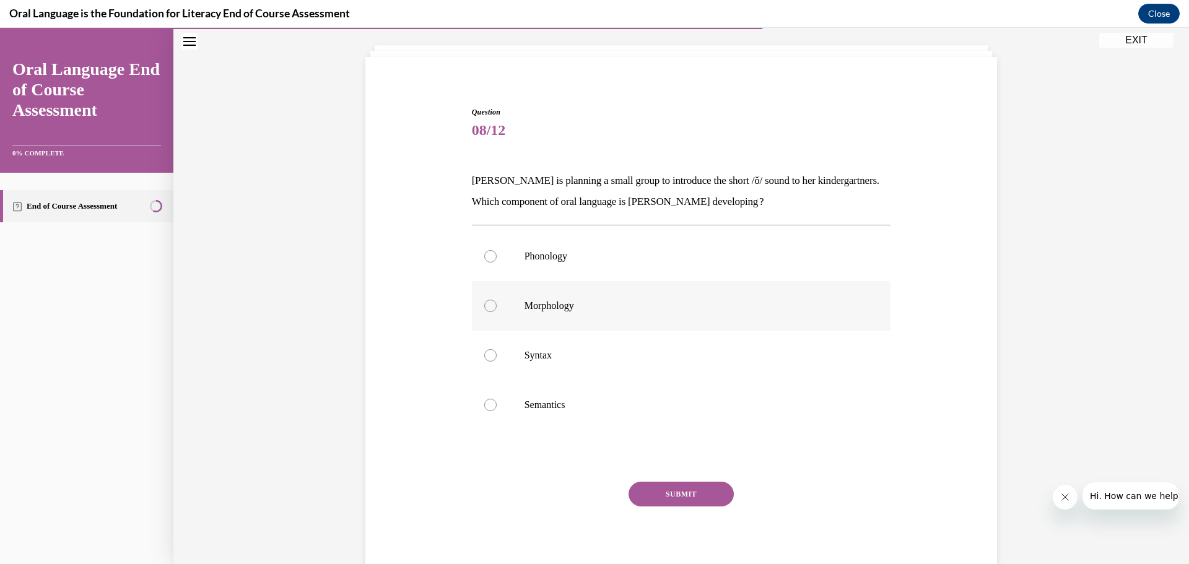
click at [504, 321] on label "Morphology" at bounding box center [681, 306] width 419 height 50
click at [497, 312] on input "Morphology" at bounding box center [490, 306] width 12 height 12
radio input "true"
click at [514, 258] on label "Phonology" at bounding box center [681, 257] width 419 height 50
click at [497, 258] on input "Phonology" at bounding box center [490, 256] width 12 height 12
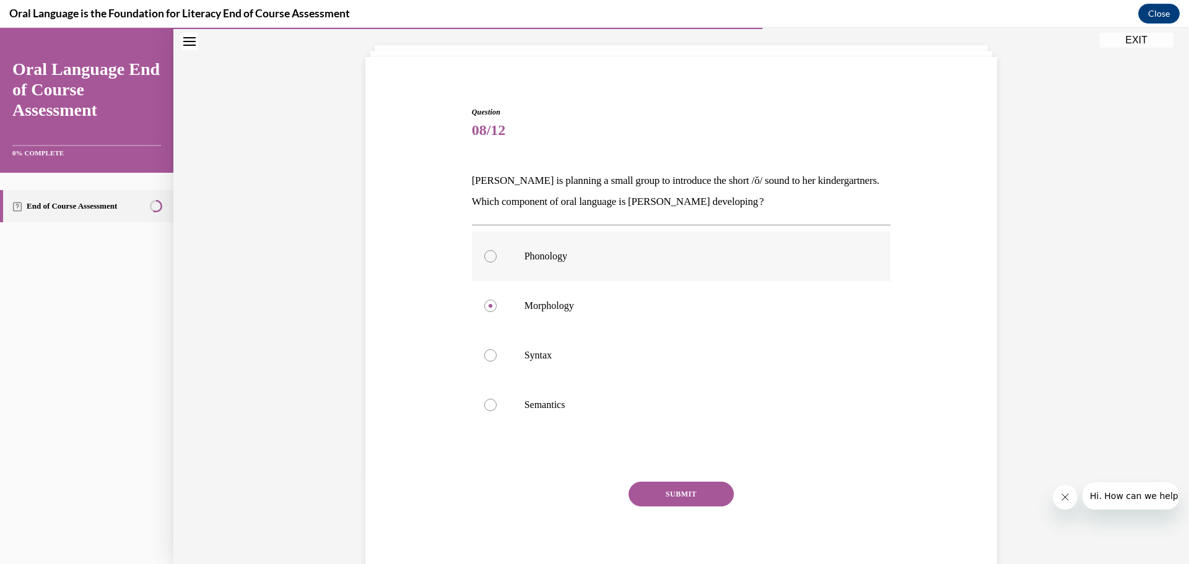
radio input "true"
click at [652, 482] on button "SUBMIT" at bounding box center [680, 494] width 105 height 25
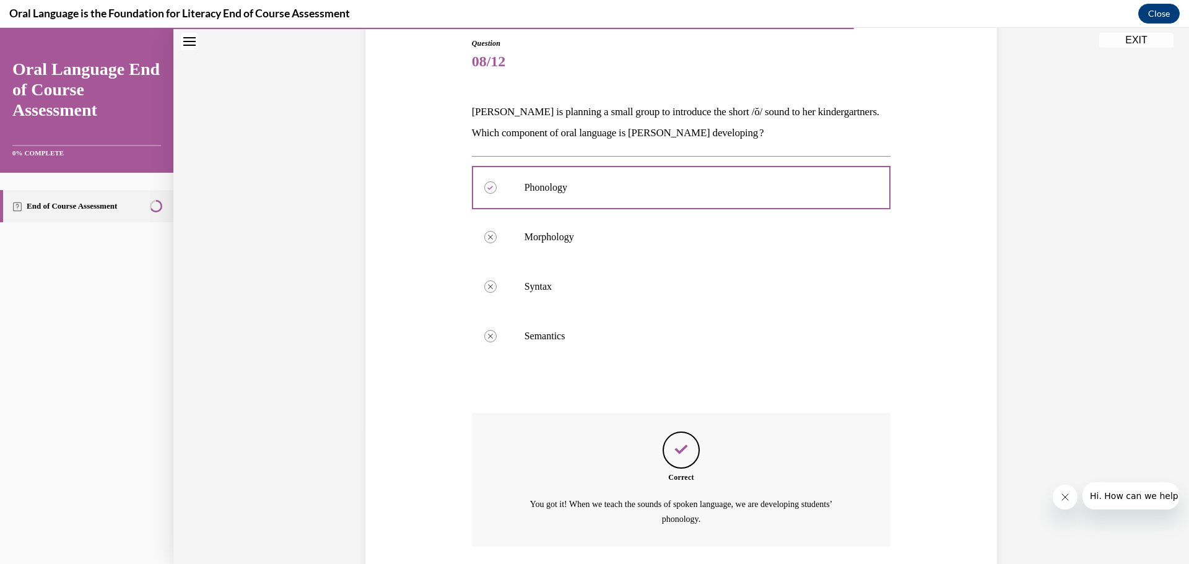
scroll to position [225, 0]
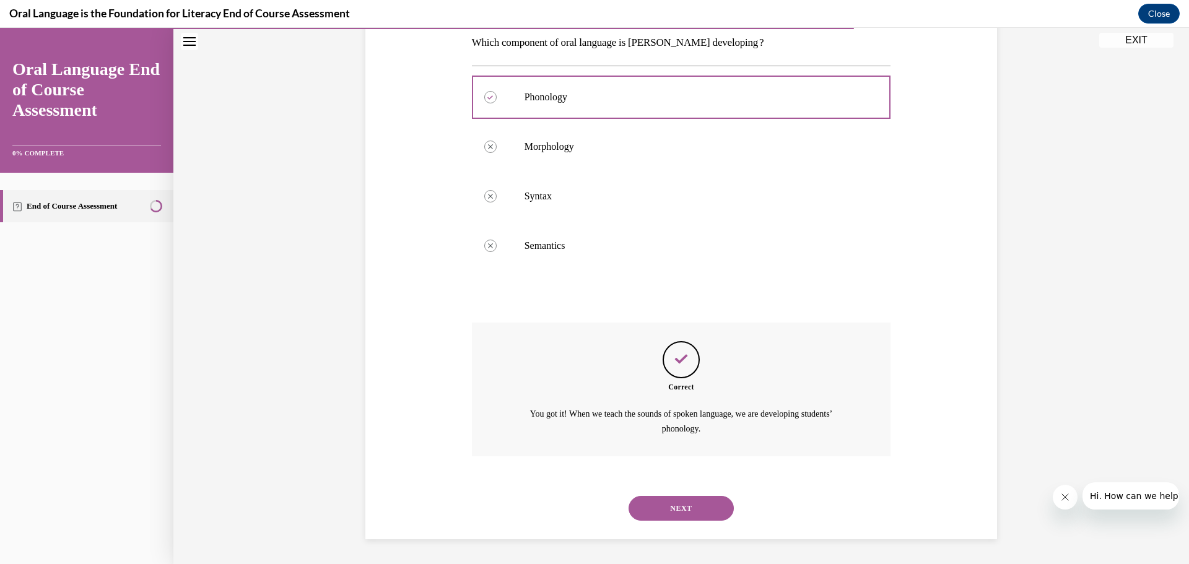
click at [672, 508] on button "NEXT" at bounding box center [680, 508] width 105 height 25
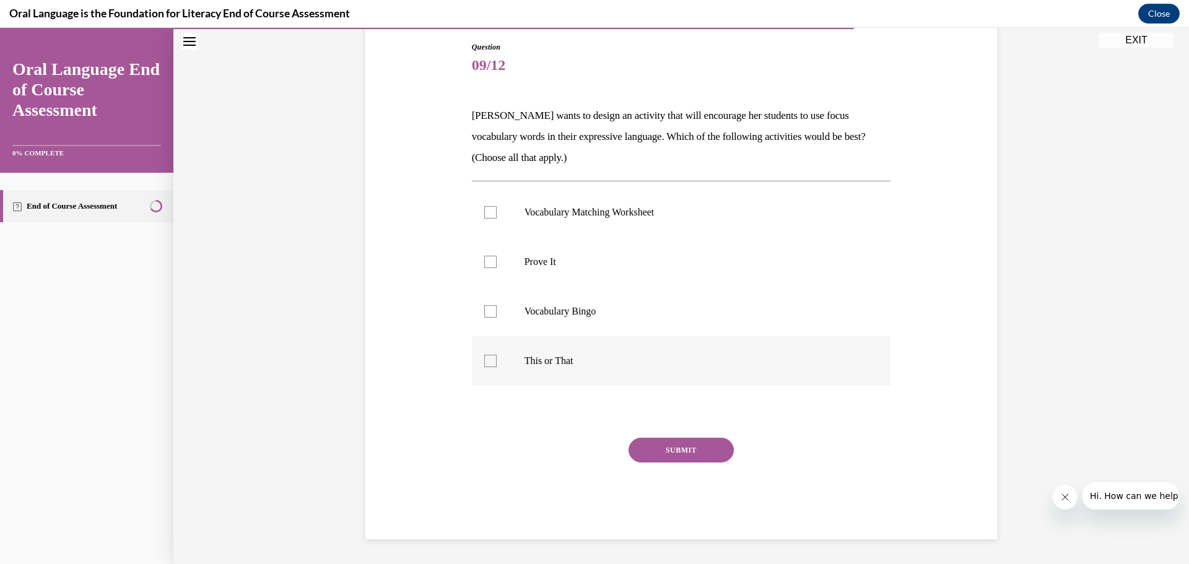
click at [573, 350] on label "This or That" at bounding box center [681, 361] width 419 height 50
click at [497, 355] on input "This or That" at bounding box center [490, 361] width 12 height 12
checkbox input "true"
click at [579, 314] on p "Vocabulary Bingo" at bounding box center [692, 311] width 336 height 12
click at [497, 314] on input "Vocabulary Bingo" at bounding box center [490, 311] width 12 height 12
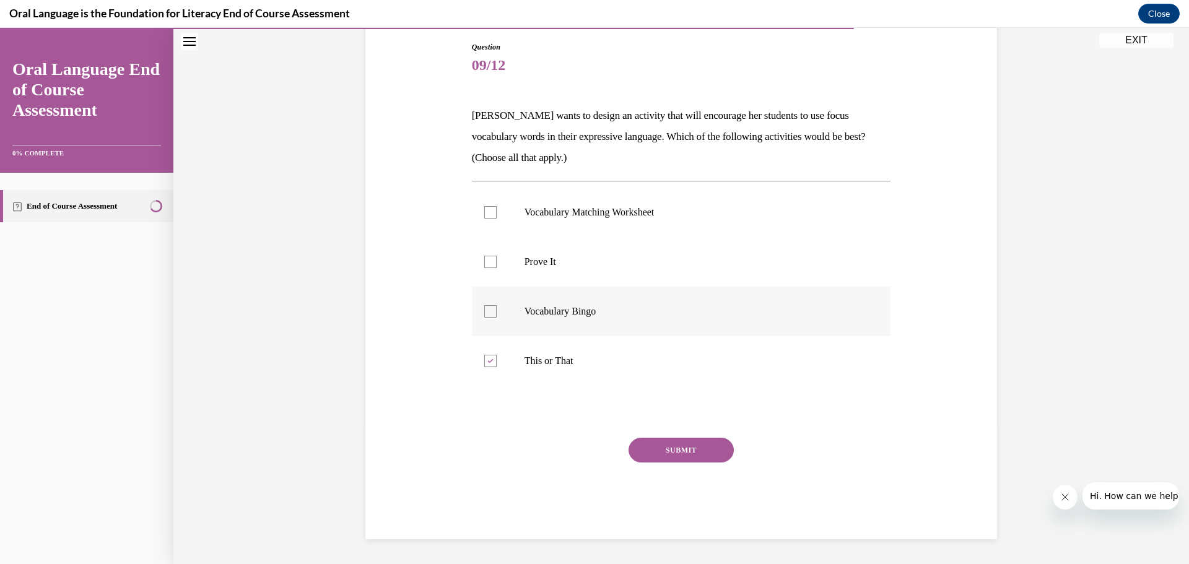
checkbox input "true"
click at [574, 258] on p "Prove It" at bounding box center [692, 262] width 336 height 12
click at [497, 258] on input "Prove It" at bounding box center [490, 262] width 12 height 12
checkbox input "true"
click at [646, 444] on button "SUBMIT" at bounding box center [680, 450] width 105 height 25
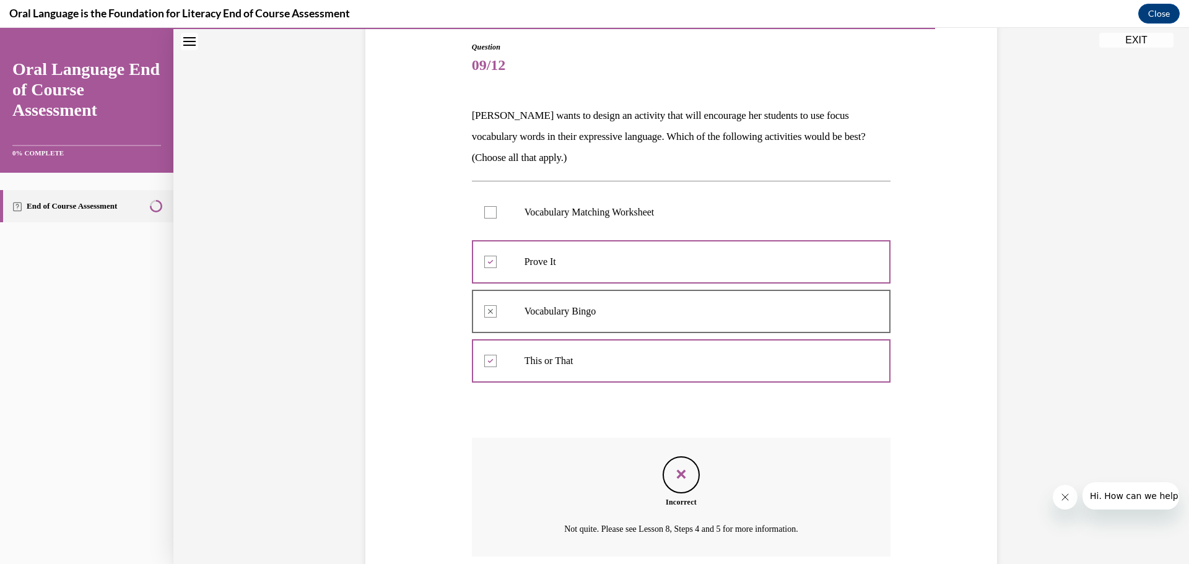
scroll to position [231, 0]
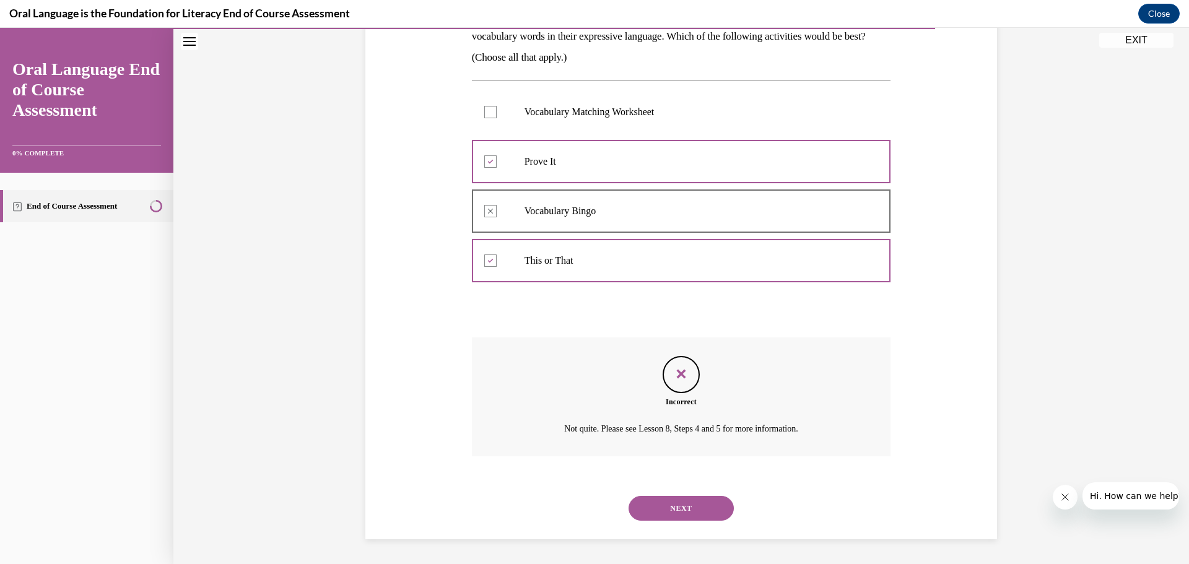
click at [669, 506] on button "NEXT" at bounding box center [680, 508] width 105 height 25
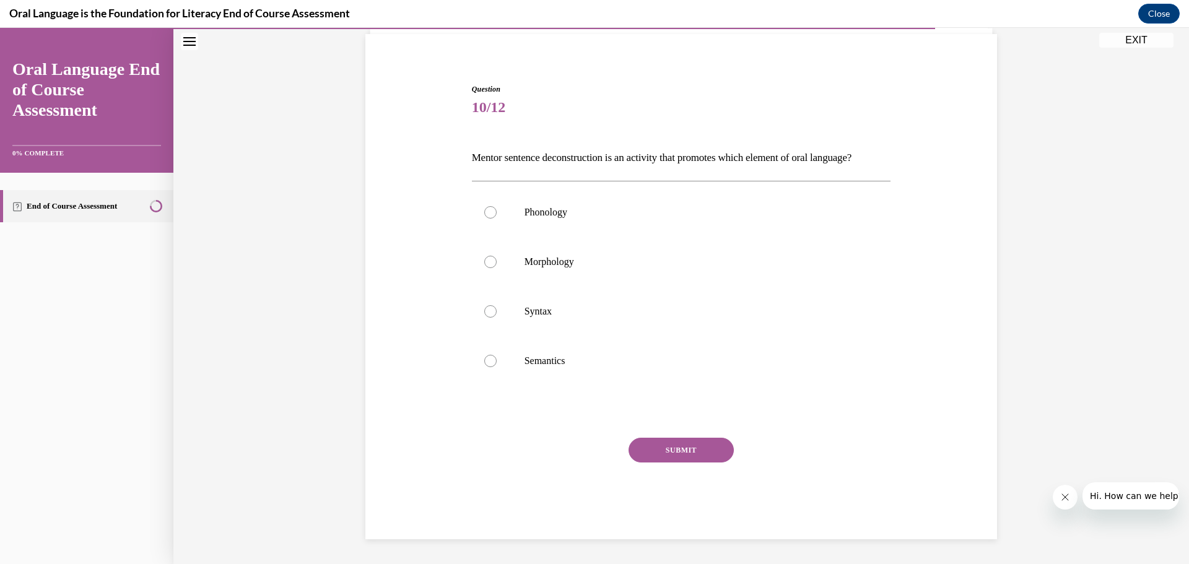
scroll to position [110, 0]
click at [585, 323] on label "Syntax" at bounding box center [681, 312] width 419 height 50
click at [497, 318] on input "Syntax" at bounding box center [490, 311] width 12 height 12
radio input "true"
click at [646, 448] on button "SUBMIT" at bounding box center [680, 450] width 105 height 25
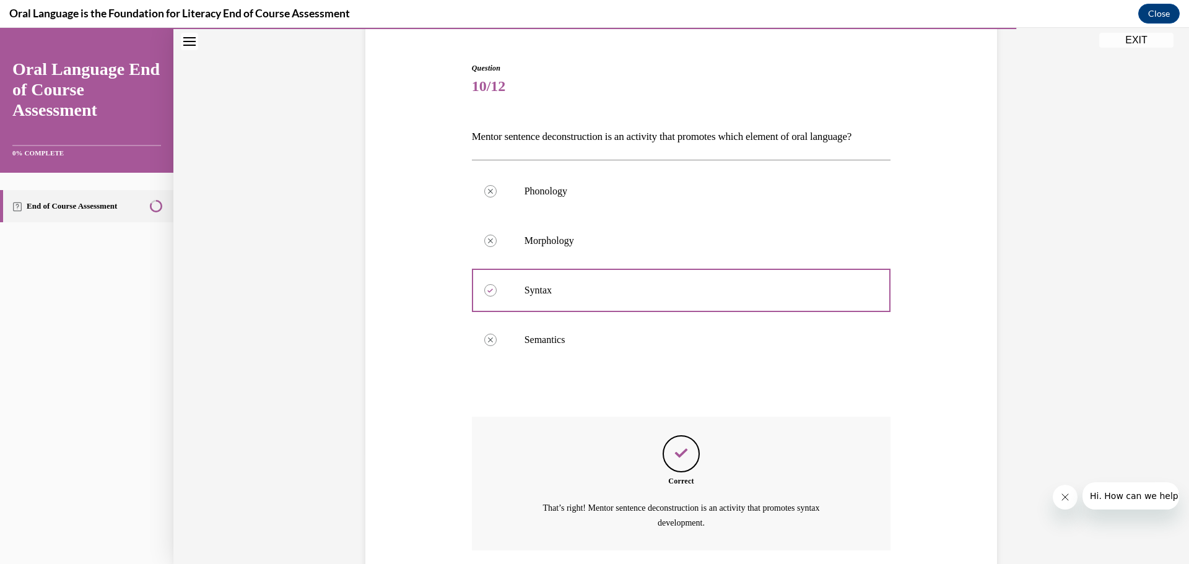
scroll to position [225, 0]
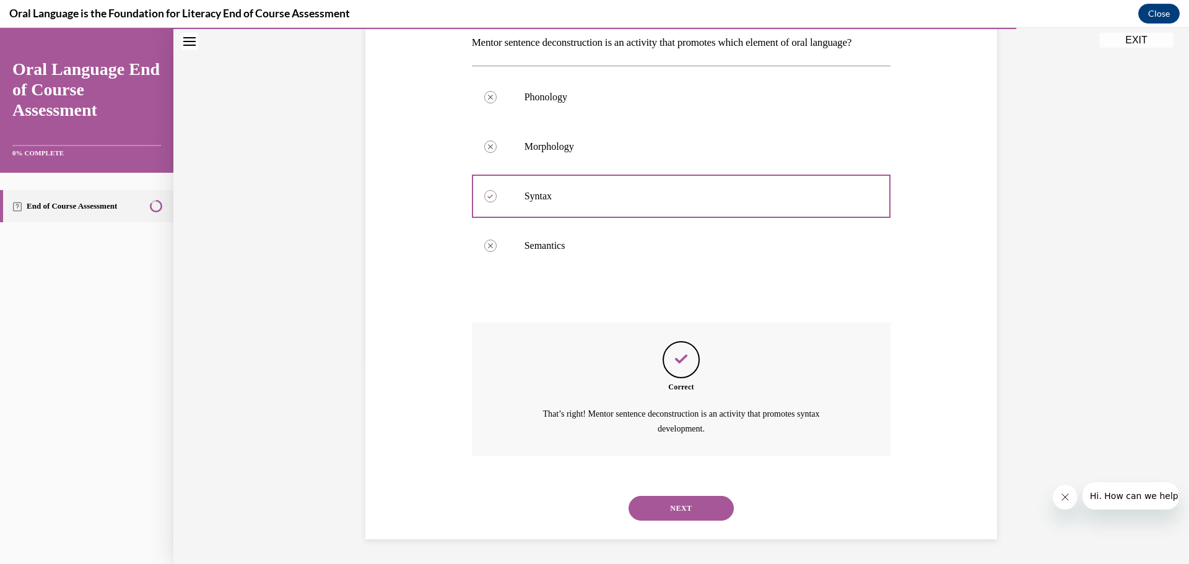
click at [682, 506] on button "NEXT" at bounding box center [680, 508] width 105 height 25
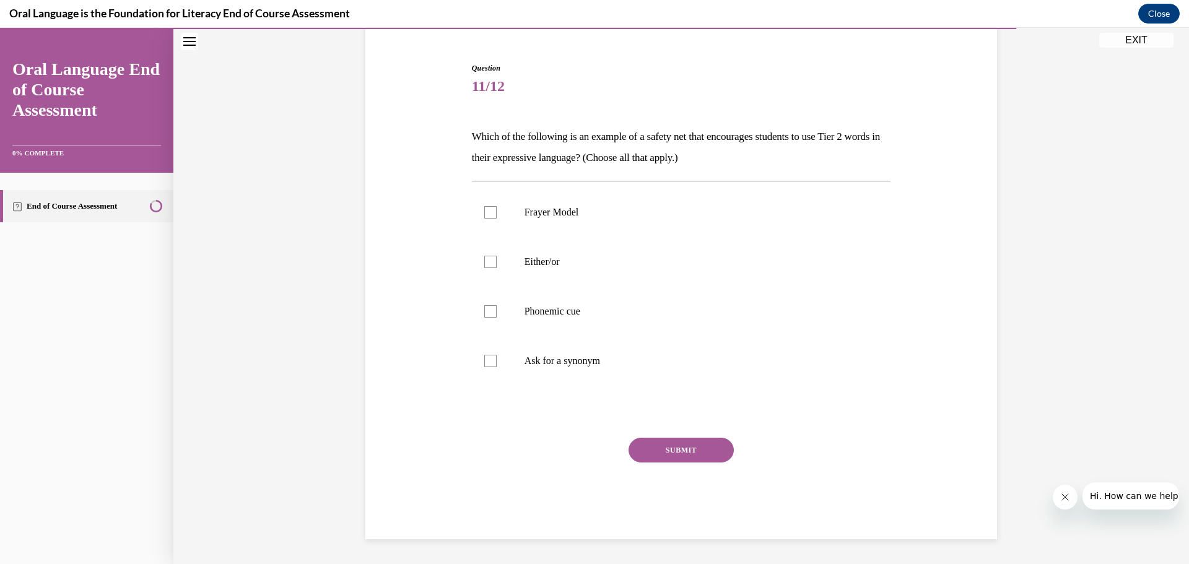
scroll to position [110, 0]
click at [496, 364] on div at bounding box center [490, 361] width 12 height 12
click at [496, 364] on input "Ask for a synonym" at bounding box center [490, 361] width 12 height 12
checkbox input "true"
click at [495, 316] on div at bounding box center [490, 311] width 12 height 12
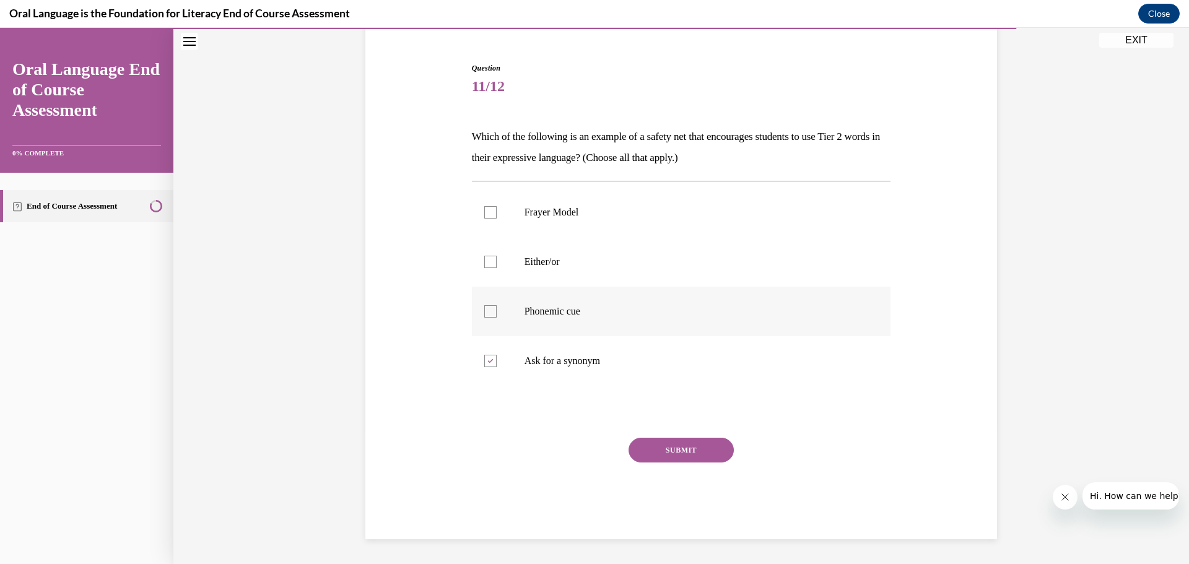
click at [495, 316] on input "Phonemic cue" at bounding box center [490, 311] width 12 height 12
checkbox input "true"
click at [499, 262] on label "Either/or" at bounding box center [681, 262] width 419 height 50
click at [497, 262] on input "Either/or" at bounding box center [490, 262] width 12 height 12
checkbox input "true"
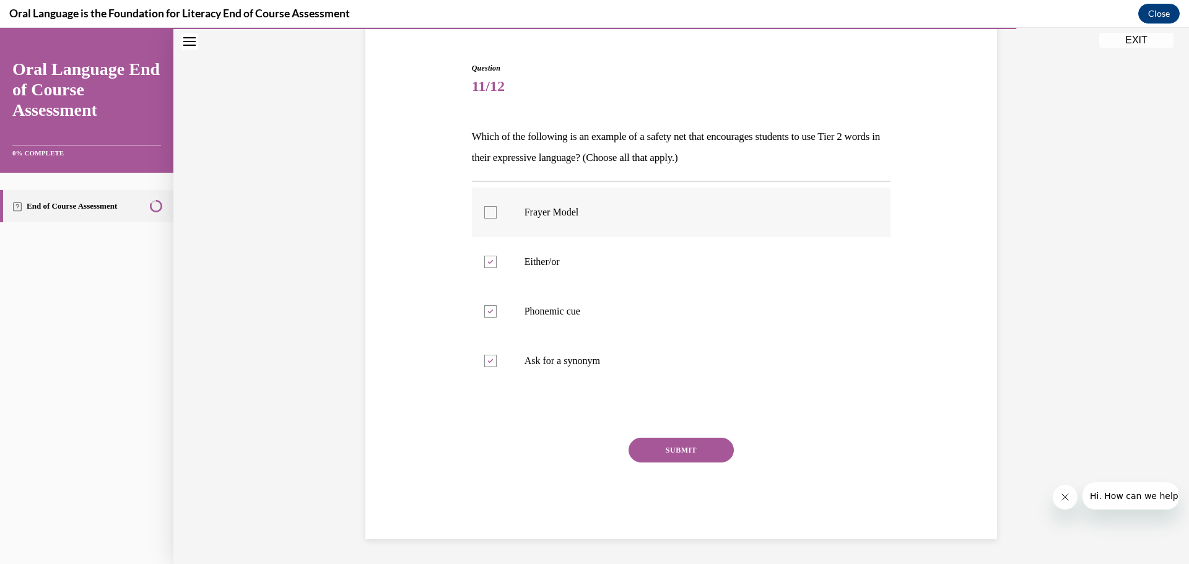
click at [581, 215] on p "Frayer Model" at bounding box center [692, 212] width 336 height 12
click at [497, 215] on input "Frayer Model" at bounding box center [490, 212] width 12 height 12
checkbox input "true"
click at [663, 445] on button "SUBMIT" at bounding box center [680, 450] width 105 height 25
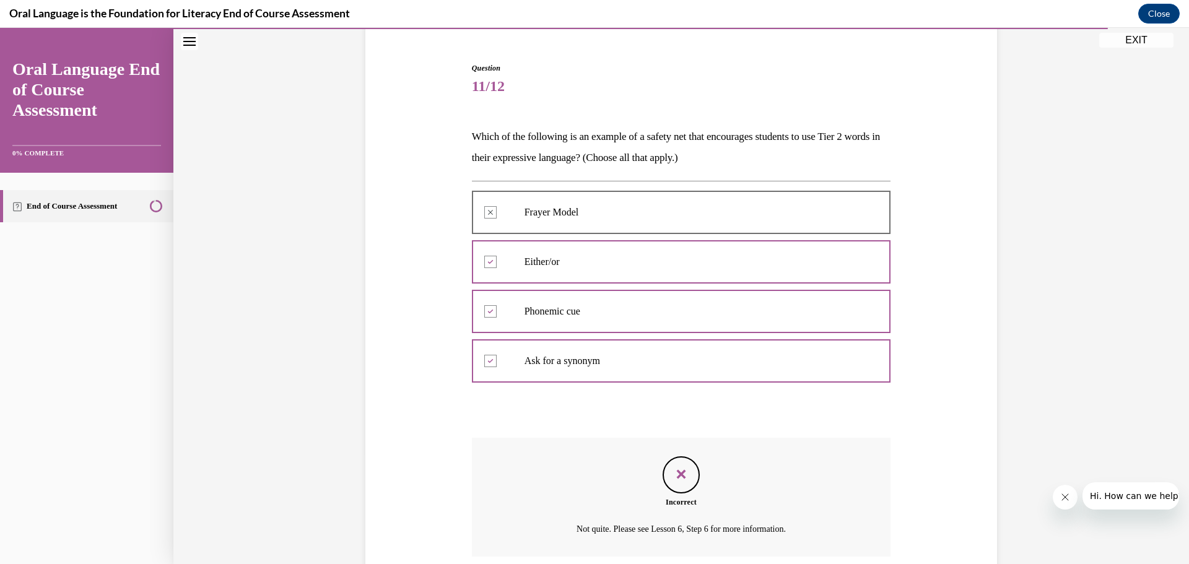
scroll to position [210, 0]
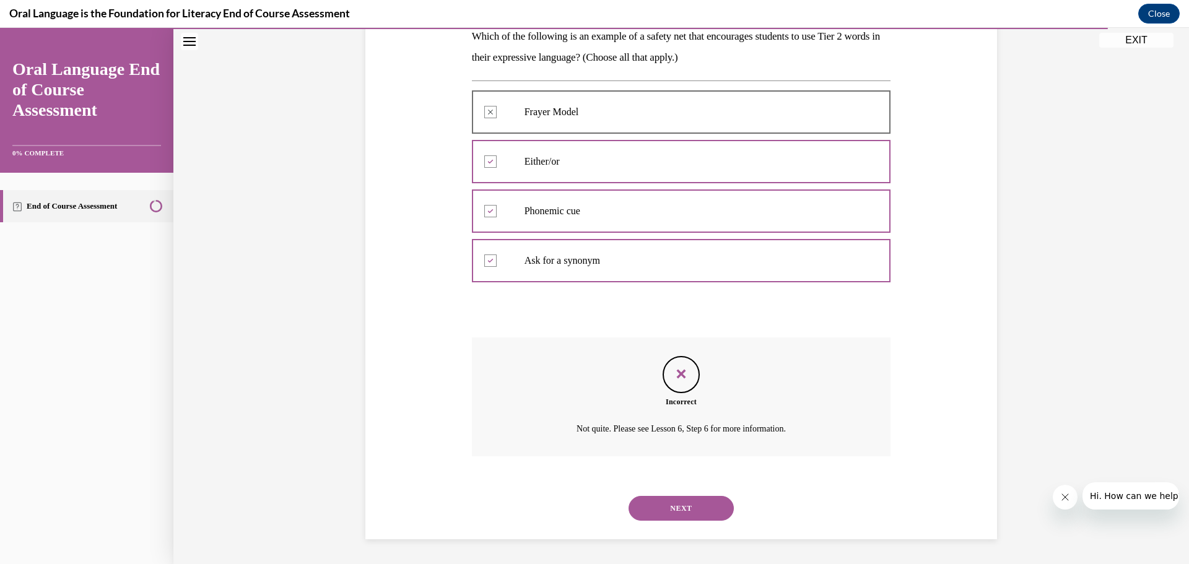
click at [672, 515] on button "NEXT" at bounding box center [680, 508] width 105 height 25
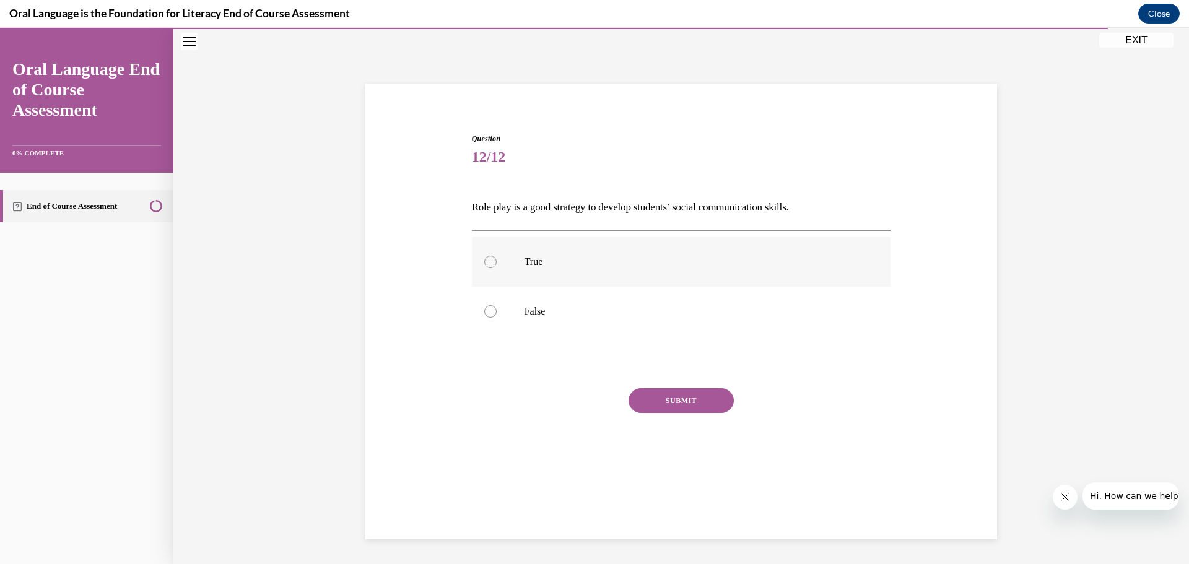
click at [555, 268] on label "True" at bounding box center [681, 262] width 419 height 50
click at [497, 268] on input "True" at bounding box center [490, 262] width 12 height 12
radio input "true"
click at [648, 401] on button "SUBMIT" at bounding box center [680, 400] width 105 height 25
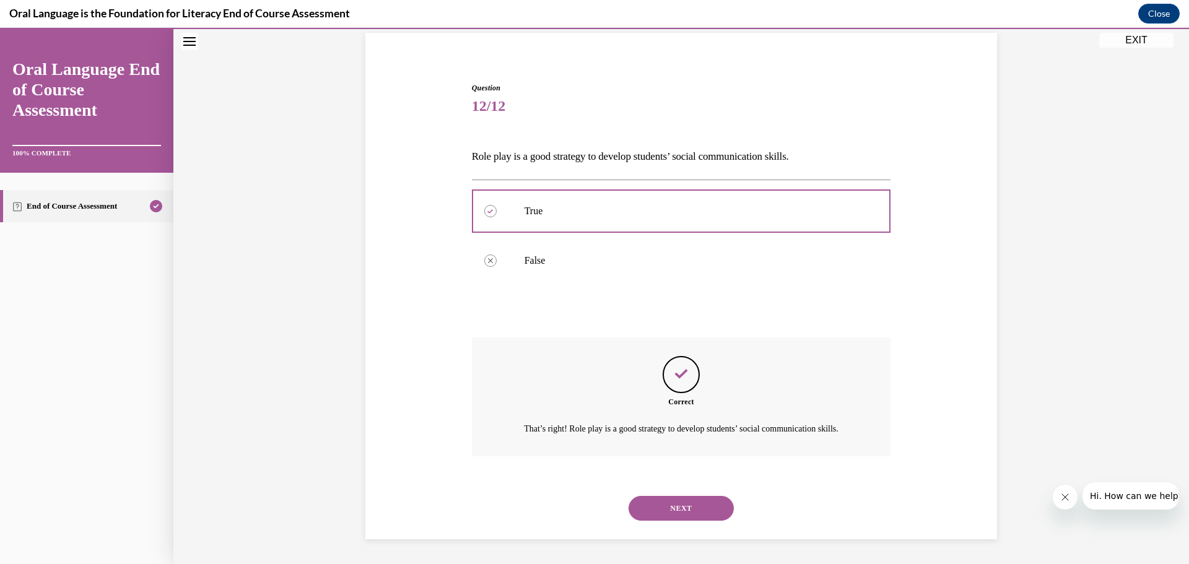
scroll to position [105, 0]
click at [677, 505] on button "NEXT" at bounding box center [680, 508] width 105 height 25
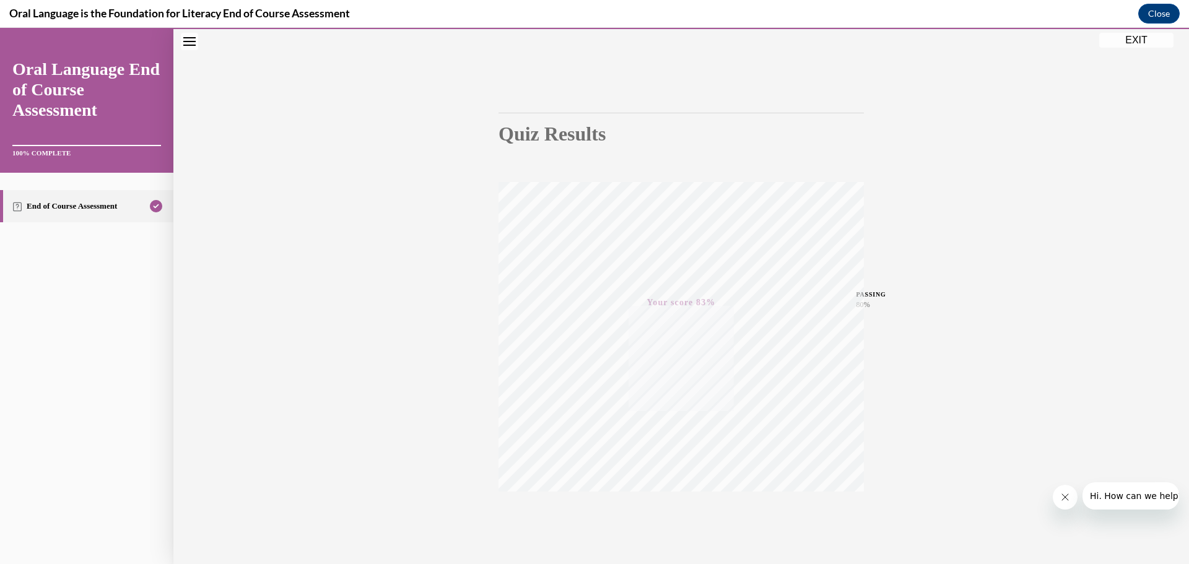
scroll to position [98, 0]
click at [1137, 40] on button "EXIT" at bounding box center [1136, 40] width 74 height 15
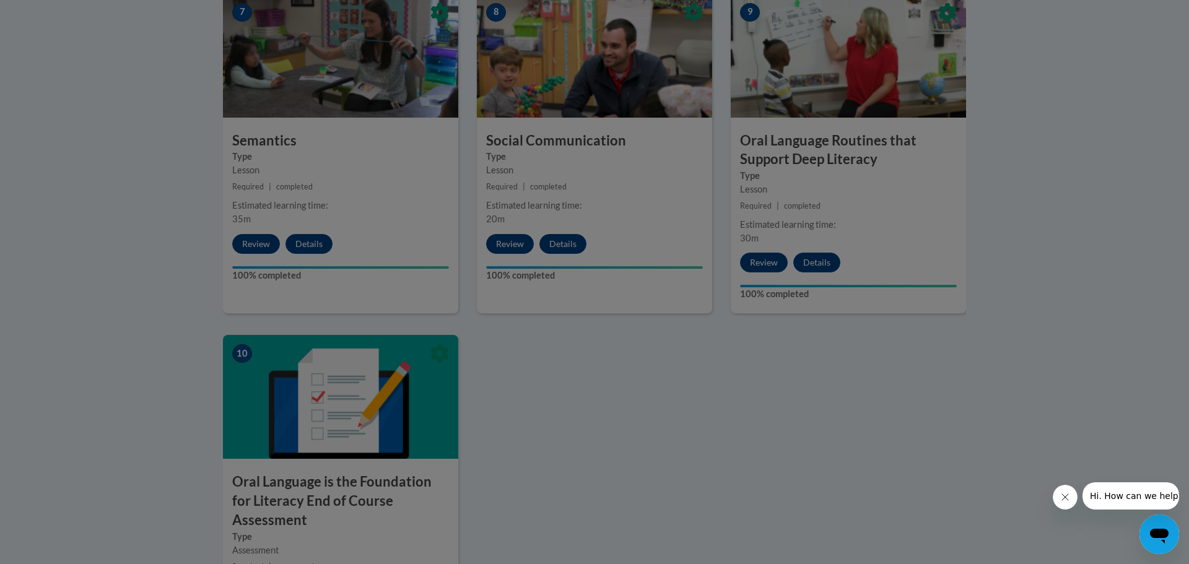
scroll to position [1070, 0]
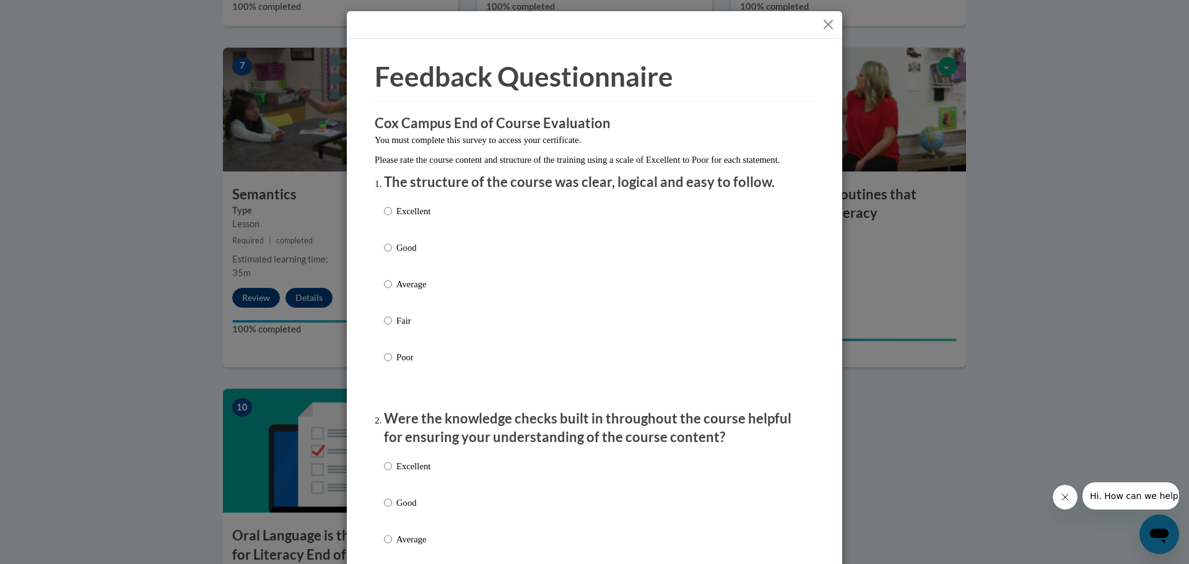
click at [436, 259] on div "Excellent Good Average Fair Poor" at bounding box center [594, 299] width 421 height 202
click at [419, 254] on p "Good" at bounding box center [413, 248] width 34 height 14
click at [392, 254] on input "Good" at bounding box center [388, 248] width 8 height 14
radio input "true"
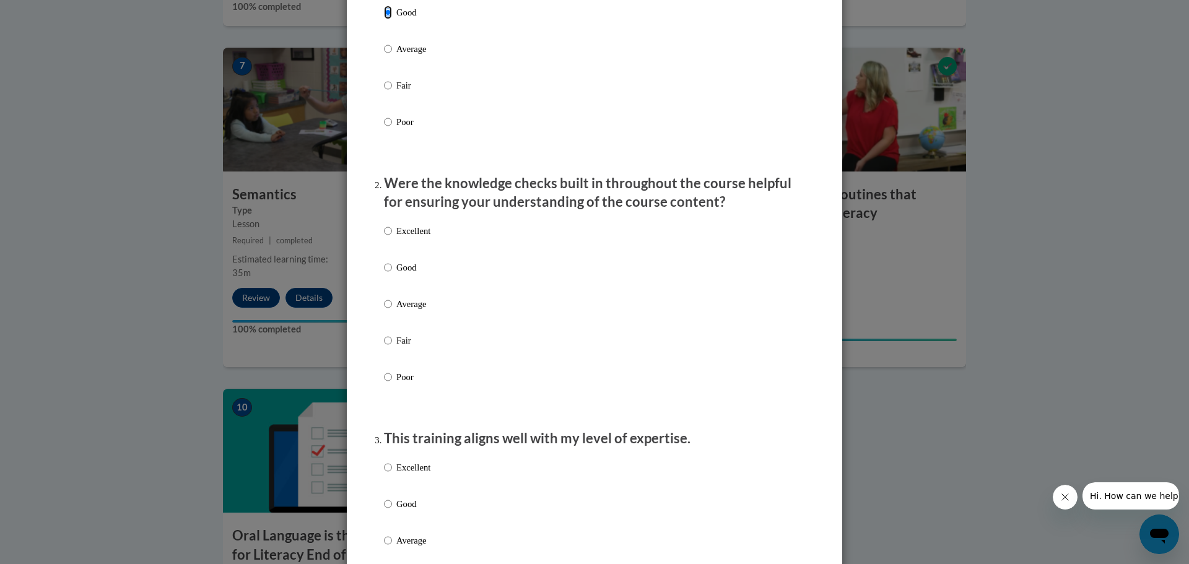
scroll to position [236, 0]
click at [402, 290] on label "Good" at bounding box center [407, 276] width 46 height 33
click at [392, 274] on input "Good" at bounding box center [388, 267] width 8 height 14
radio input "true"
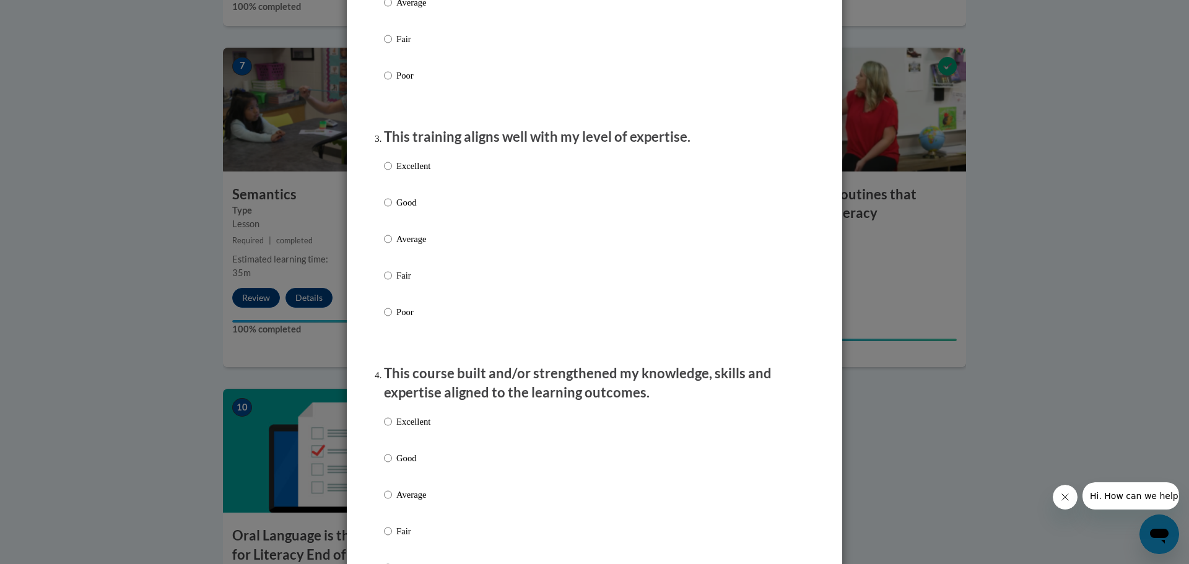
scroll to position [541, 0]
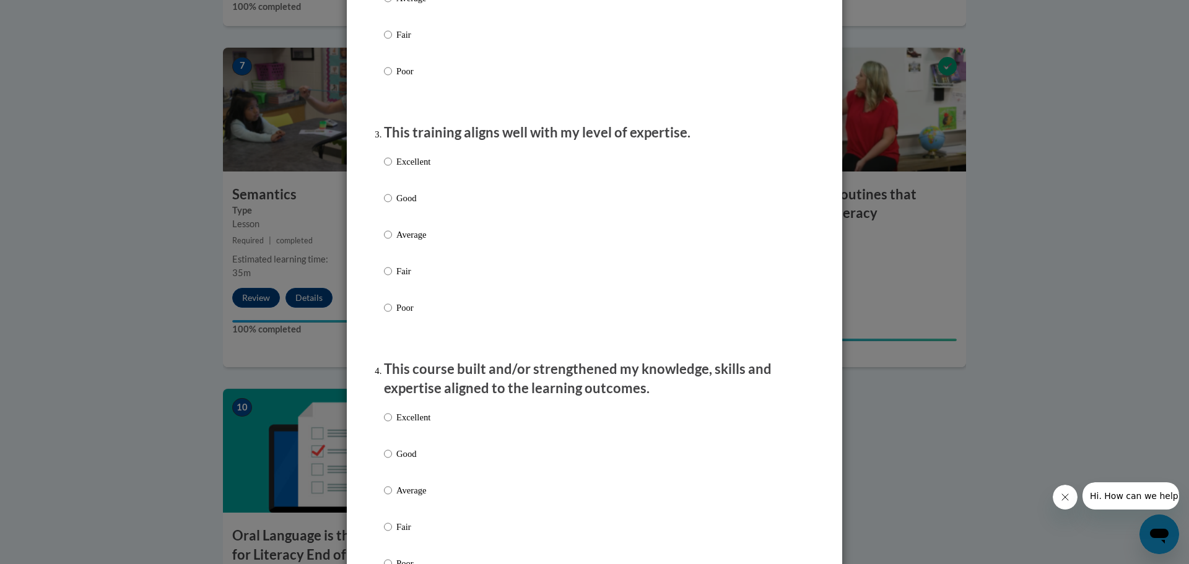
click at [399, 219] on label "Good" at bounding box center [407, 207] width 46 height 33
click at [392, 205] on input "Good" at bounding box center [388, 198] width 8 height 14
radio input "true"
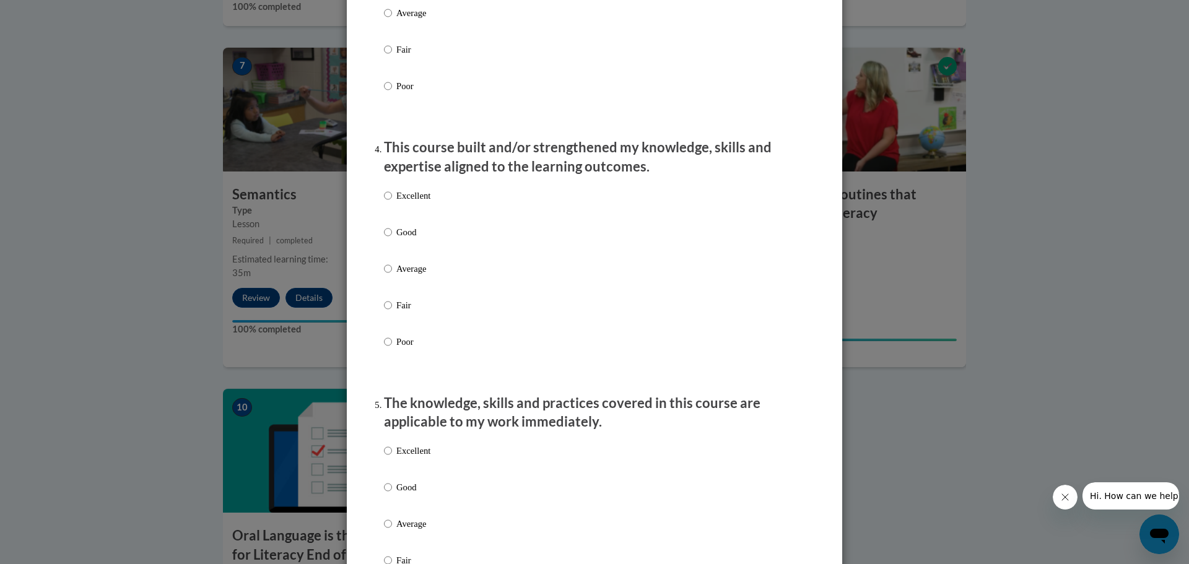
scroll to position [763, 0]
click at [399, 238] on p "Good" at bounding box center [413, 232] width 34 height 14
click at [392, 238] on input "Good" at bounding box center [388, 232] width 8 height 14
radio input "true"
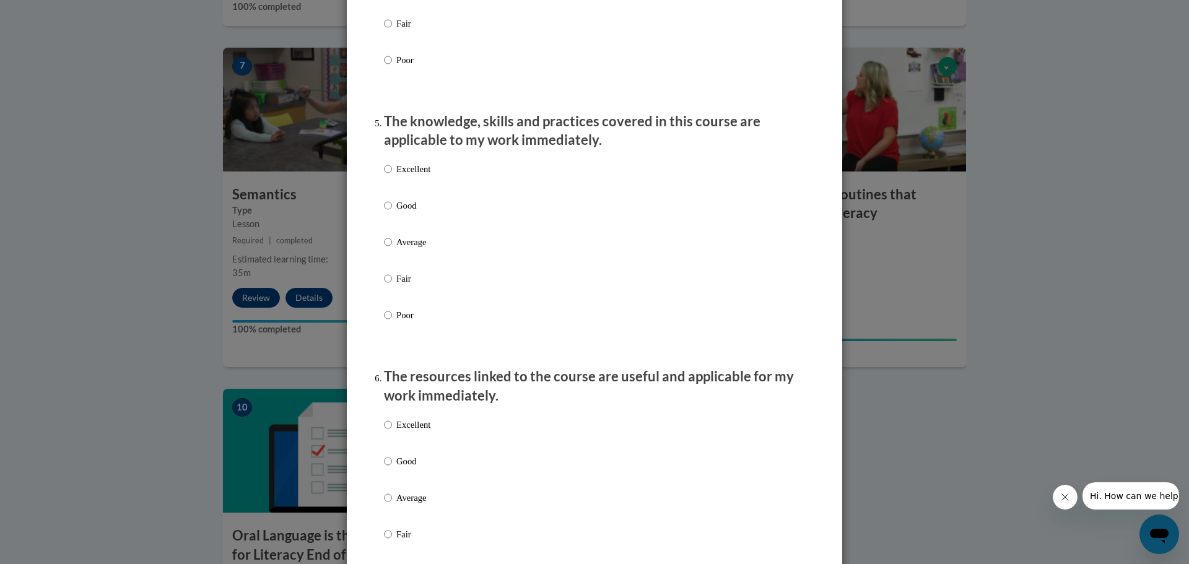
scroll to position [1046, 0]
click at [407, 210] on p "Good" at bounding box center [413, 204] width 34 height 14
click at [392, 210] on input "Good" at bounding box center [388, 204] width 8 height 14
radio input "true"
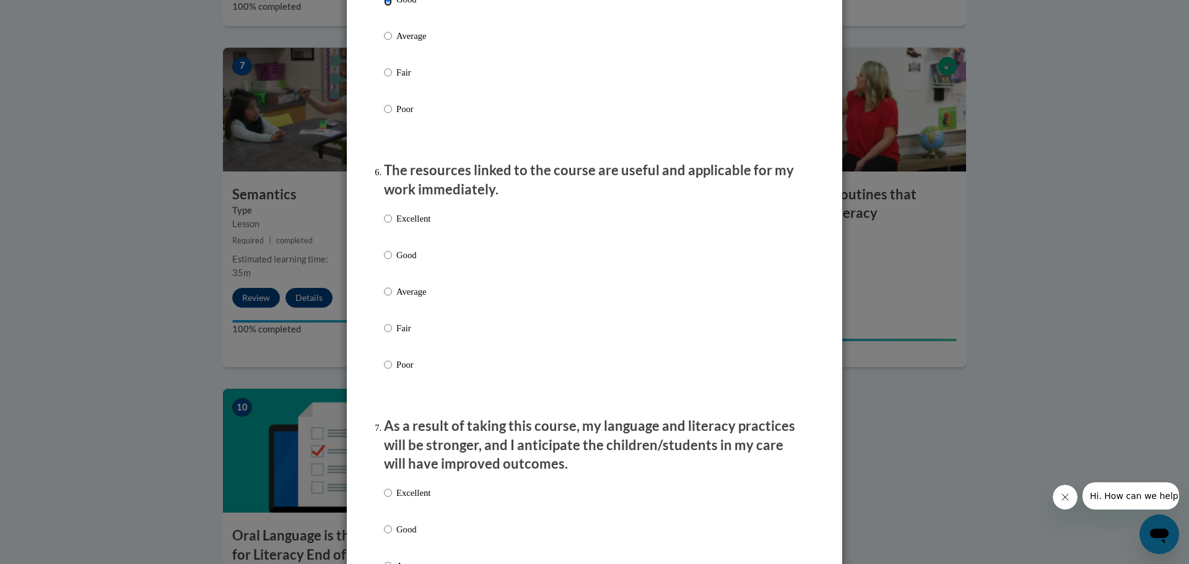
scroll to position [1254, 0]
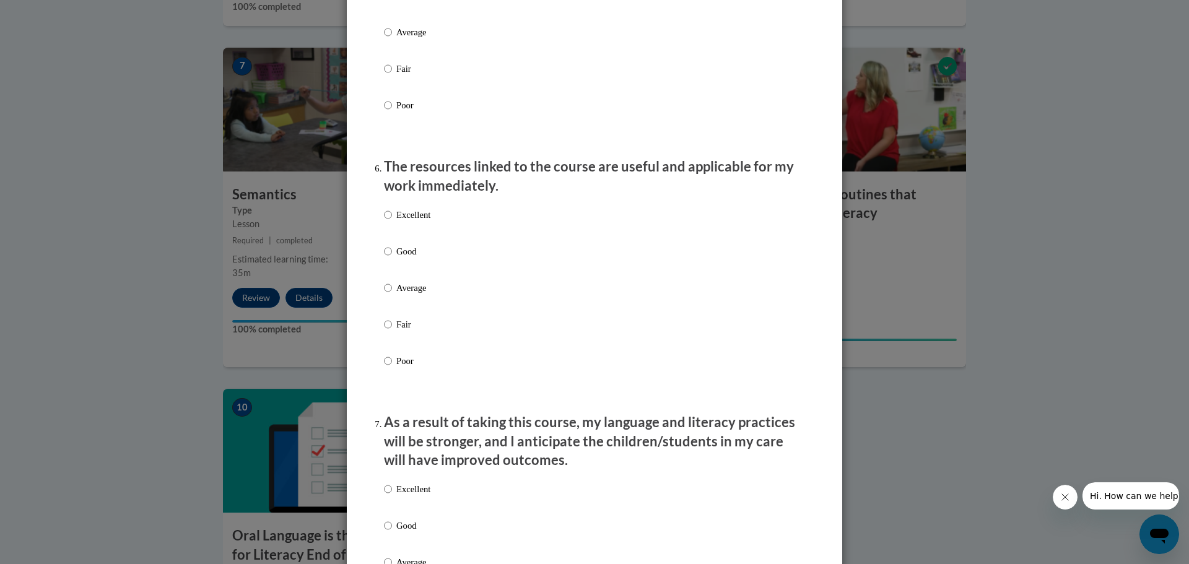
click at [397, 270] on label "Good" at bounding box center [407, 261] width 46 height 33
click at [392, 258] on input "Good" at bounding box center [388, 252] width 8 height 14
radio input "true"
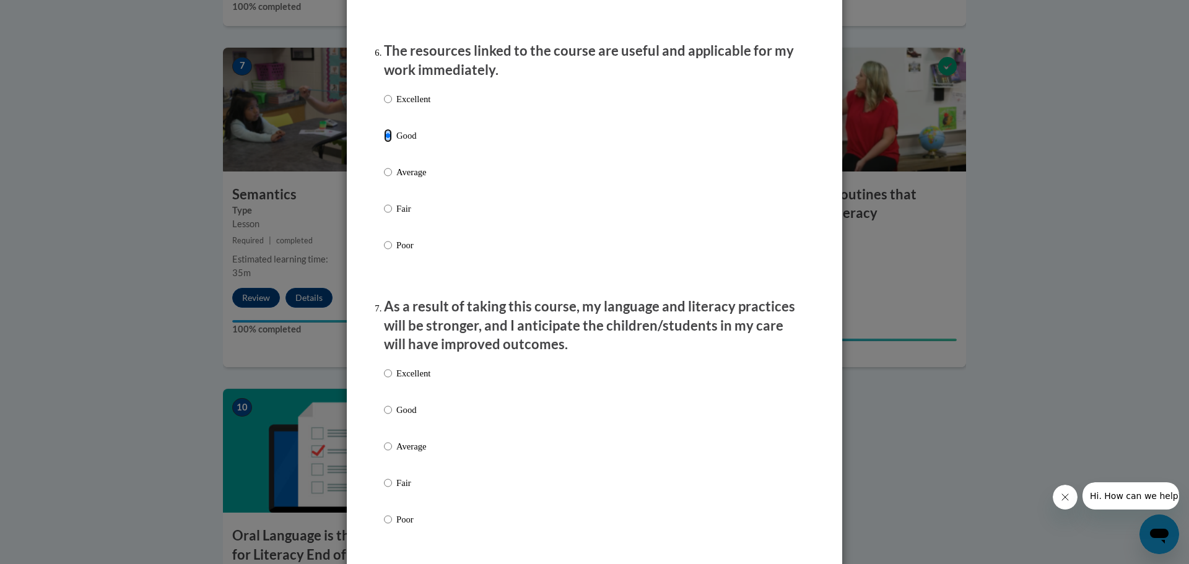
scroll to position [1364, 0]
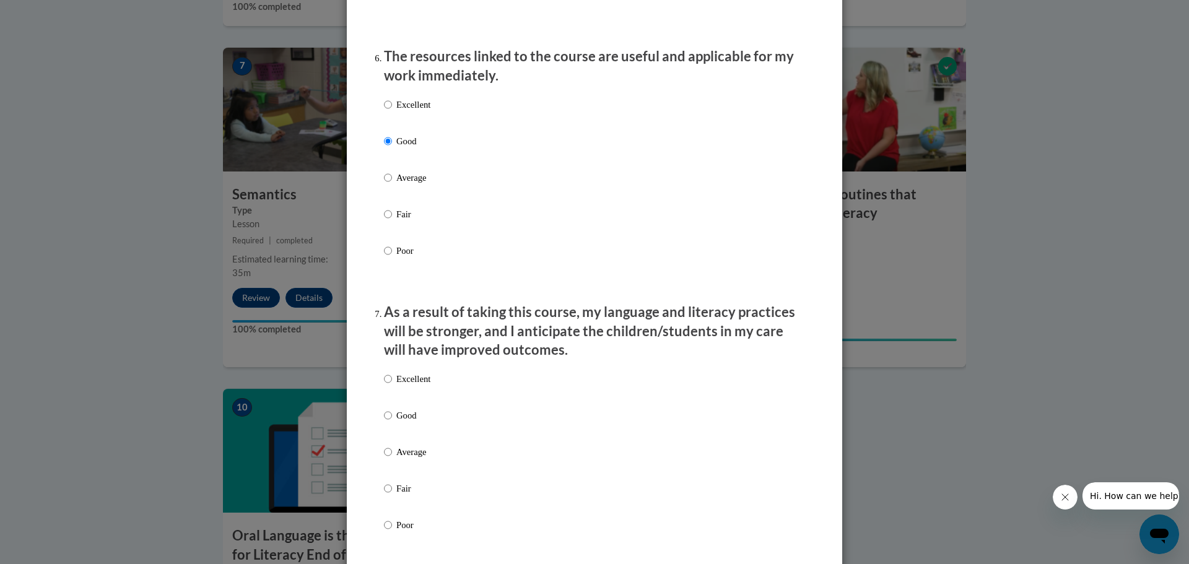
click at [404, 184] on p "Average" at bounding box center [413, 178] width 34 height 14
click at [392, 184] on input "Average" at bounding box center [388, 178] width 8 height 14
radio input "true"
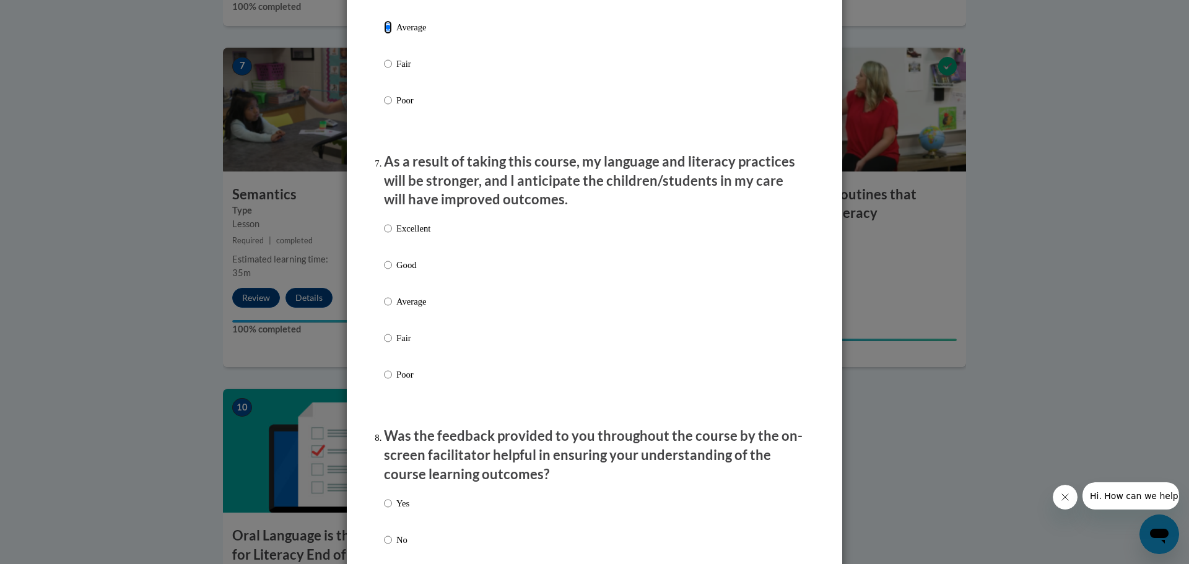
scroll to position [1522, 0]
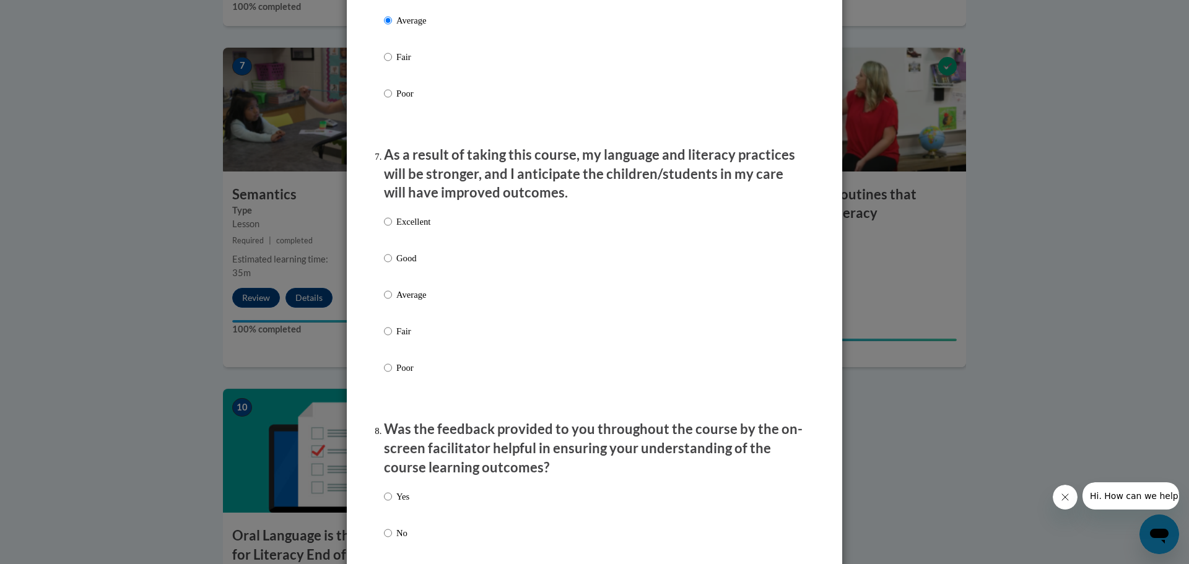
click at [404, 265] on p "Good" at bounding box center [413, 258] width 34 height 14
click at [392, 265] on input "Good" at bounding box center [388, 258] width 8 height 14
radio input "true"
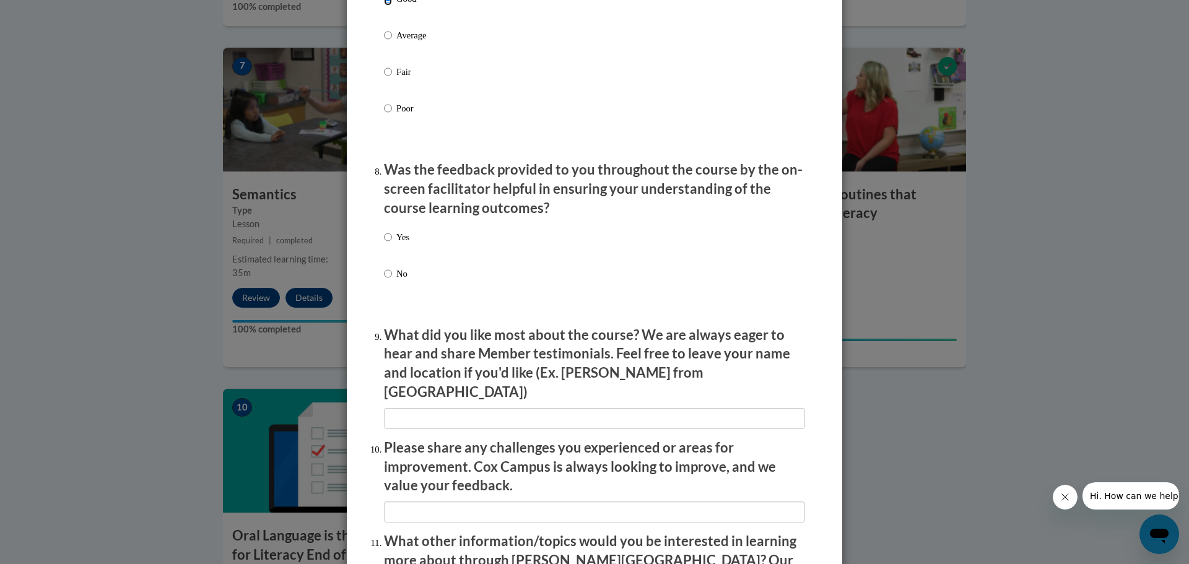
scroll to position [1784, 0]
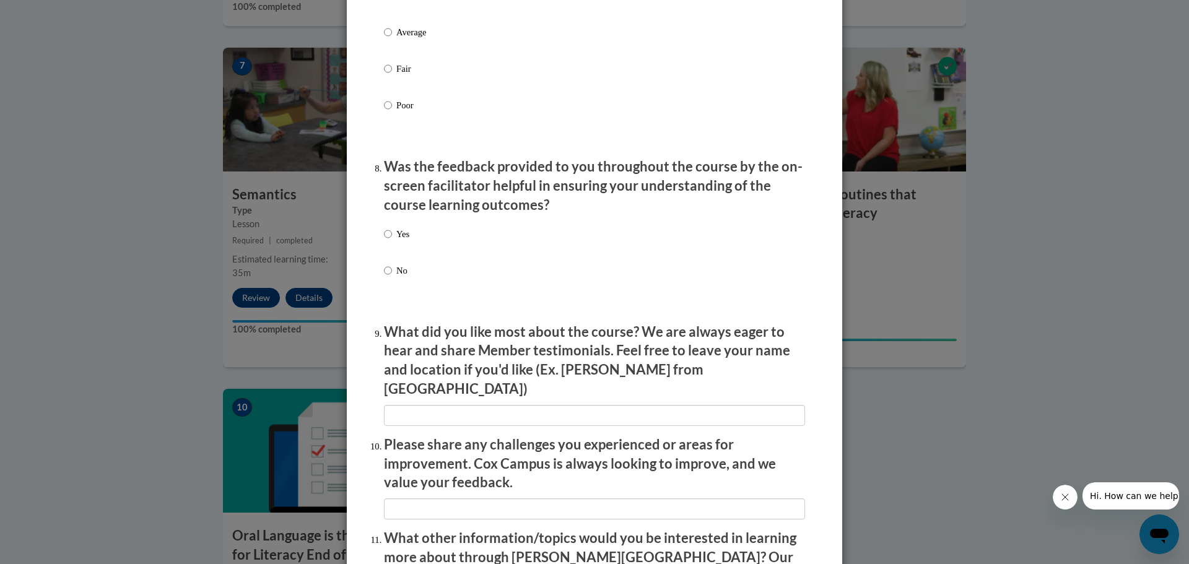
click at [404, 251] on label "Yes" at bounding box center [396, 243] width 25 height 33
click at [392, 241] on input "Yes" at bounding box center [388, 234] width 8 height 14
radio input "true"
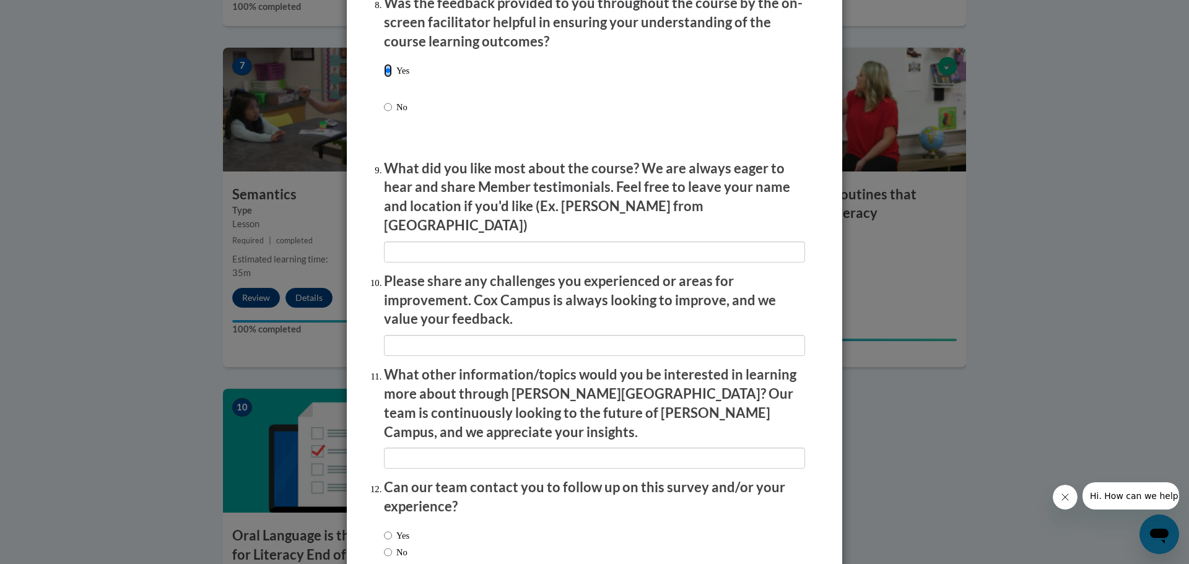
scroll to position [1949, 0]
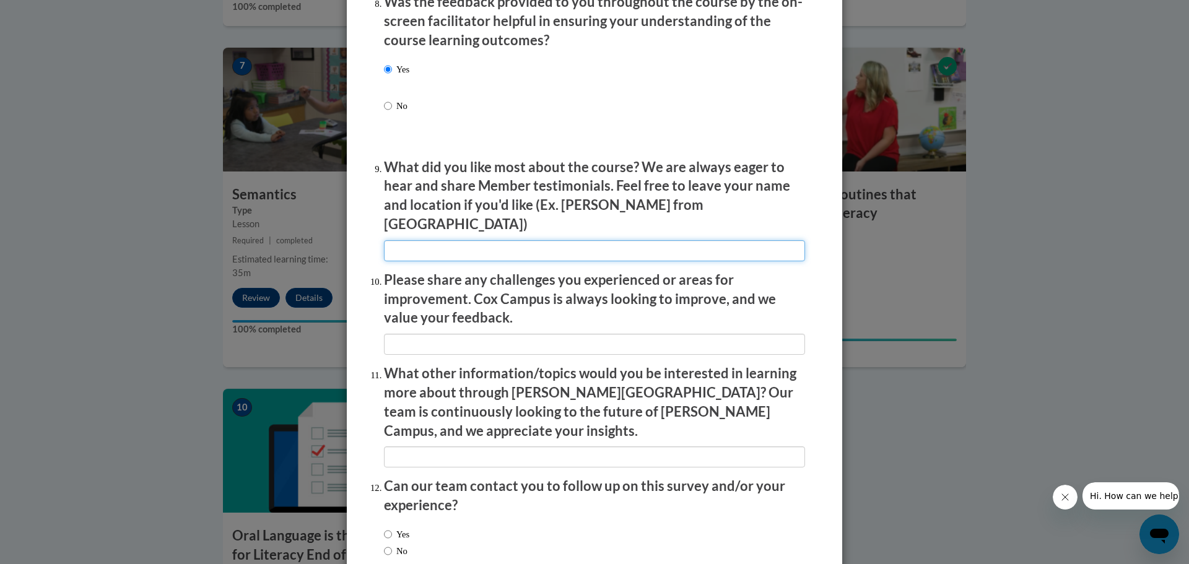
click at [404, 245] on input "textbox" at bounding box center [594, 250] width 421 height 21
type input "it helped further my knowledge about things I knew about but didn't know enough…"
drag, startPoint x: 374, startPoint y: 355, endPoint x: 407, endPoint y: 327, distance: 43.1
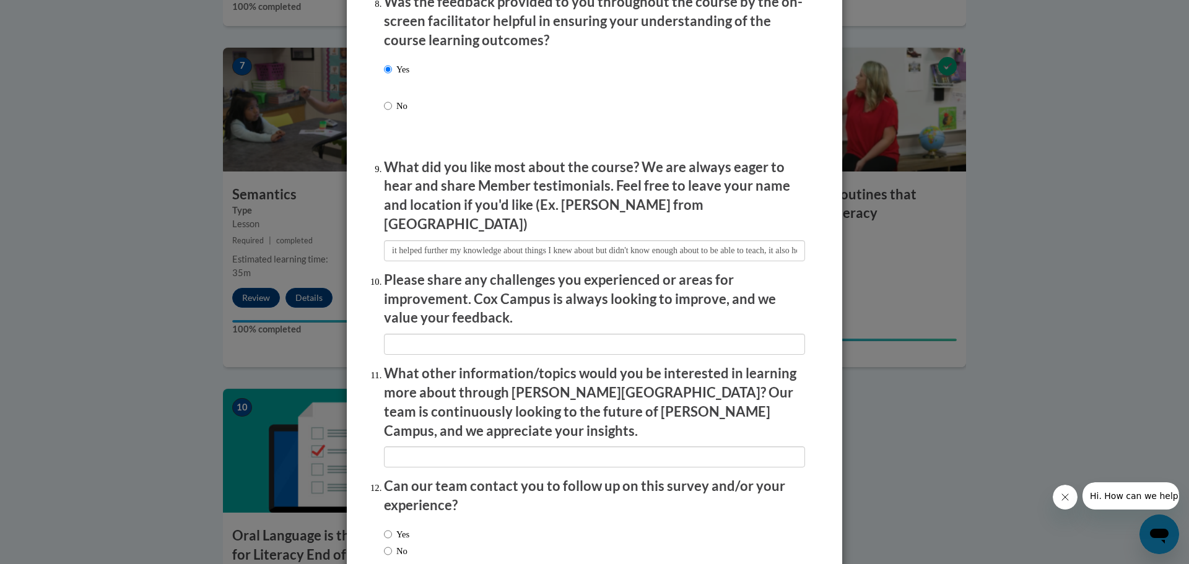
click at [407, 334] on input "textbox" at bounding box center [594, 344] width 421 height 21
type input "N/A"
click at [399, 397] on p "What other information/topics would you be interested in learning more about th…" at bounding box center [594, 402] width 421 height 76
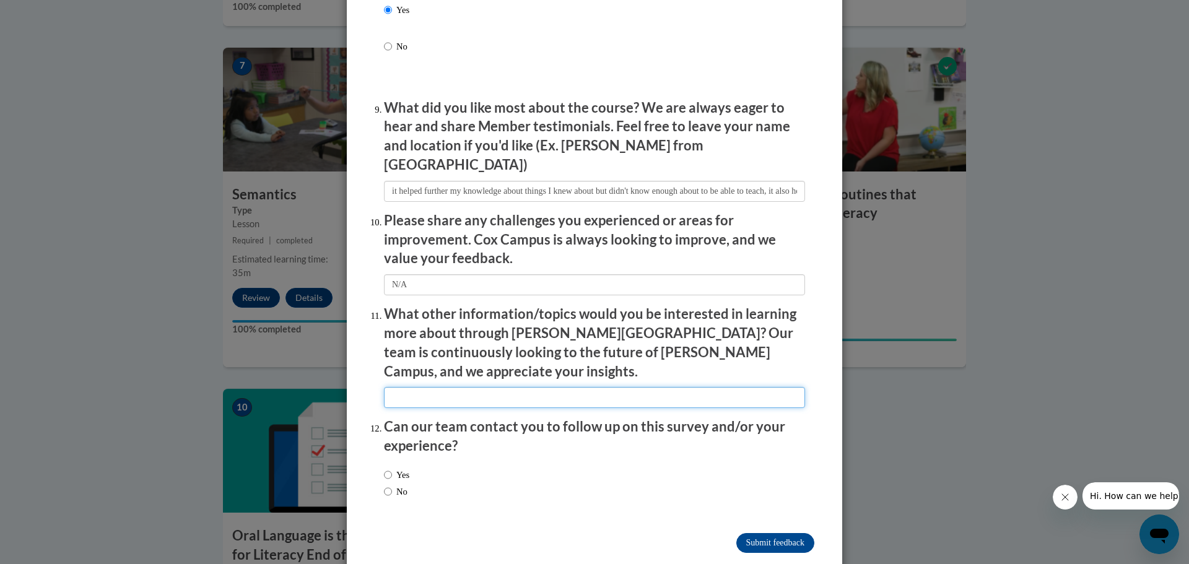
click at [399, 387] on input "textbox" at bounding box center [594, 397] width 421 height 21
click at [416, 387] on input "textbox" at bounding box center [594, 397] width 421 height 21
type input "introducing sight words,vowels,"
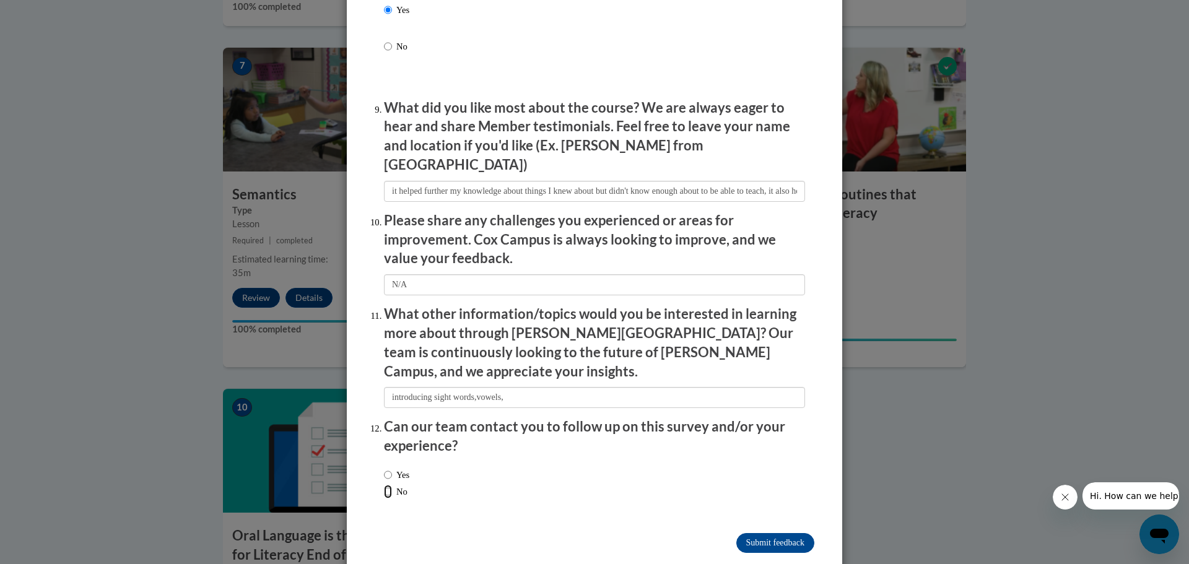
click at [390, 485] on input "No" at bounding box center [388, 492] width 8 height 14
radio input "true"
click at [771, 533] on input "Submit feedback" at bounding box center [775, 543] width 78 height 20
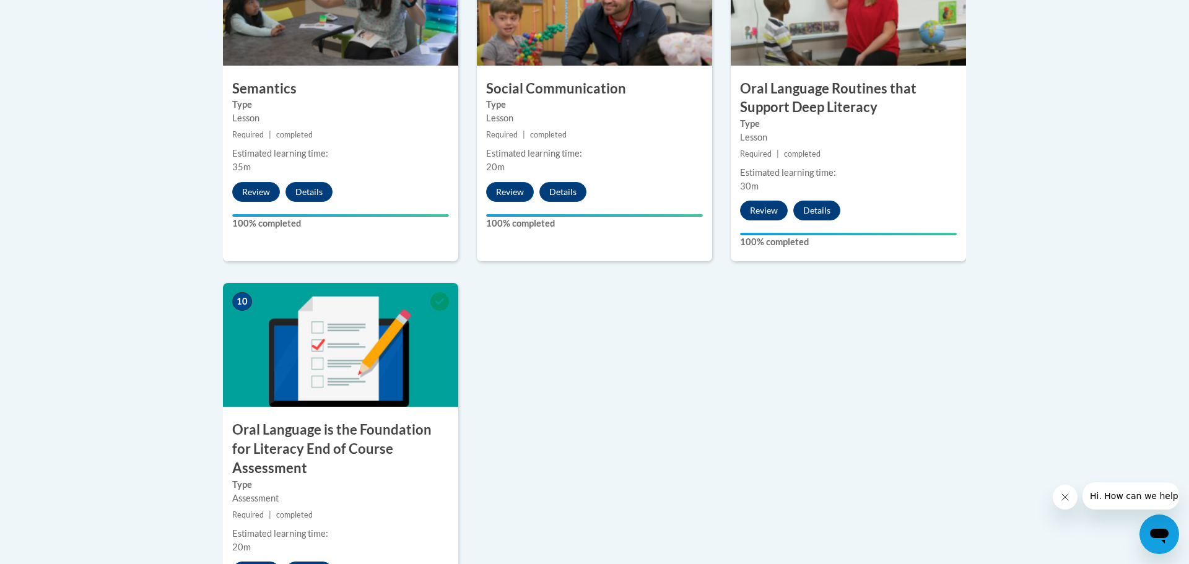
scroll to position [0, 0]
